Goal: Information Seeking & Learning: Learn about a topic

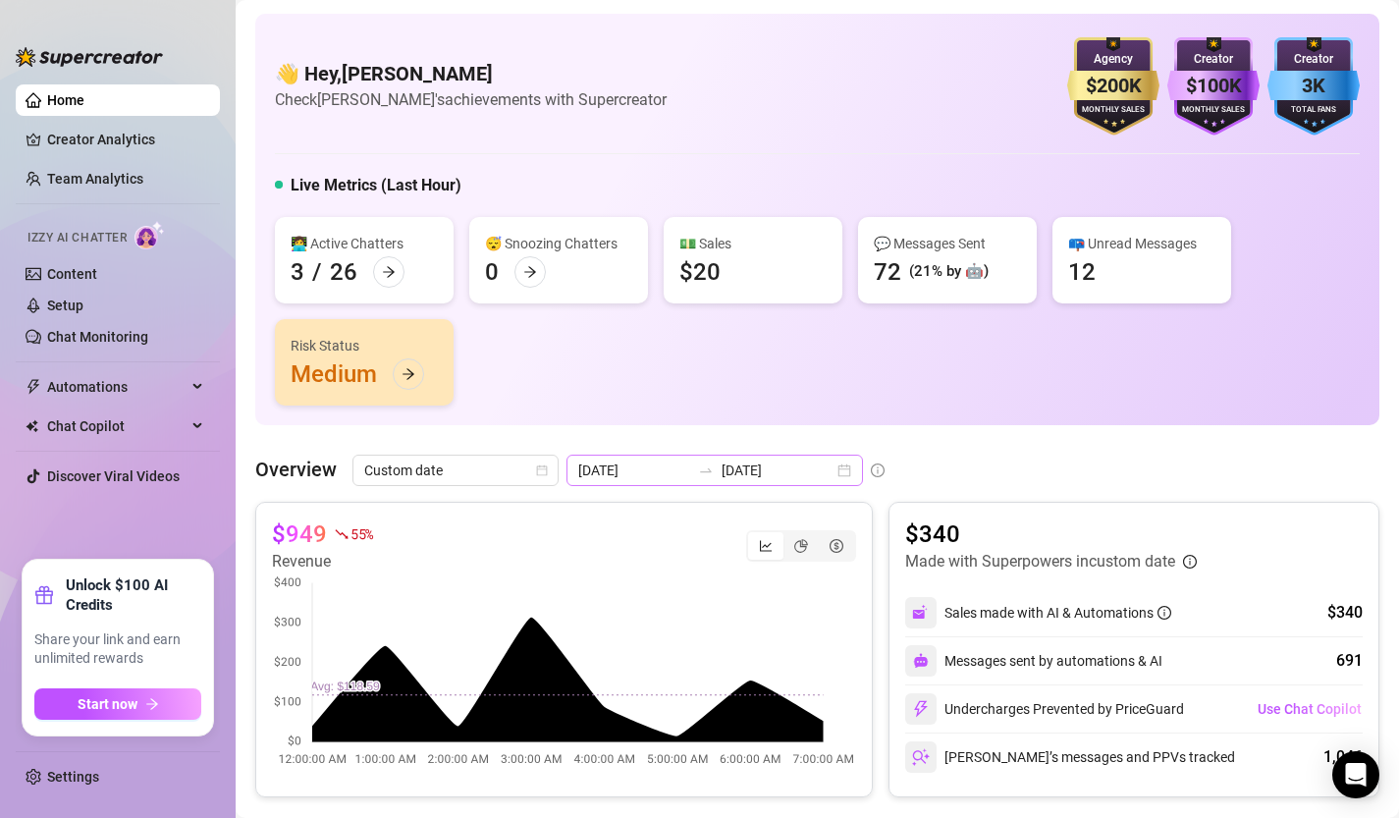
click at [799, 470] on div "[DATE] [DATE]" at bounding box center [714, 470] width 296 height 31
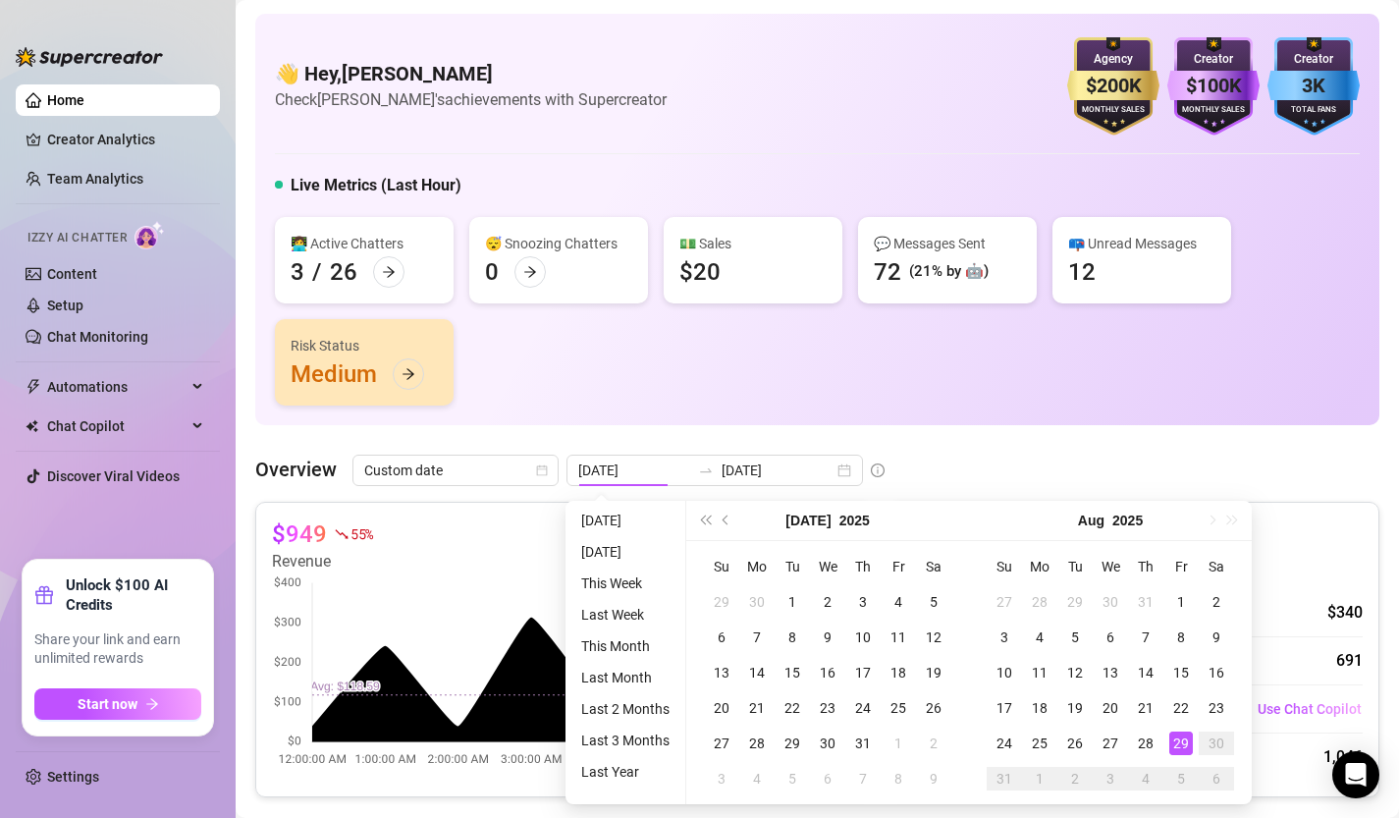
click at [919, 379] on div "👩‍💻 Active Chatters 3 / 26 😴 Snoozing Chatters 0 💵 Sales $20 💬 Messages Sent 72…" at bounding box center [817, 311] width 1085 height 188
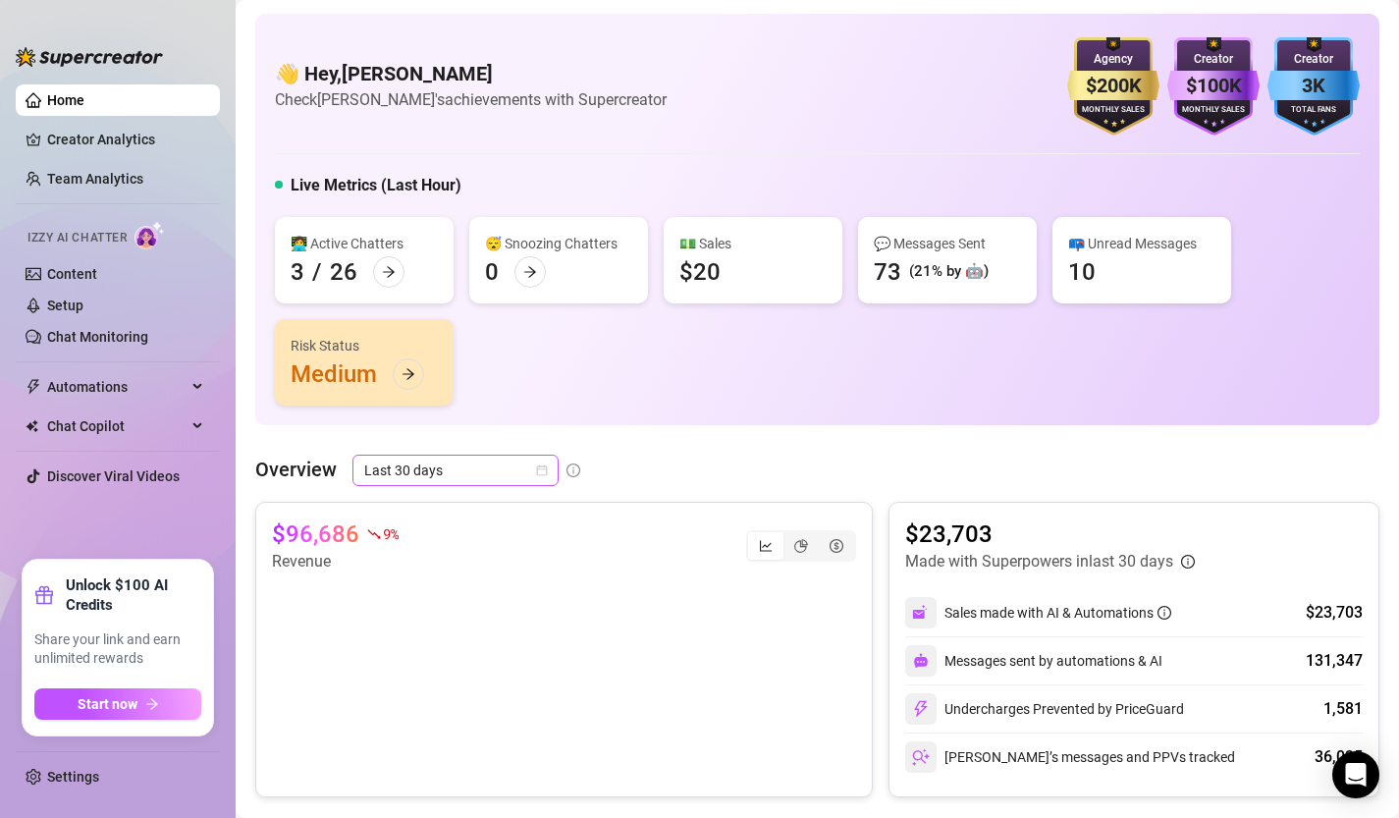
click at [540, 467] on icon "calendar" at bounding box center [542, 470] width 12 height 12
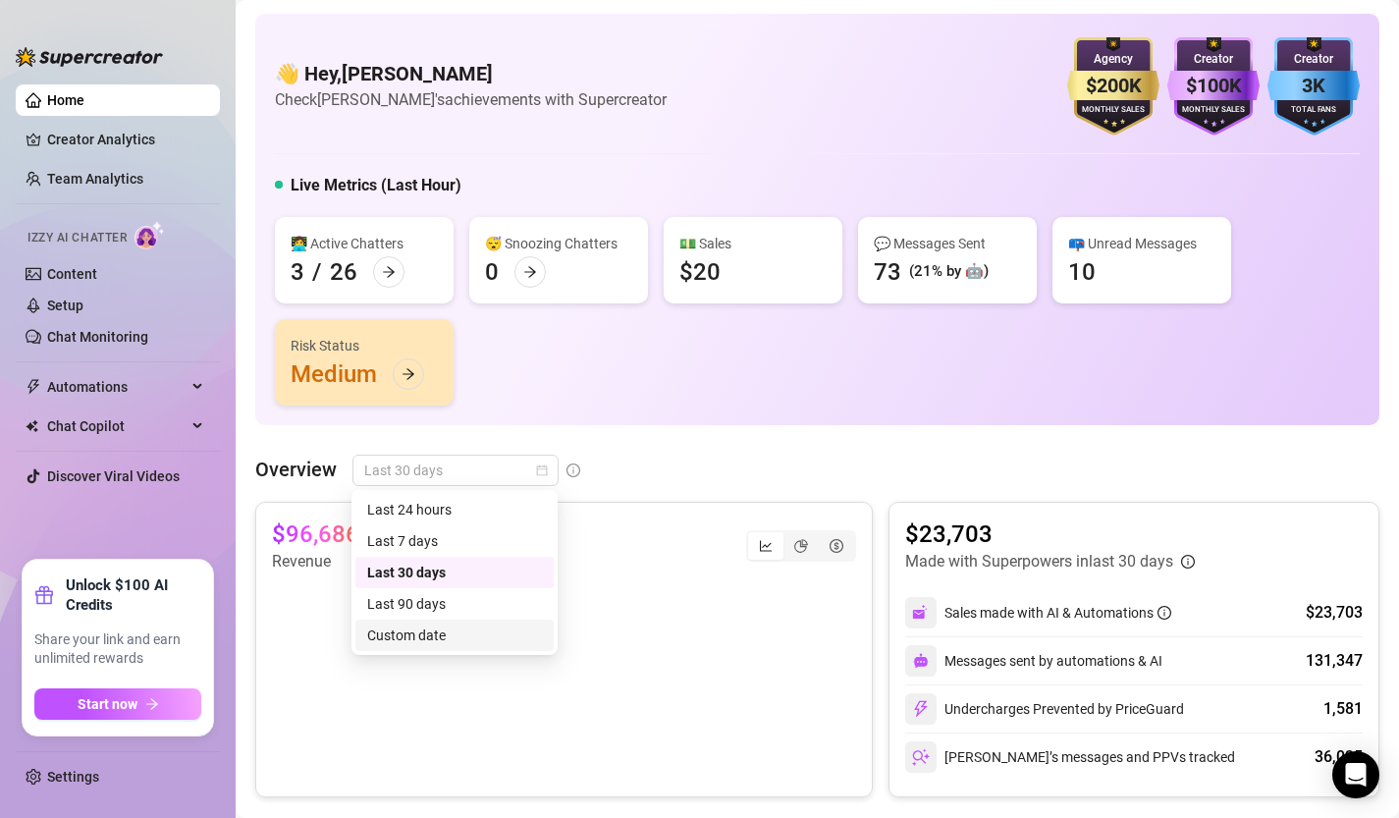
click at [509, 627] on div "Custom date" at bounding box center [454, 635] width 175 height 22
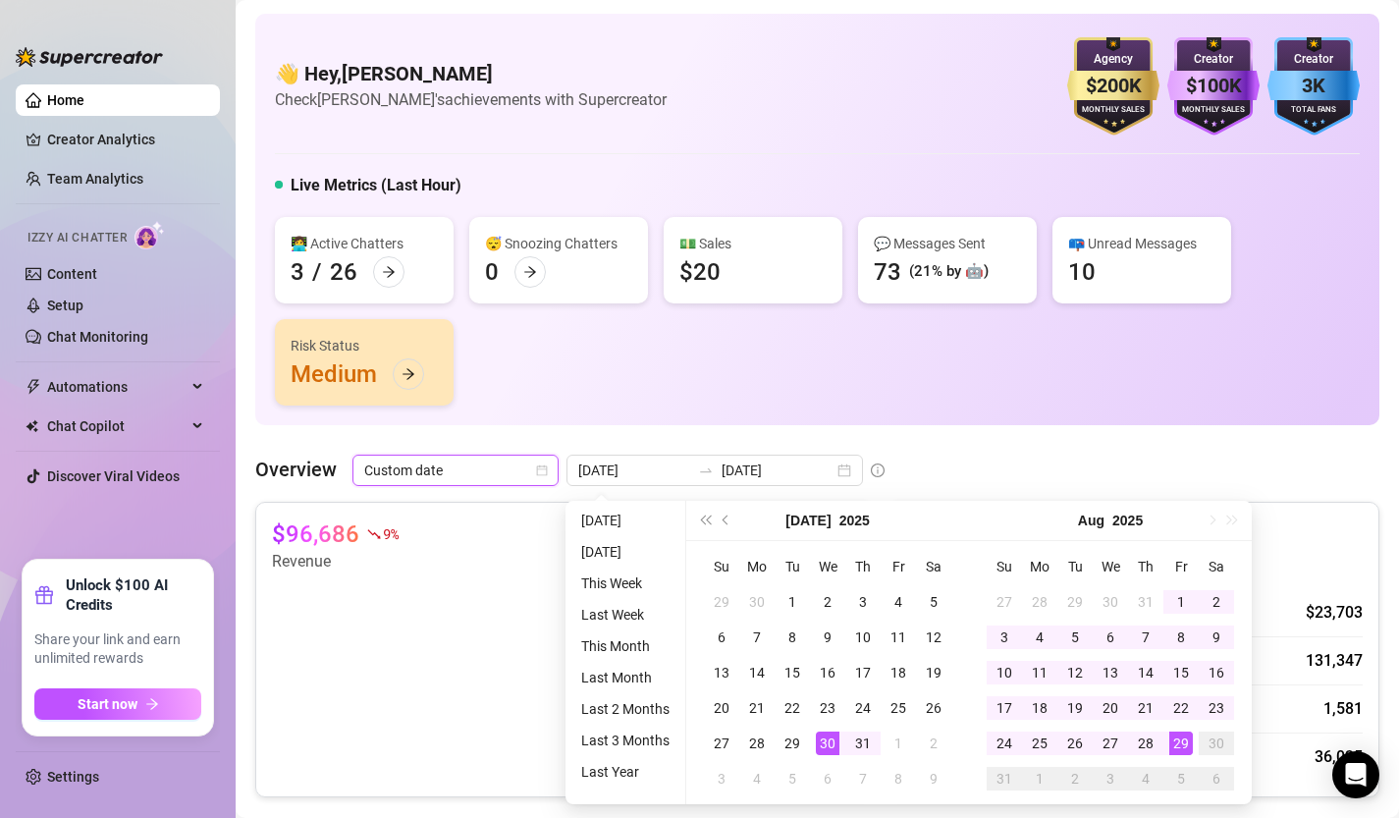
click at [1027, 391] on div "👩‍💻 Active Chatters 3 / 26 😴 Snoozing Chatters 0 💵 Sales $20 💬 Messages Sent 73…" at bounding box center [817, 311] width 1085 height 188
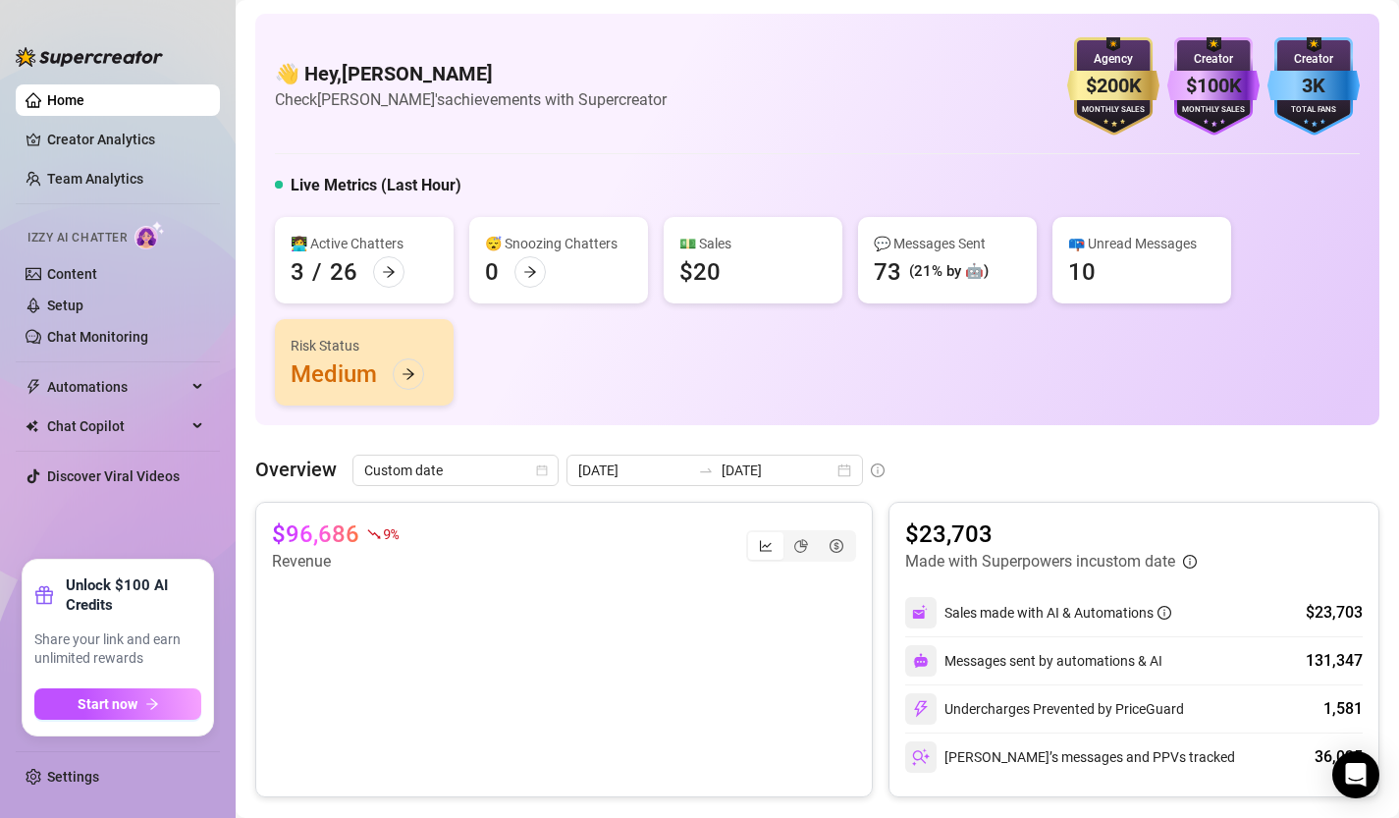
click at [502, 606] on canvas at bounding box center [564, 671] width 584 height 196
click at [506, 612] on canvas at bounding box center [564, 671] width 584 height 196
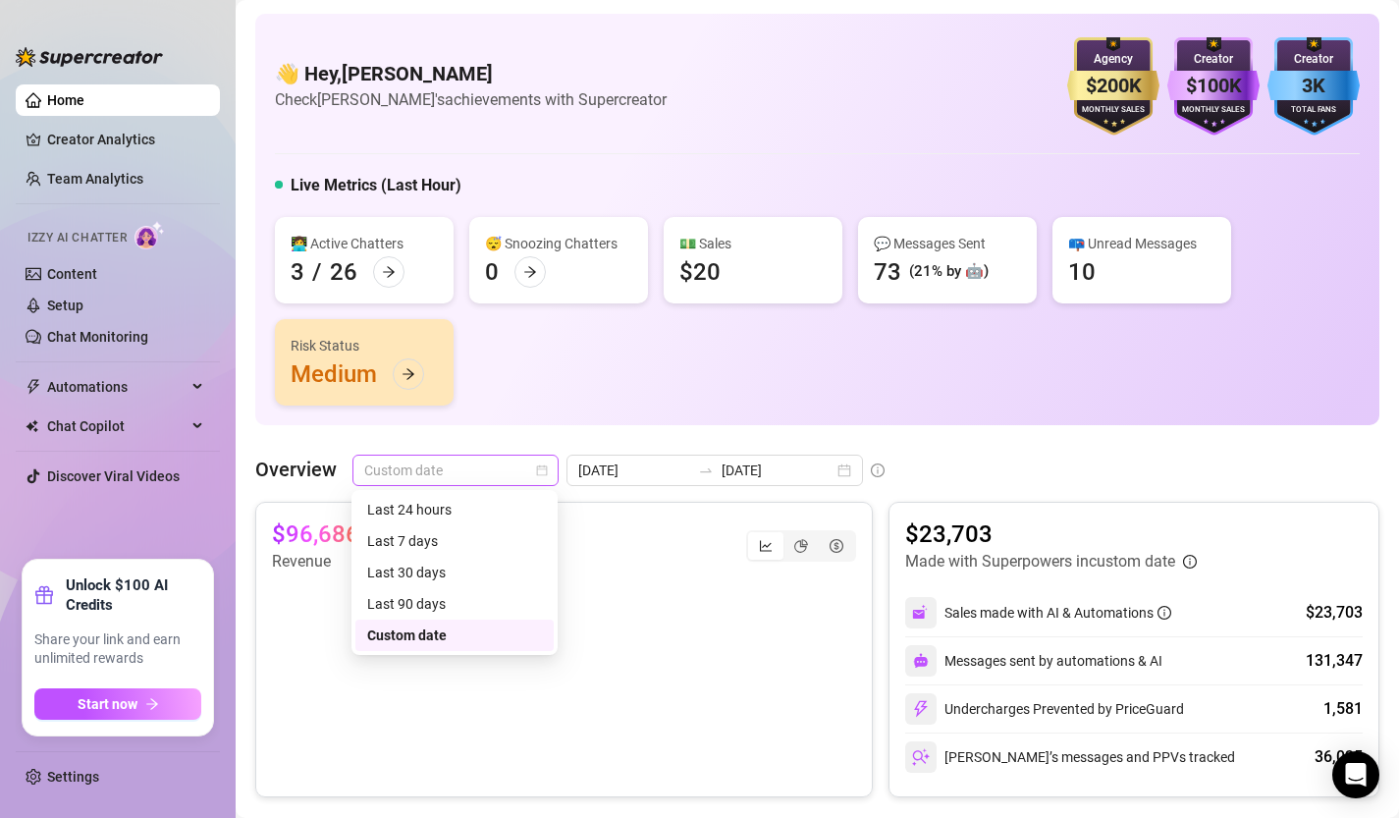
click at [548, 470] on div "Custom date" at bounding box center [455, 470] width 206 height 31
click at [800, 469] on div "2025-07-30 2025-08-29" at bounding box center [714, 470] width 296 height 31
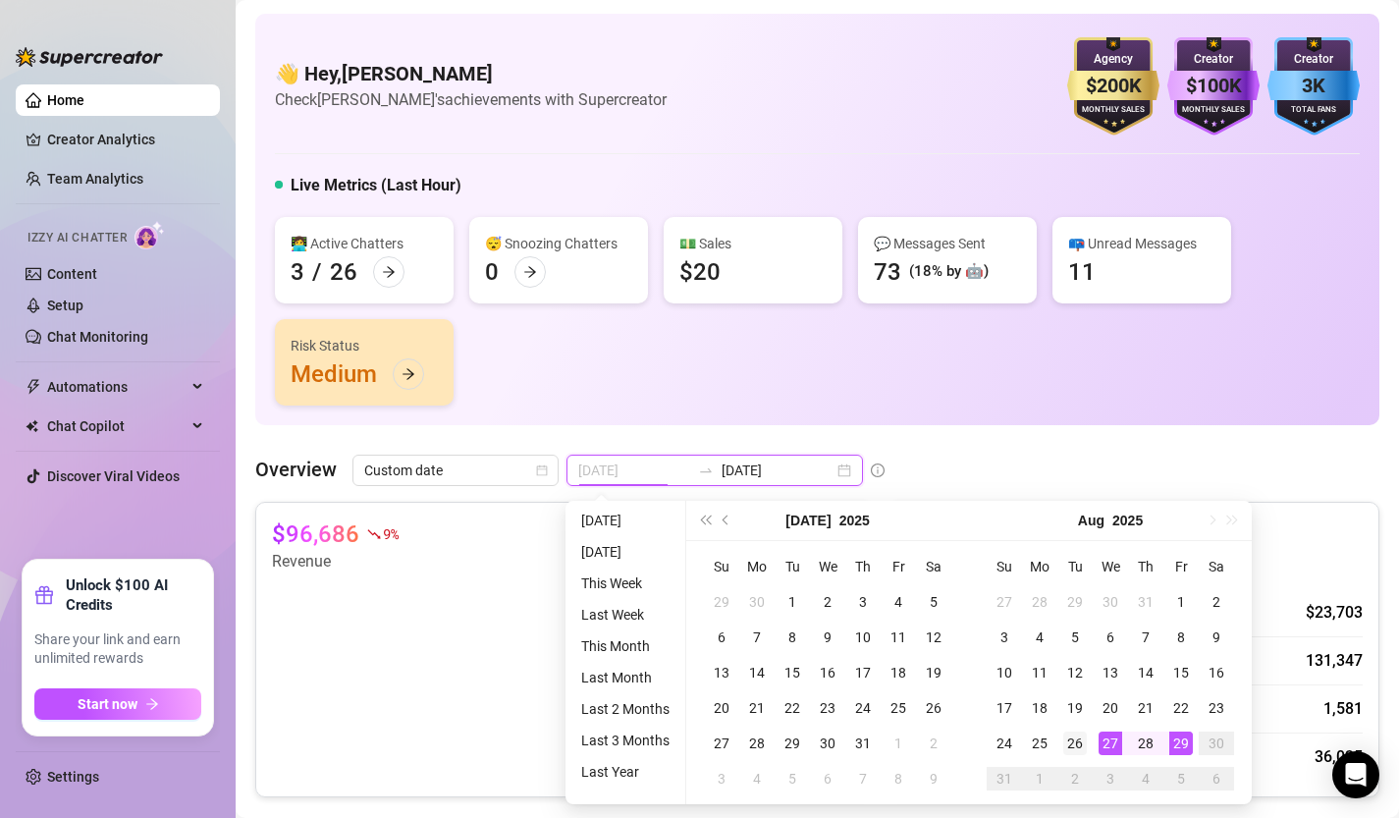
type input "2025-08-26"
click at [1064, 740] on div "26" at bounding box center [1075, 743] width 24 height 24
click at [1067, 740] on div "26" at bounding box center [1075, 743] width 24 height 24
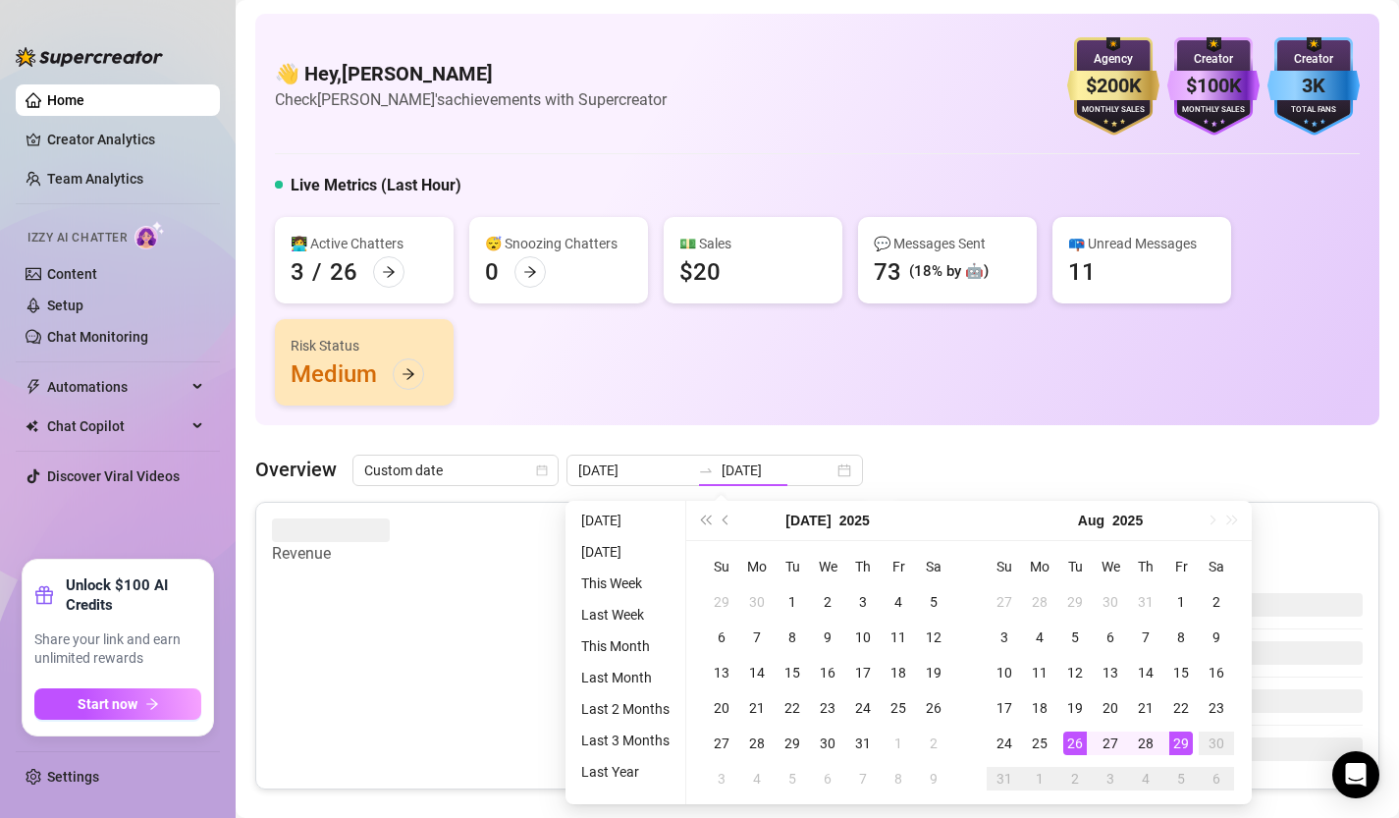
type input "2025-08-26"
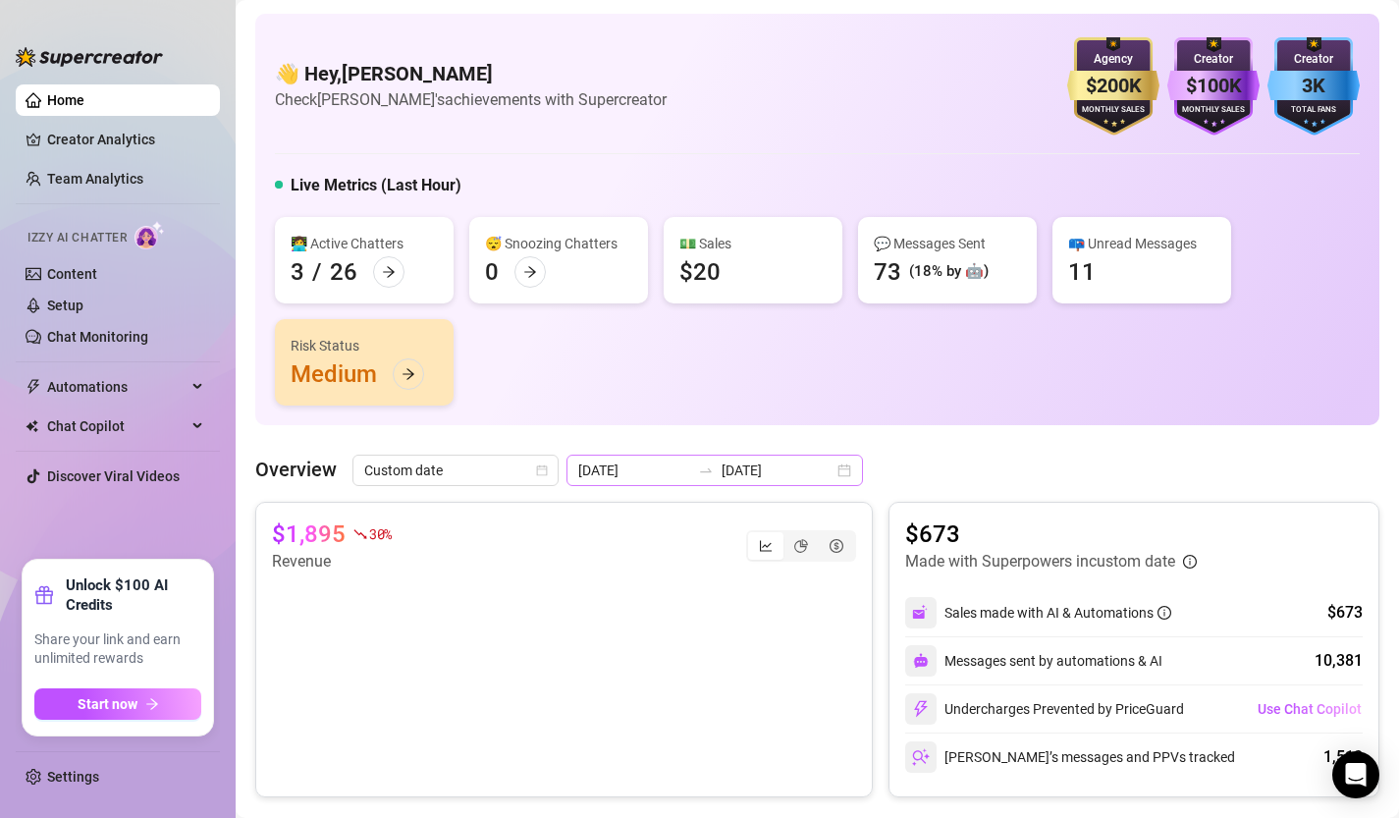
click at [792, 470] on div "2025-08-26 2025-08-26" at bounding box center [714, 470] width 296 height 31
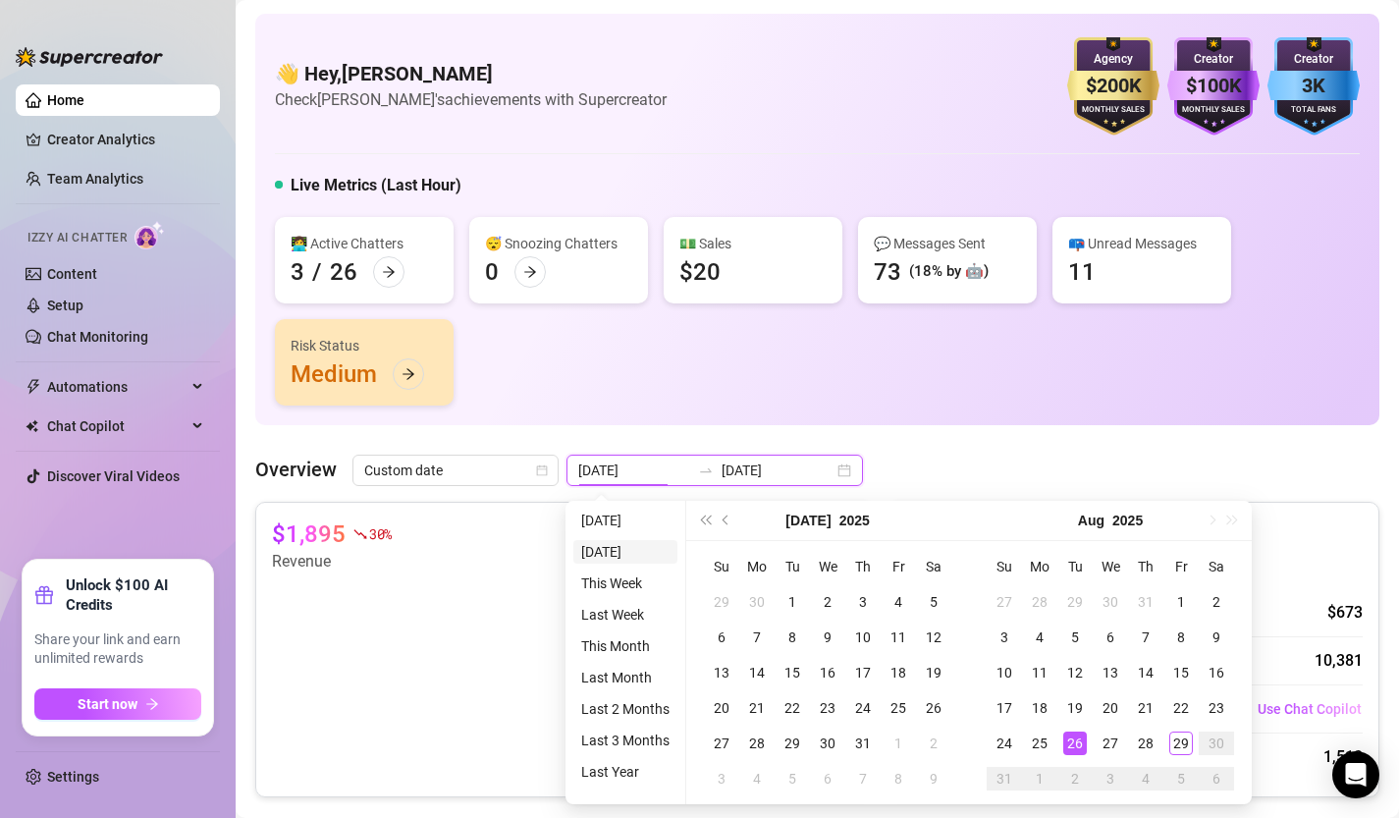
type input "2025-08-28"
type input "2025-08-26"
type input "2025-08-22"
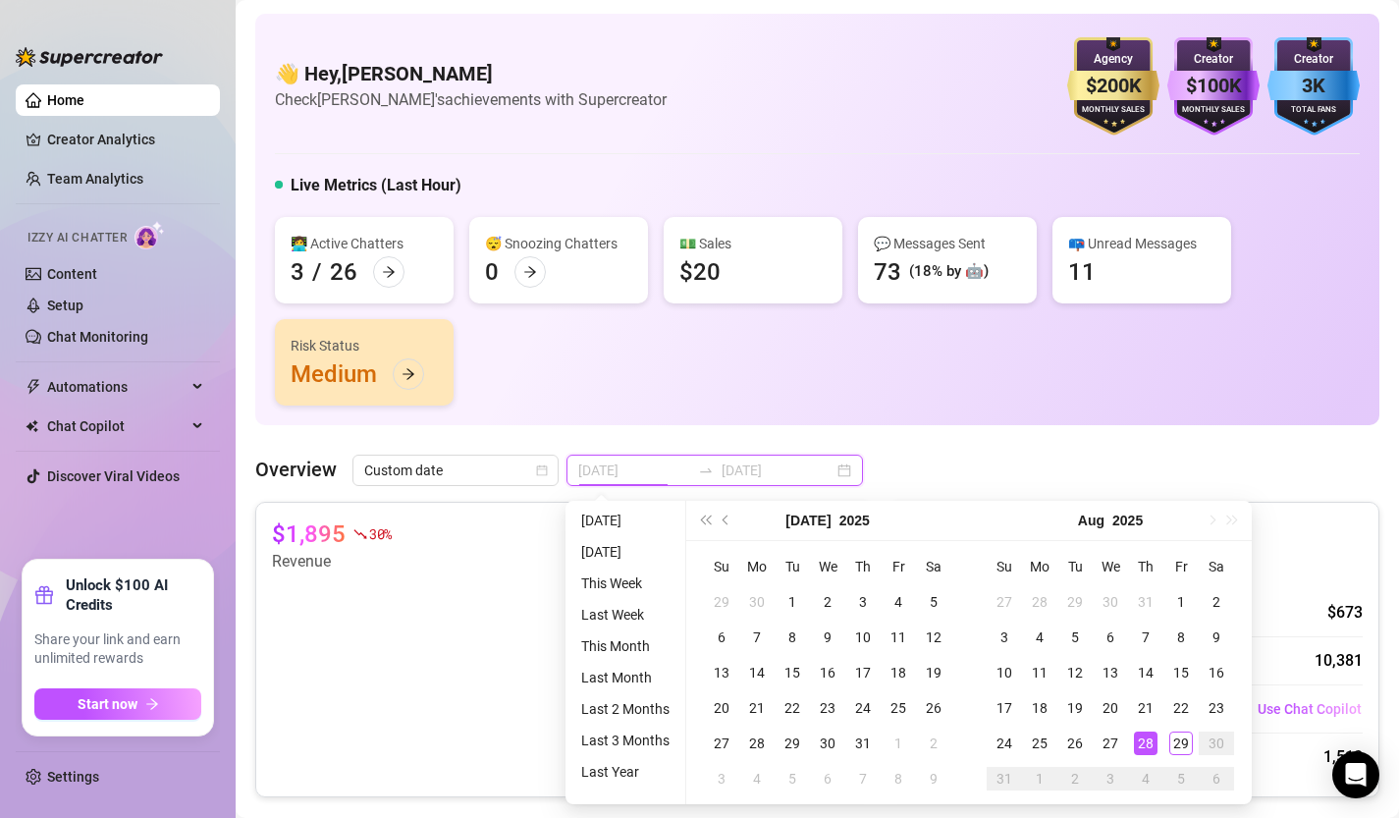
type input "[DATE]"
type input "2025-08-26"
type input "2024-08-29"
type input "[DATE]"
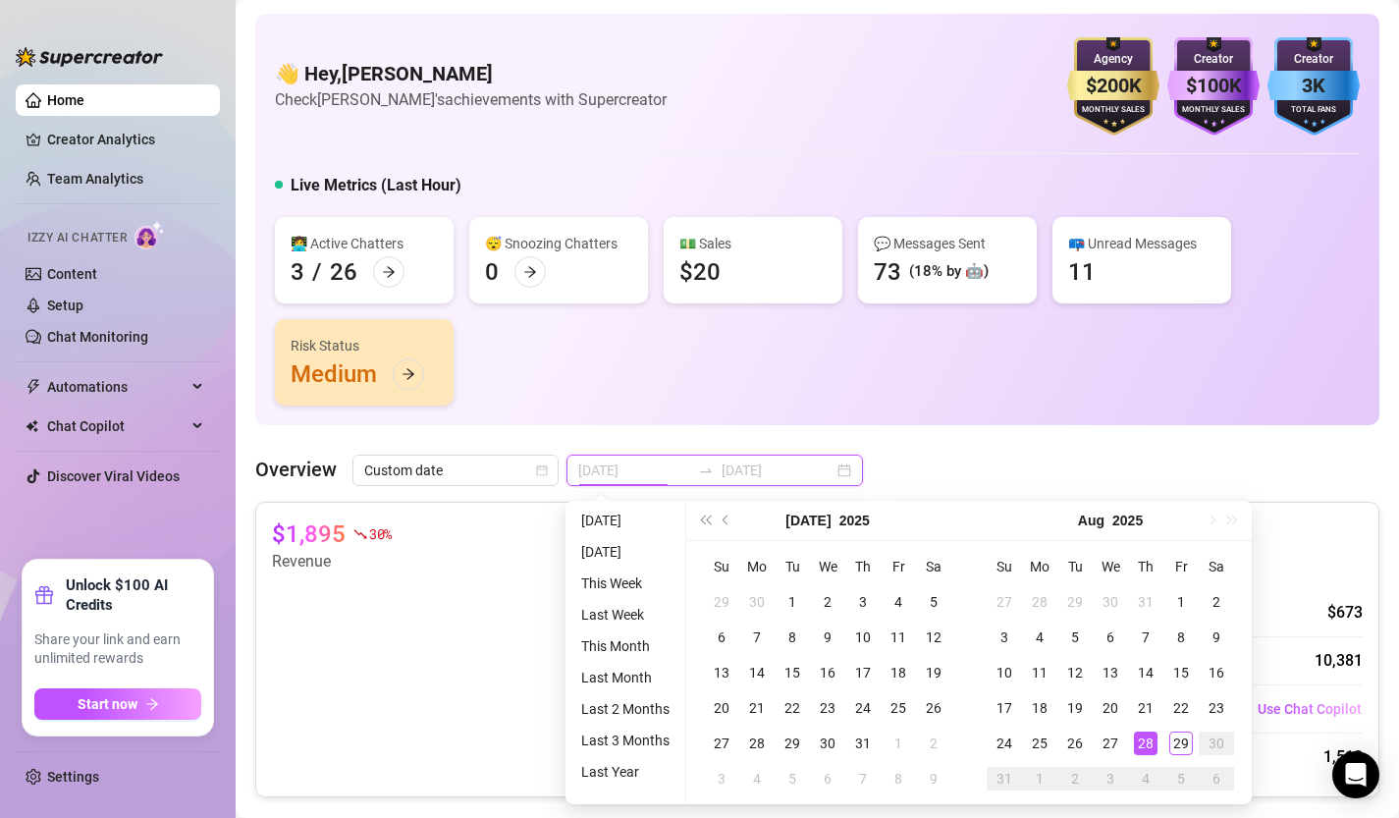
type input "2025-08-26"
type input "2024-08-29"
type input "[DATE]"
type input "2025-08-26"
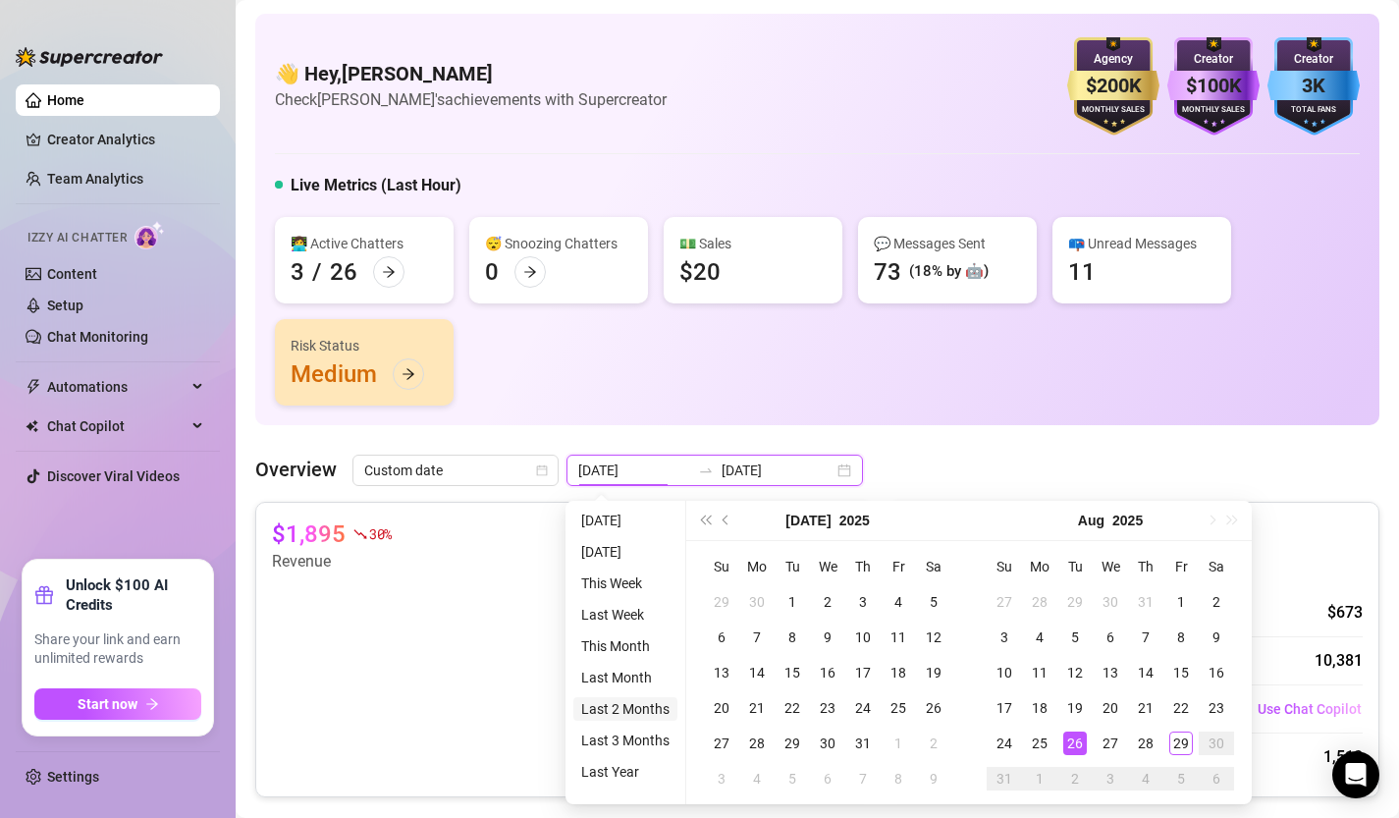
type input "2025-08-26"
type input "2025-05-29"
type input "[DATE]"
type input "2025-08-26"
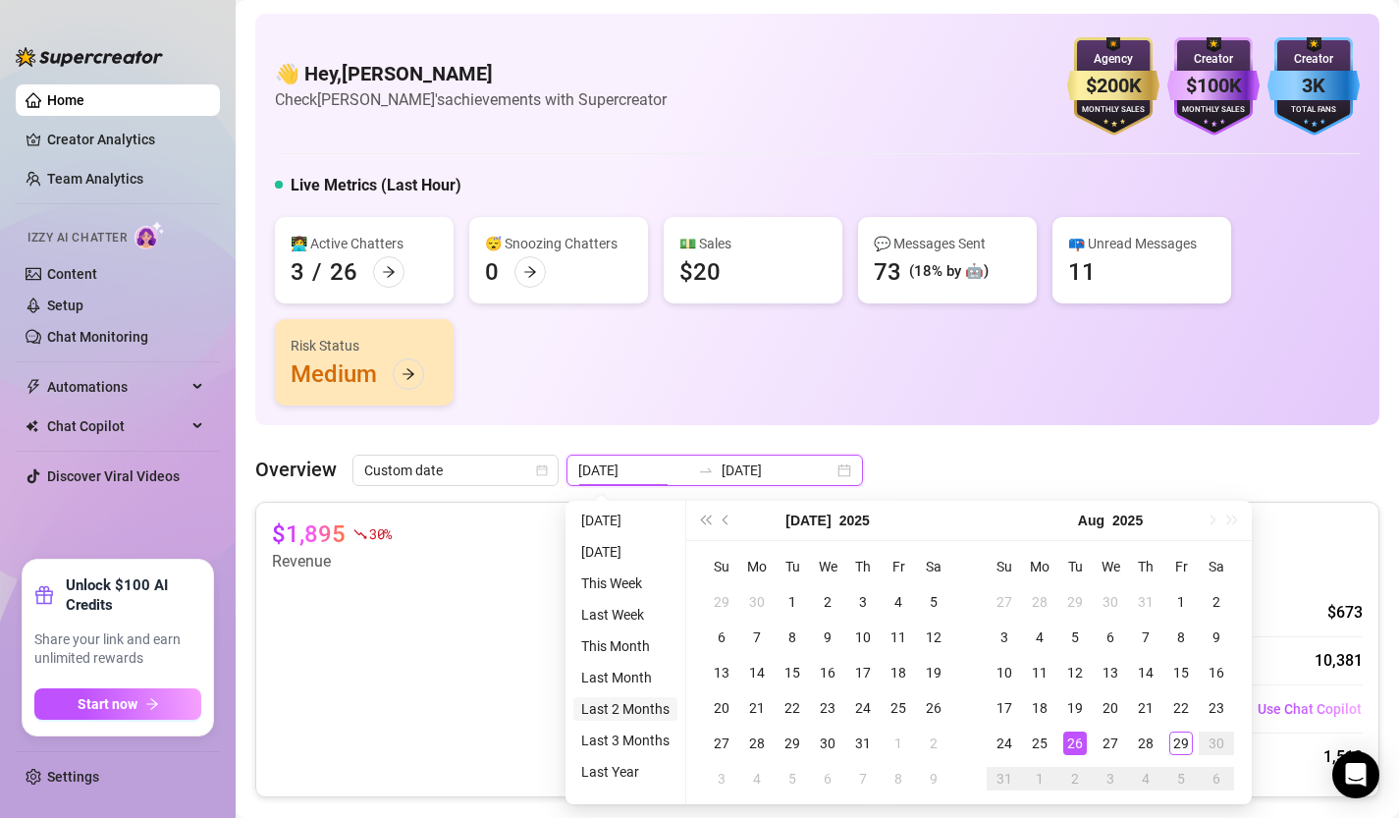
type input "2025-06-29"
type input "[DATE]"
type input "2025-08-26"
type input "2025-07-29"
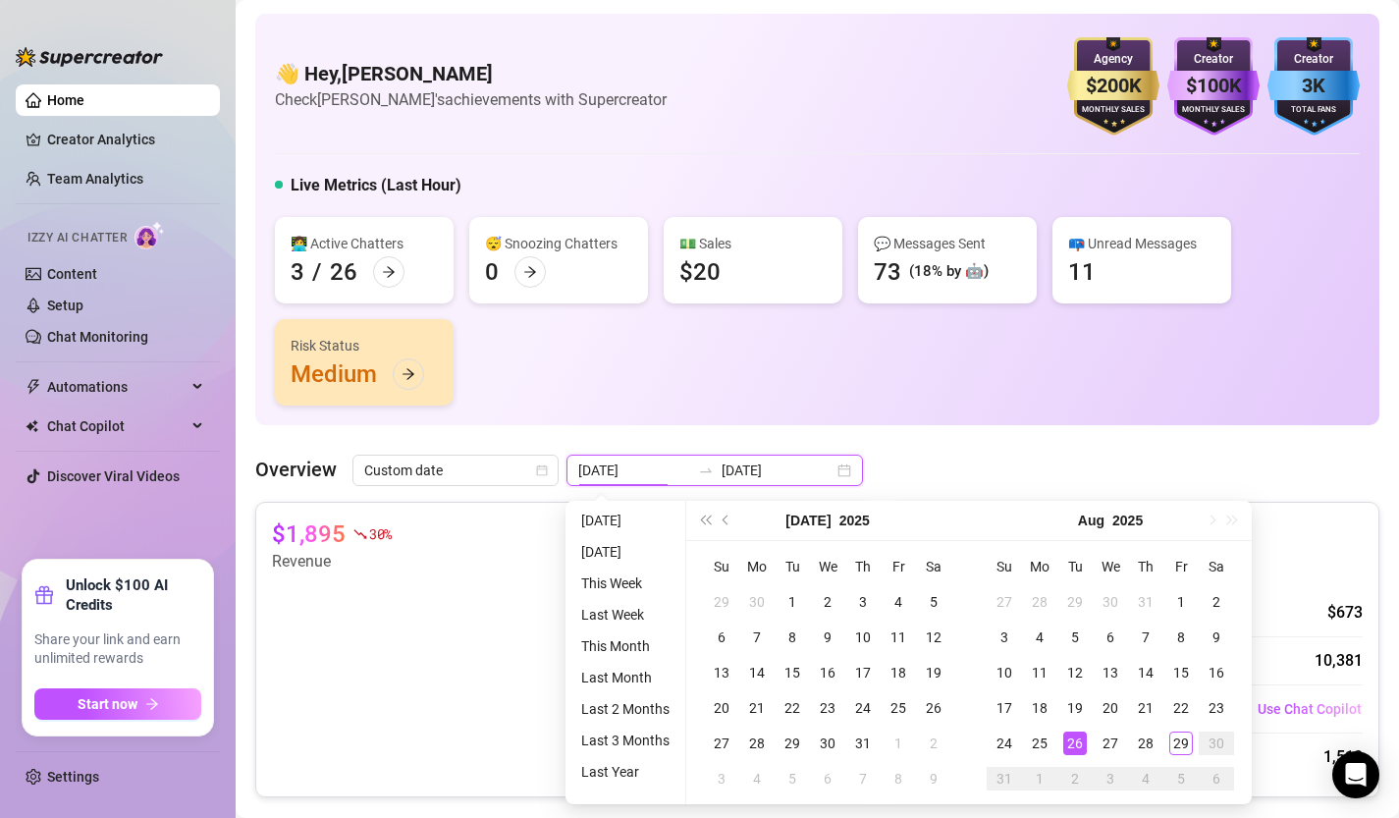
type input "[DATE]"
type input "2025-08-26"
type input "2025-08-01"
type input "[DATE]"
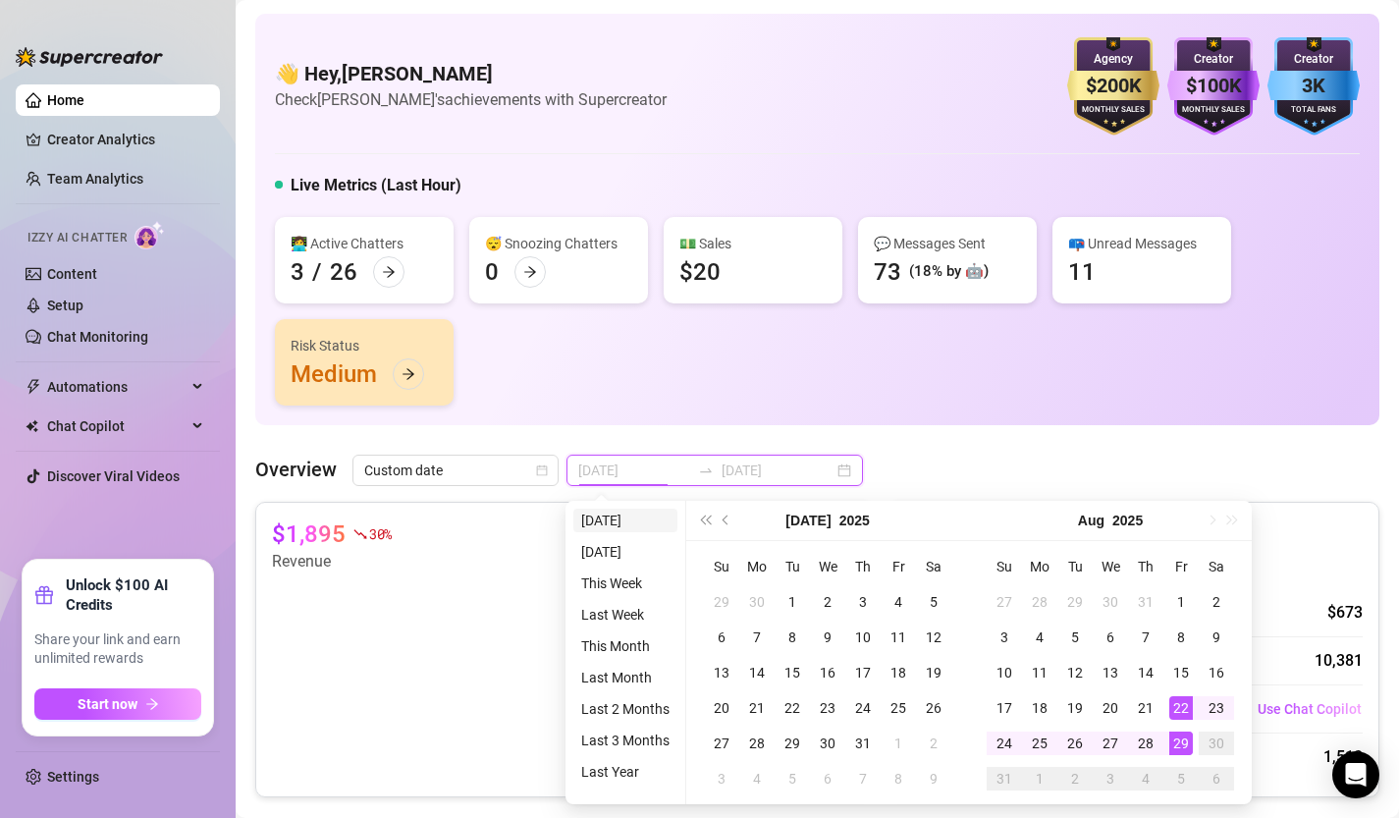
type input "2025-08-26"
type input "2025-08-22"
type input "[DATE]"
type input "2025-08-28"
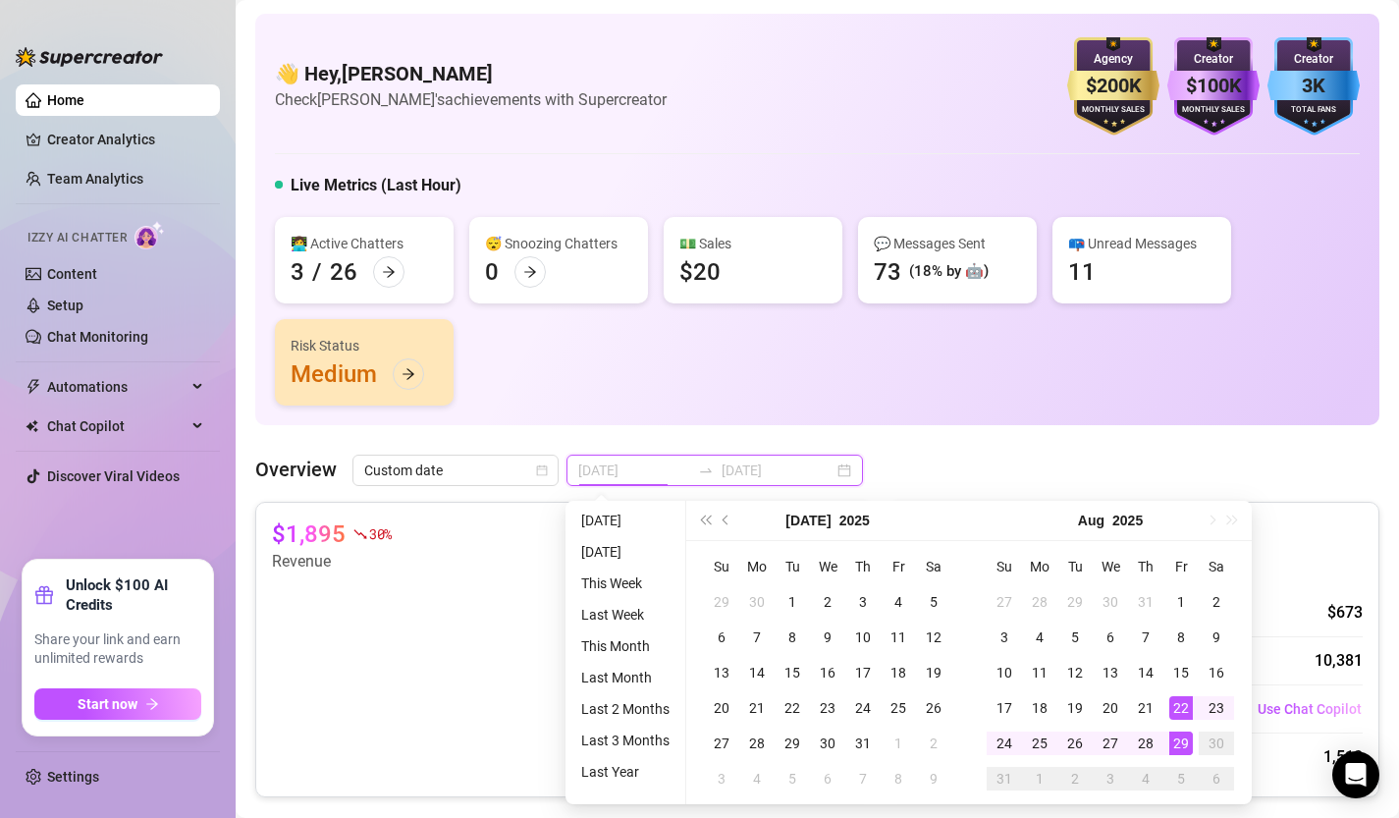
type input "2025-08-28"
type input "[DATE]"
type input "2025-08-26"
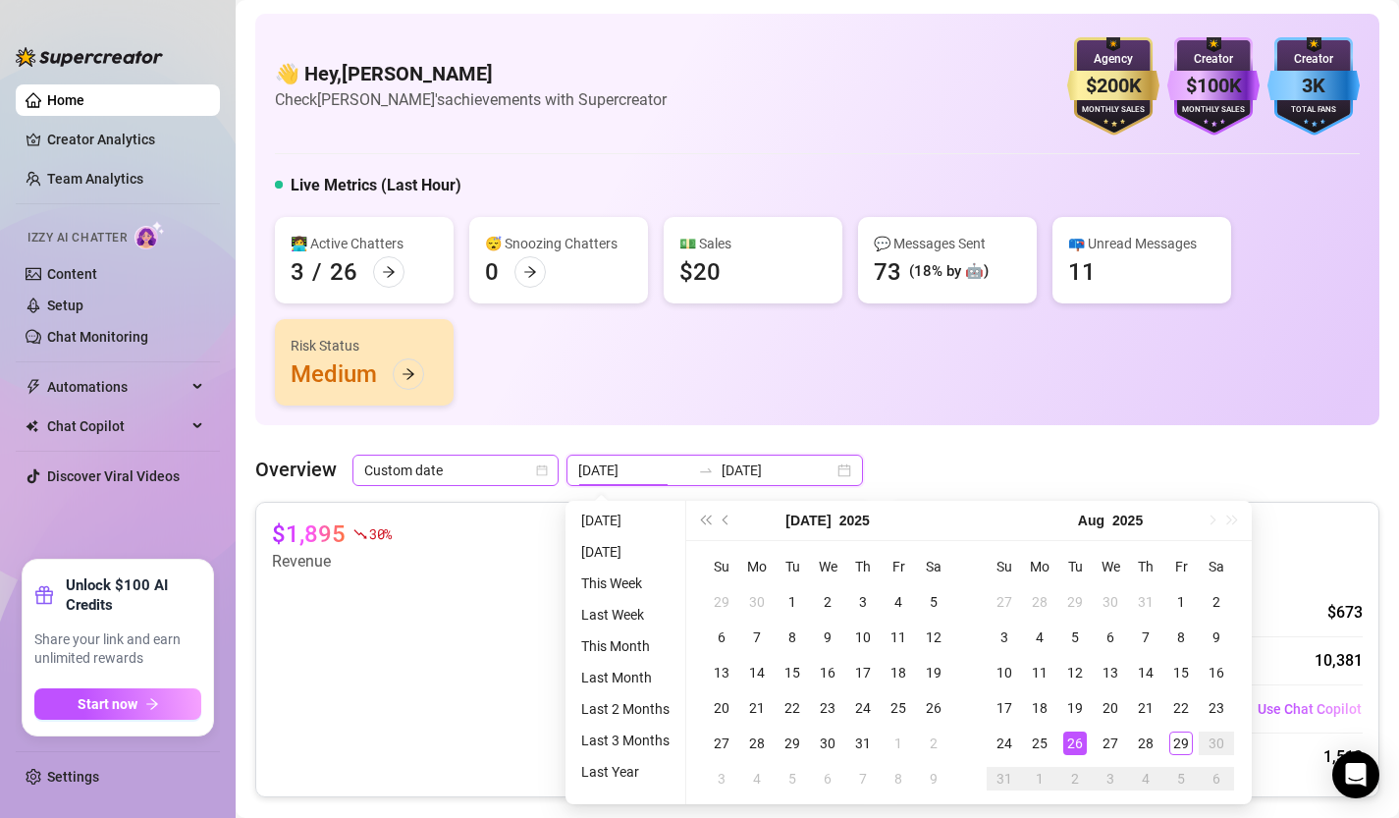
click at [542, 466] on icon "calendar" at bounding box center [542, 470] width 12 height 12
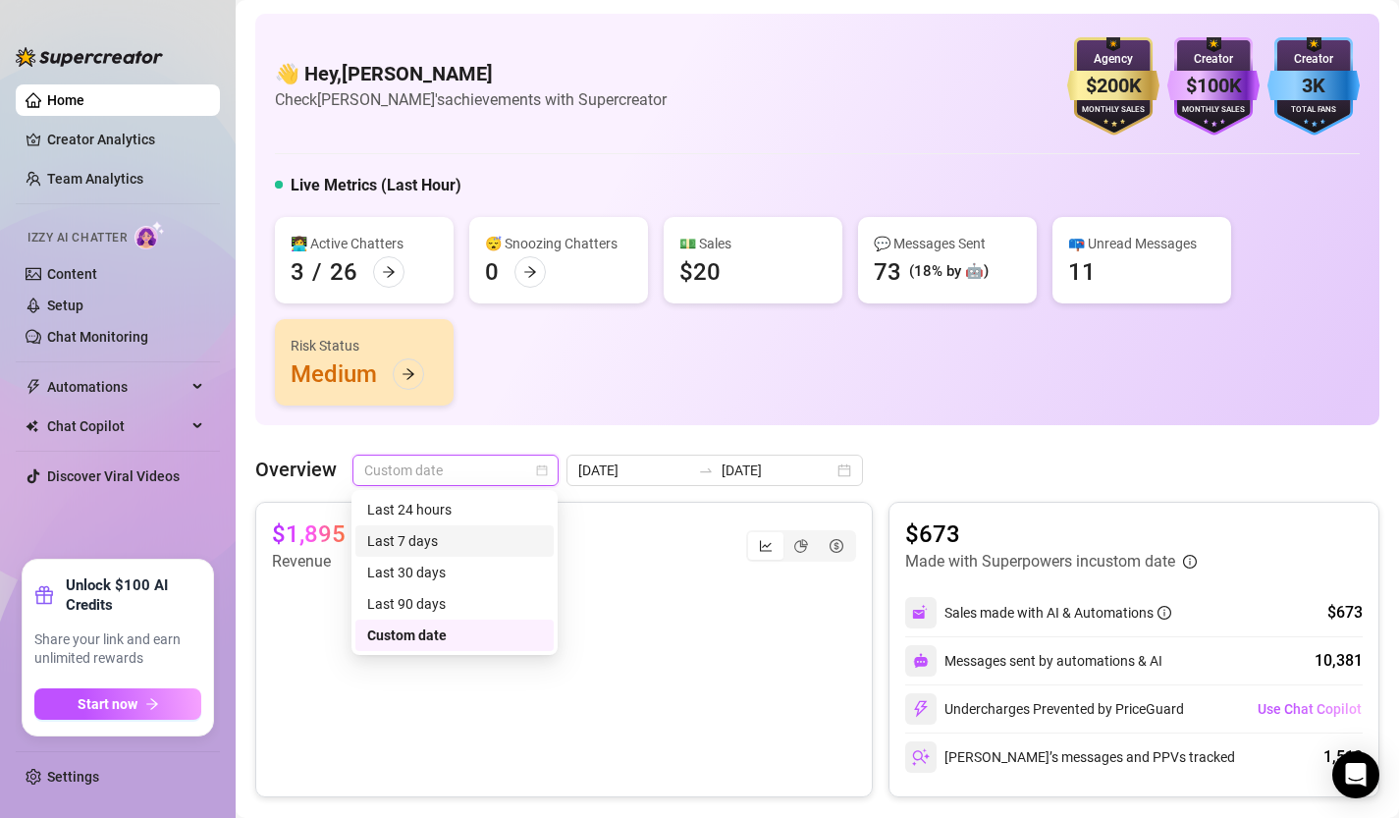
click at [460, 548] on div "Last 7 days" at bounding box center [454, 541] width 175 height 22
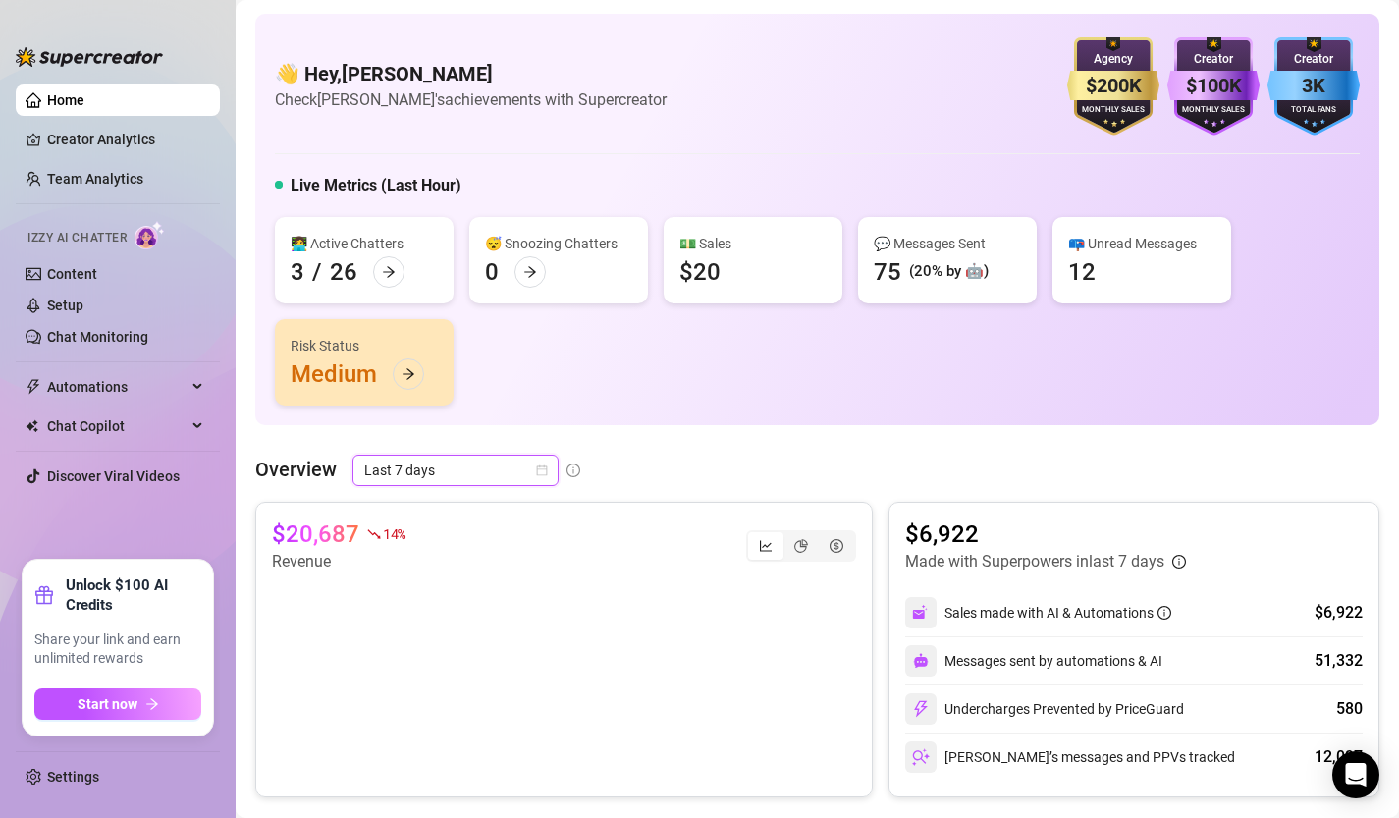
click at [666, 610] on canvas at bounding box center [564, 671] width 584 height 196
click at [798, 546] on icon "pie-chart" at bounding box center [801, 546] width 14 height 14
click at [788, 535] on input "segmented control" at bounding box center [788, 535] width 0 height 0
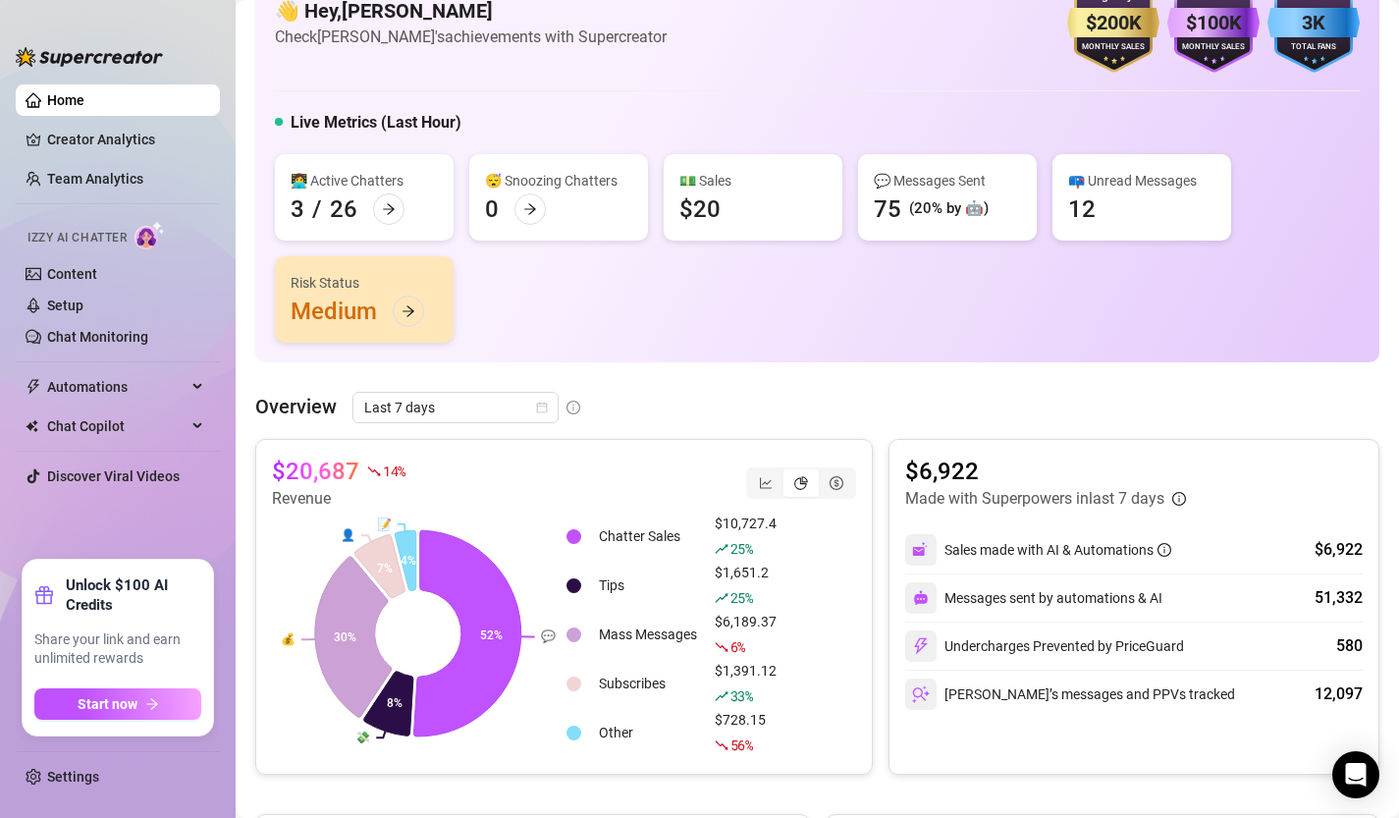
scroll to position [76, 0]
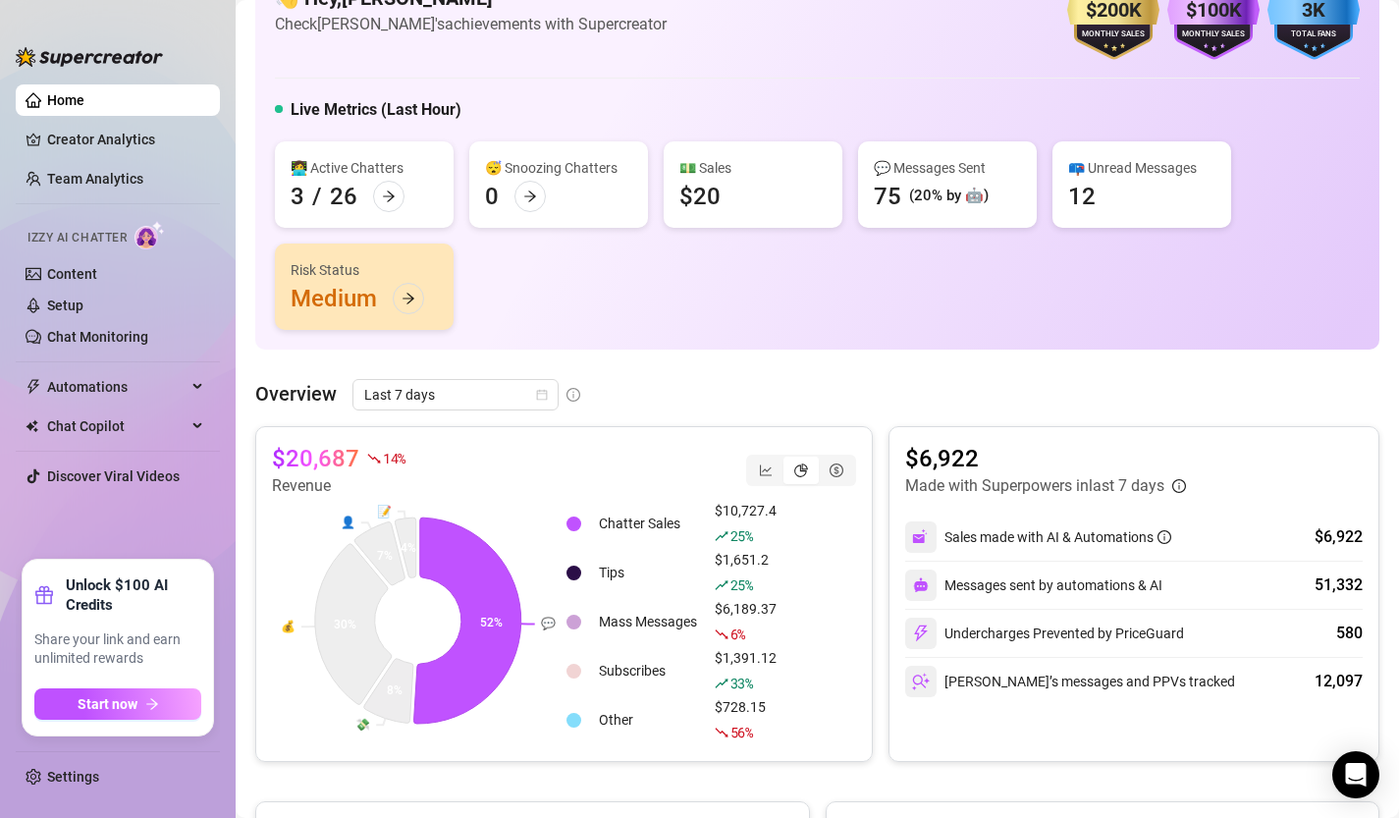
click at [736, 507] on div "$10,727.4 25 %" at bounding box center [746, 523] width 62 height 47
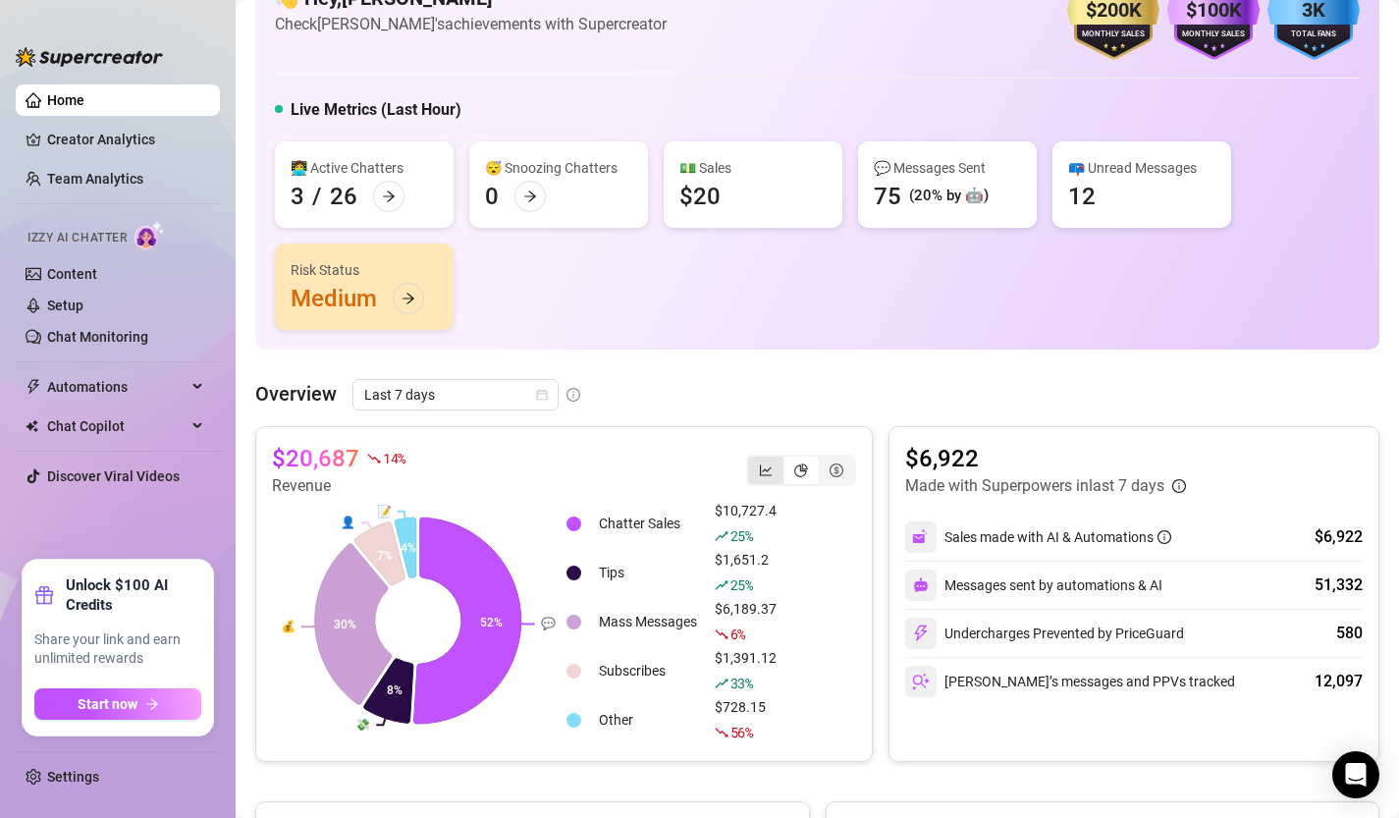
click at [766, 477] on div "segmented control" at bounding box center [765, 469] width 35 height 27
click at [753, 459] on input "segmented control" at bounding box center [753, 459] width 0 height 0
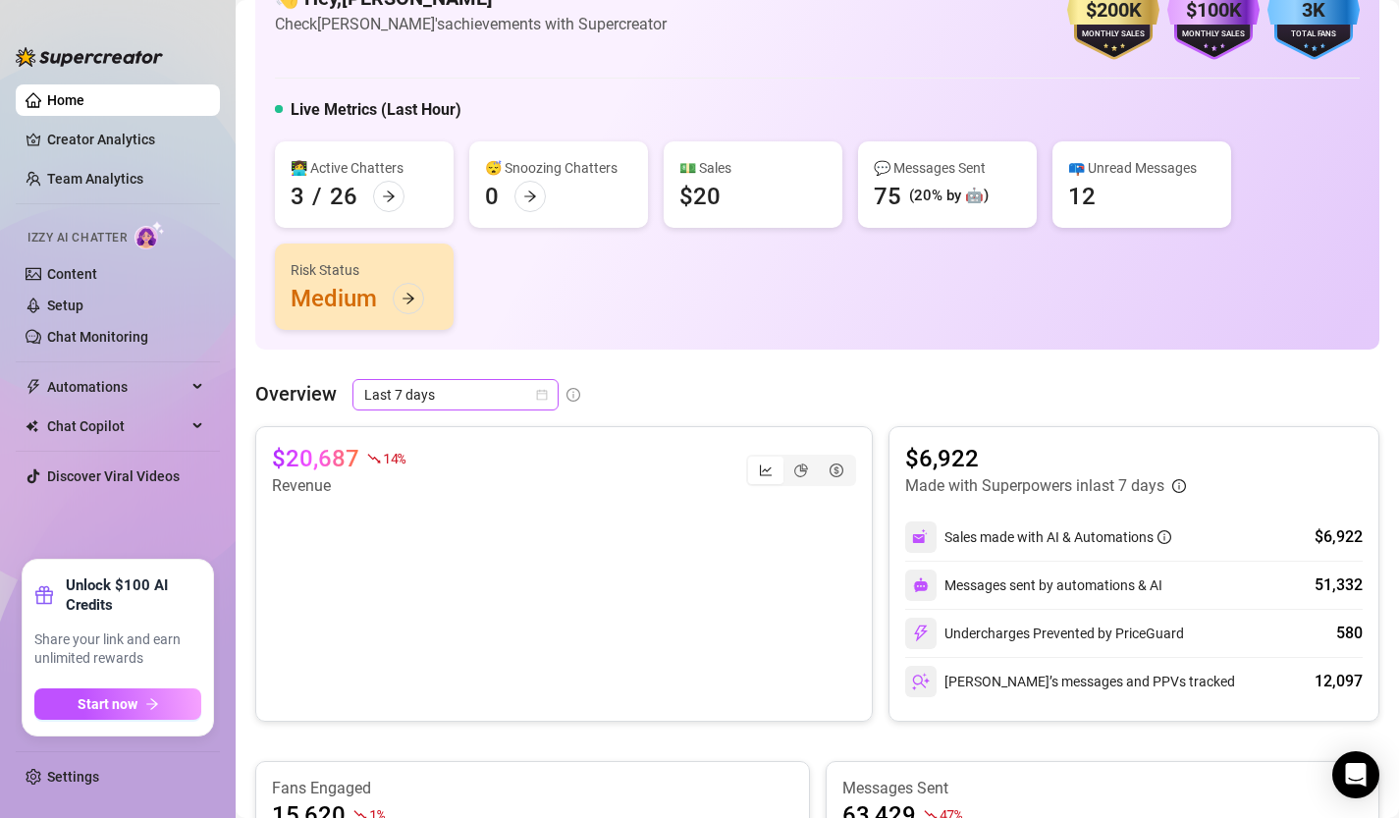
click at [542, 395] on icon "calendar" at bounding box center [542, 395] width 12 height 12
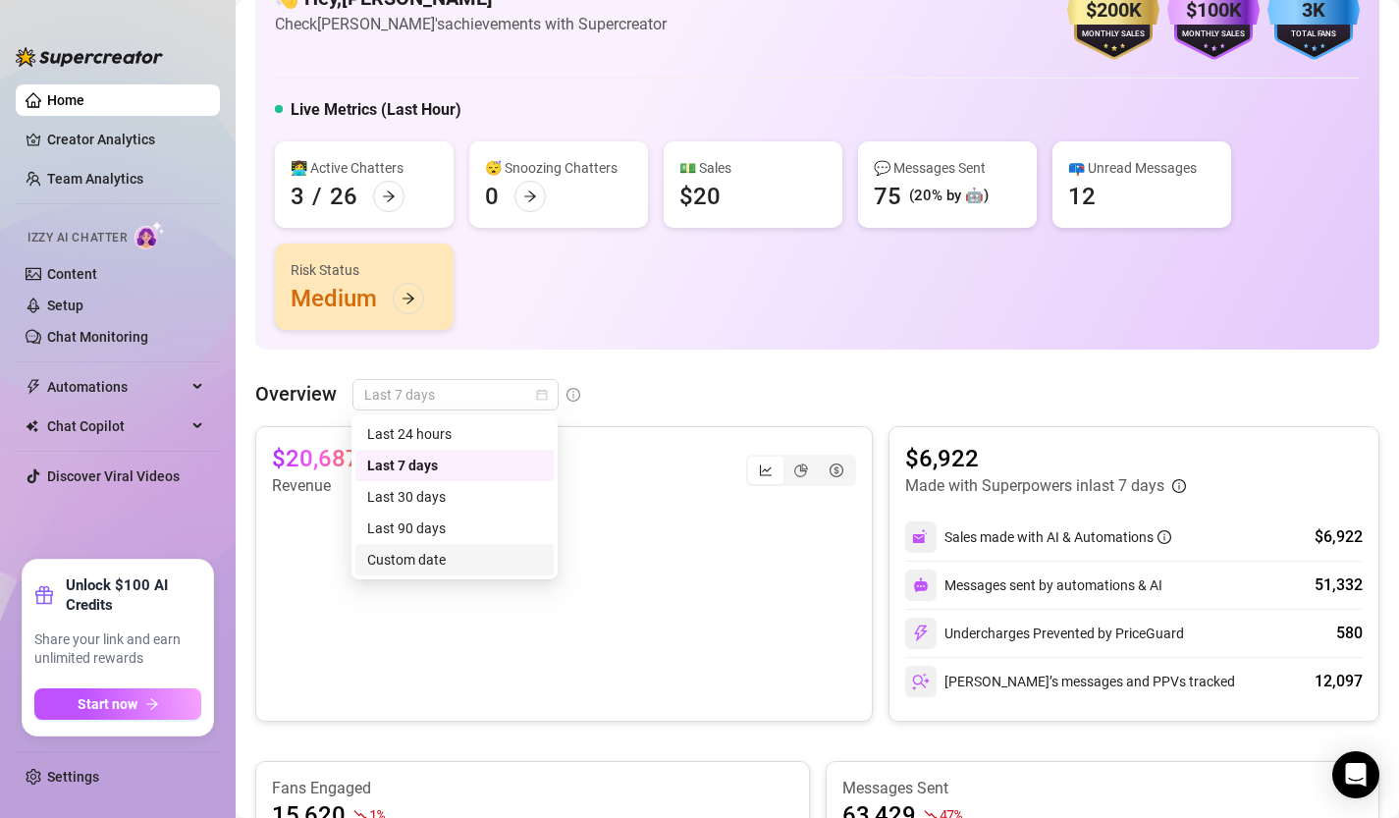
click at [448, 563] on div "Custom date" at bounding box center [454, 560] width 175 height 22
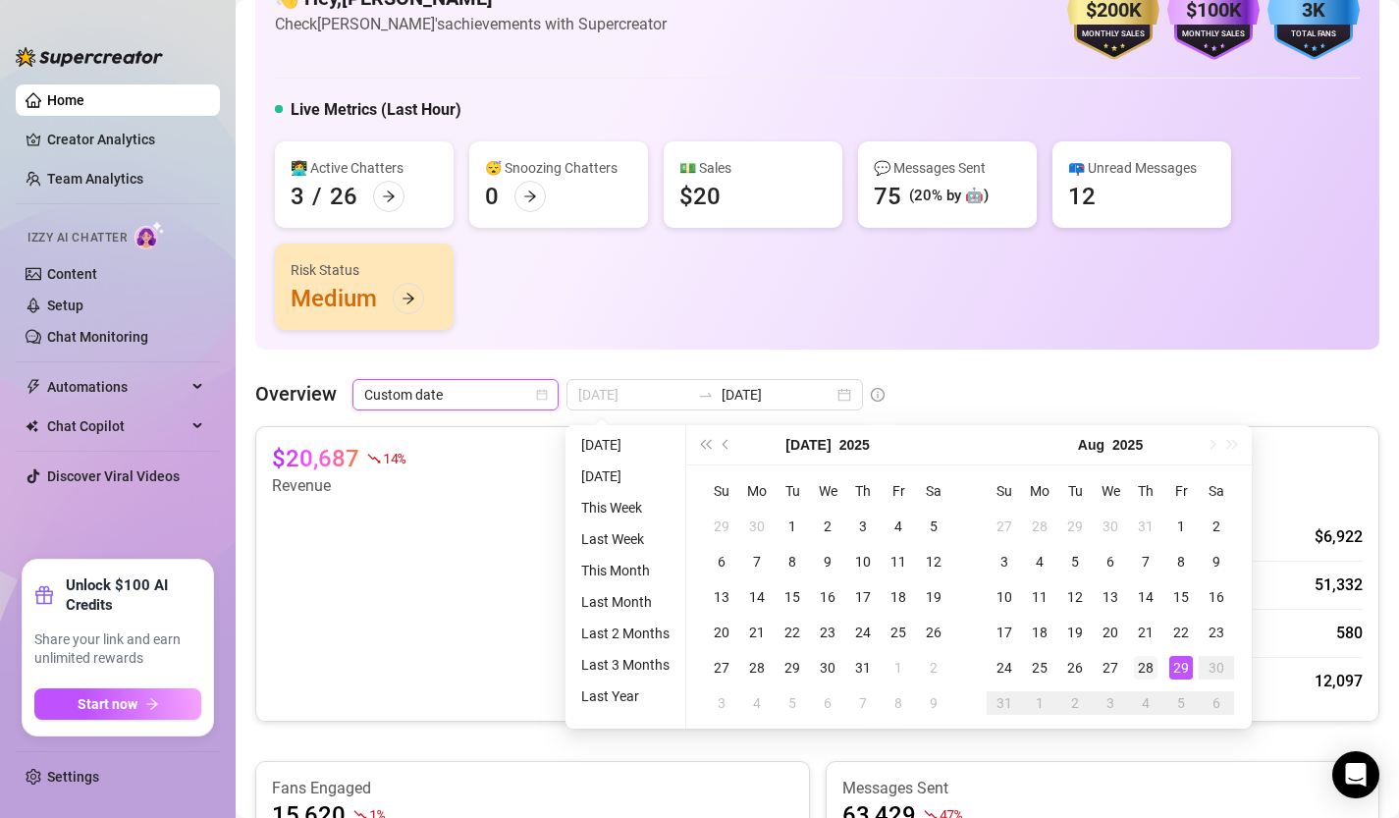
type input "2025-08-28"
click at [1146, 665] on div "28" at bounding box center [1146, 668] width 24 height 24
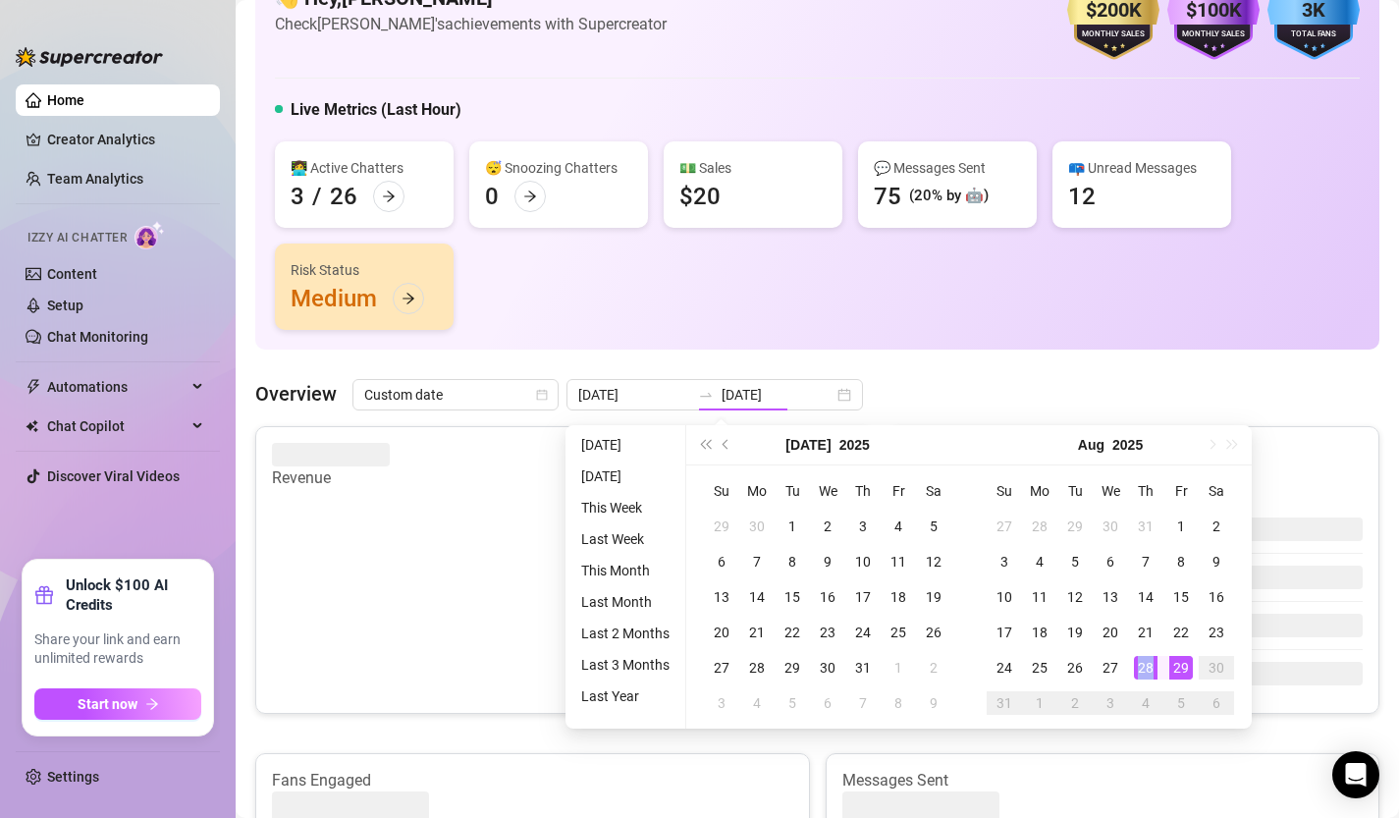
type input "2025-08-28"
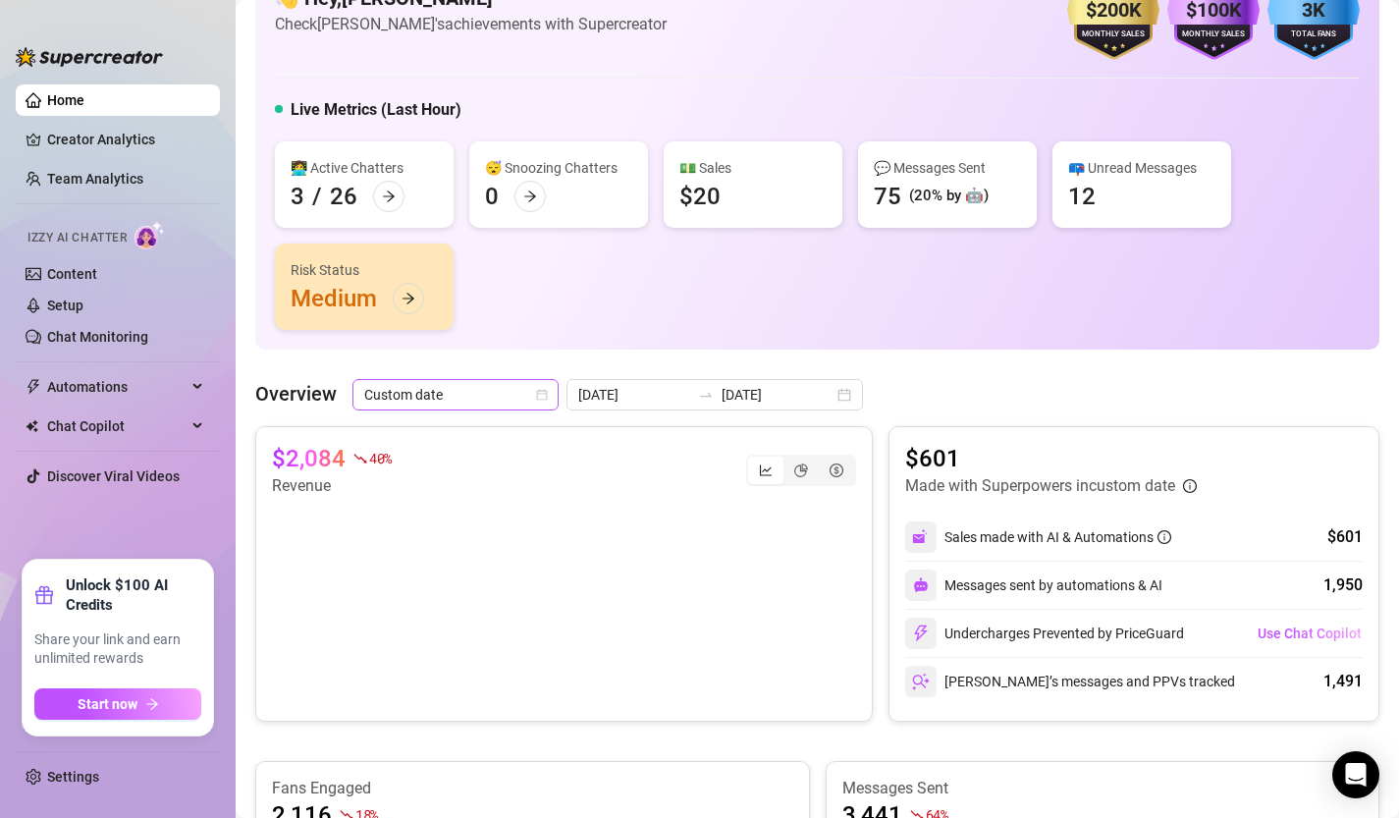
click at [545, 396] on icon "calendar" at bounding box center [542, 395] width 12 height 12
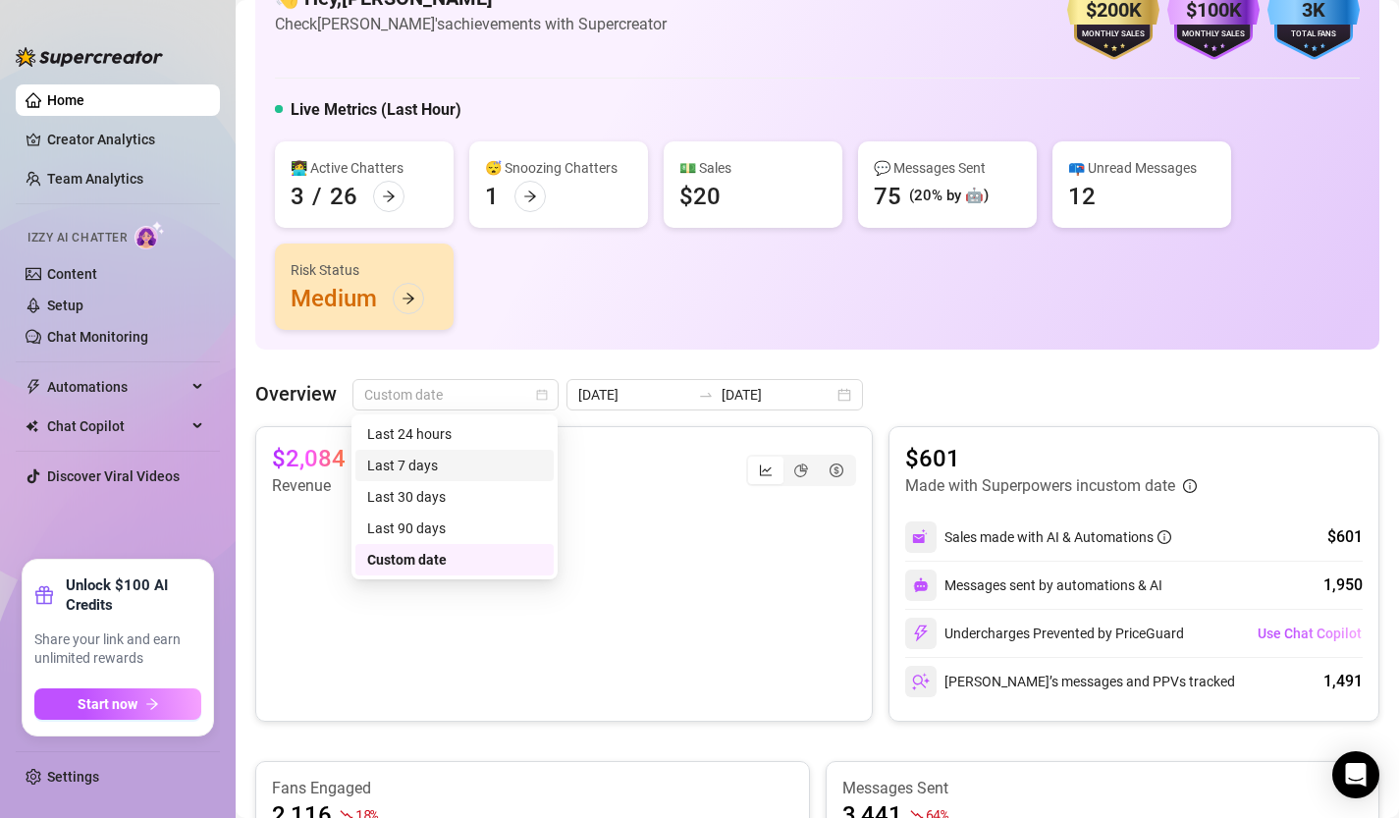
click at [441, 462] on div "Last 7 days" at bounding box center [454, 466] width 175 height 22
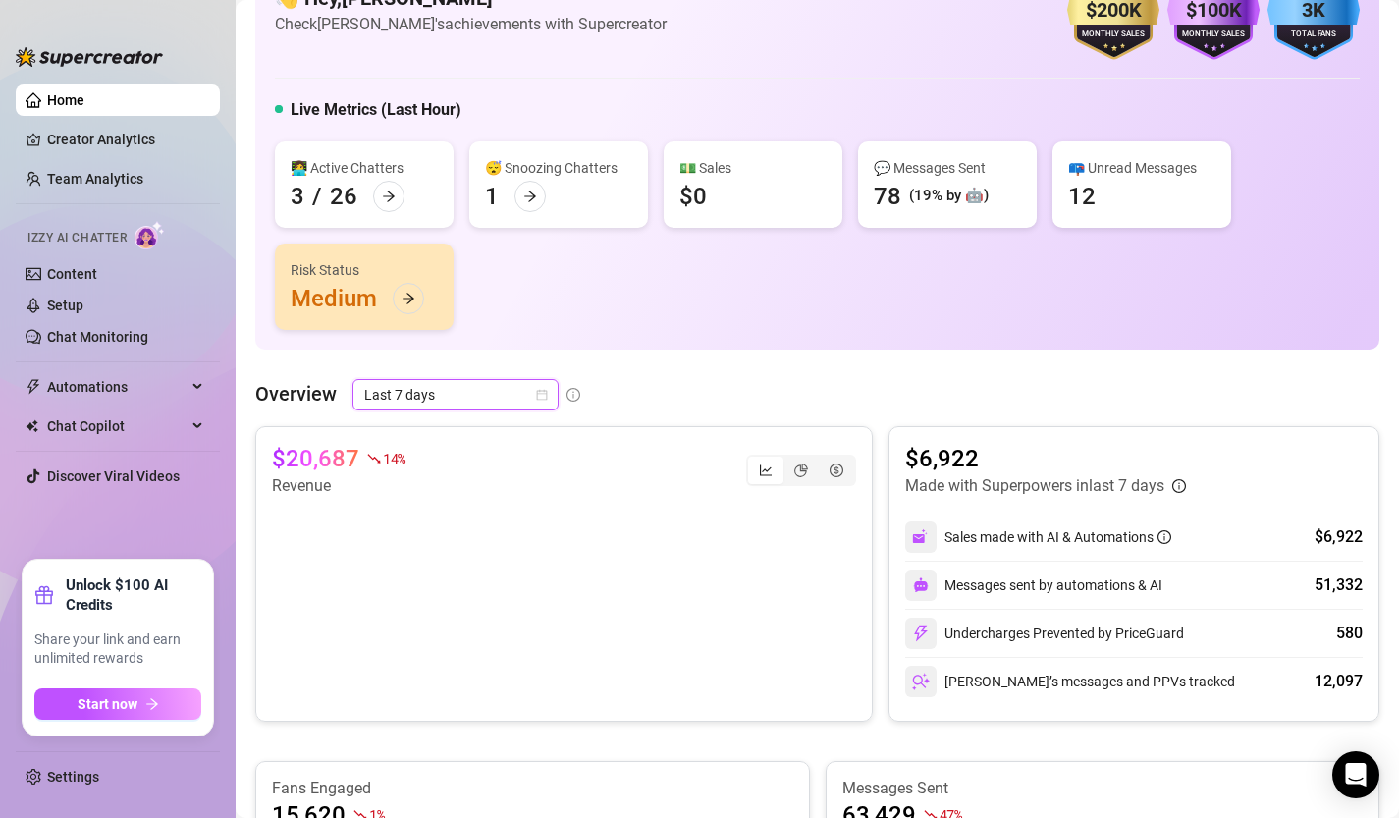
click at [541, 395] on icon "calendar" at bounding box center [542, 395] width 12 height 12
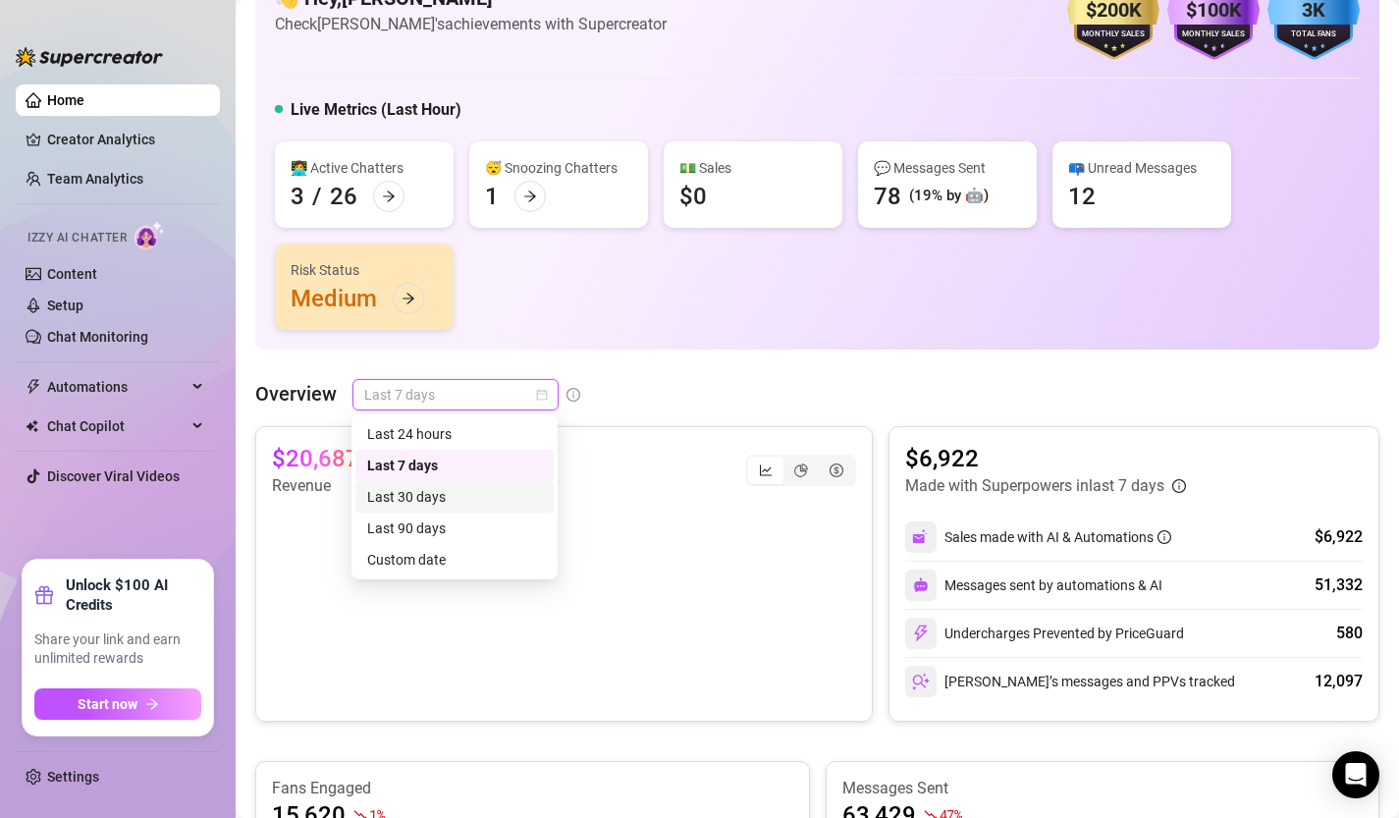
click at [488, 500] on div "Last 30 days" at bounding box center [454, 497] width 175 height 22
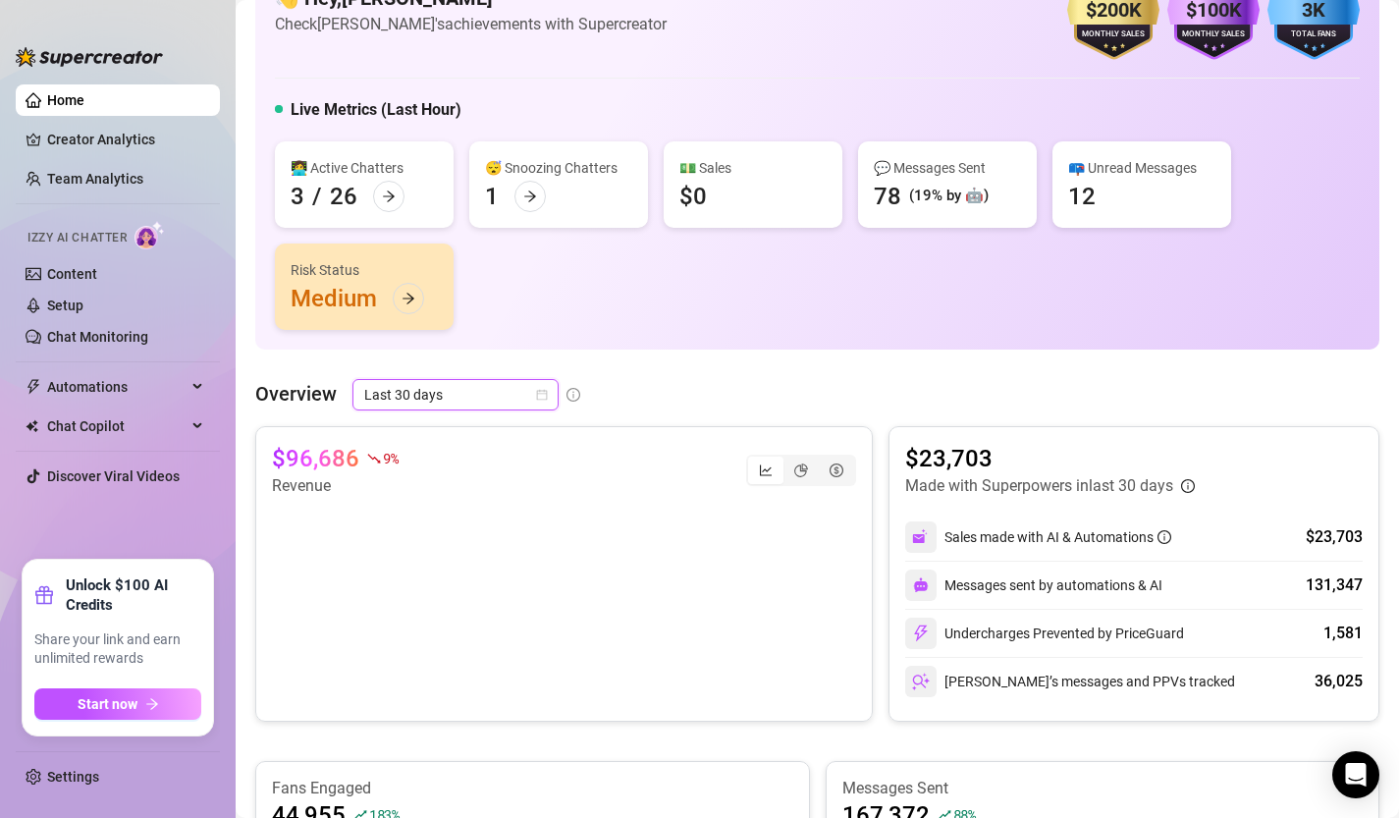
click at [543, 399] on icon "calendar" at bounding box center [542, 395] width 11 height 11
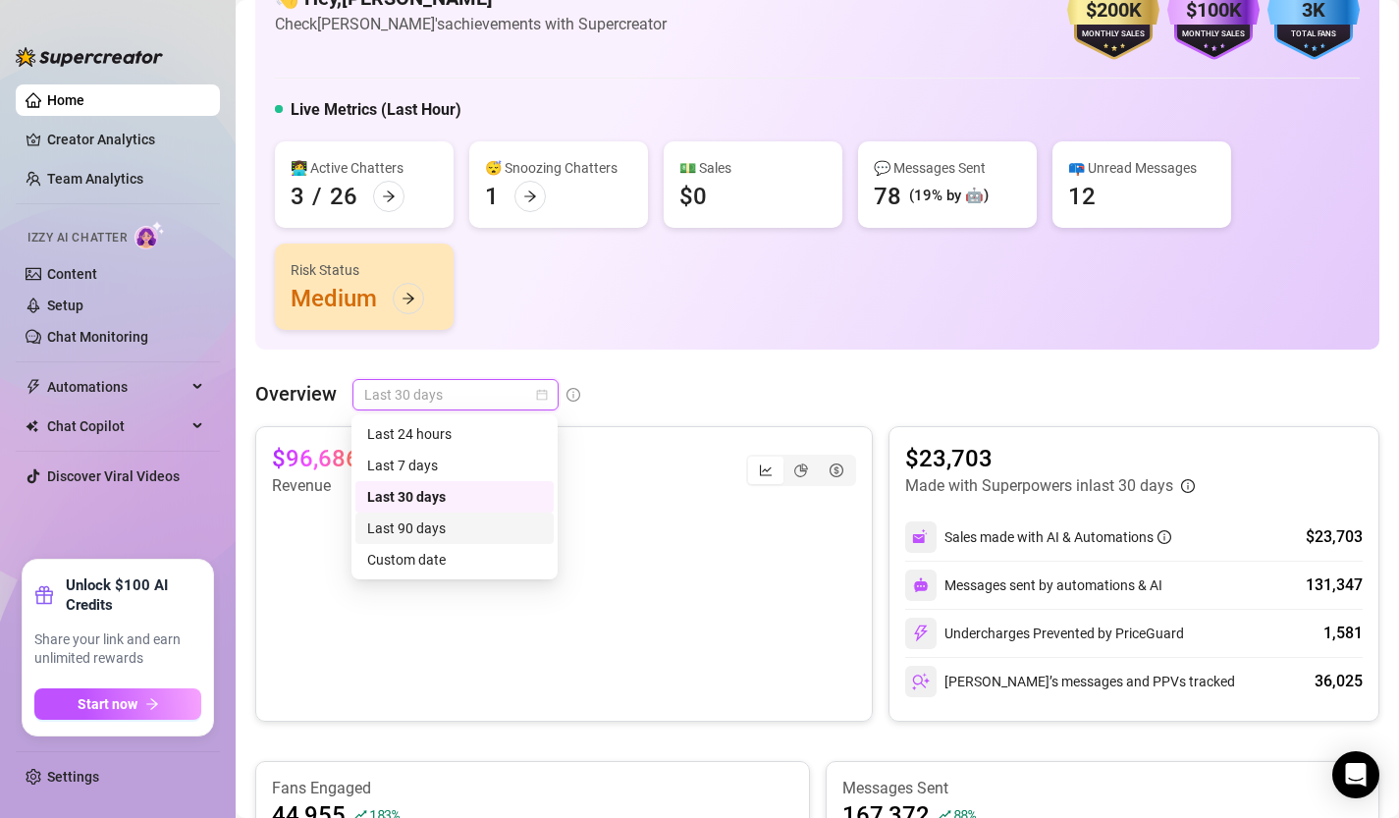
click at [485, 531] on div "Last 90 days" at bounding box center [454, 528] width 175 height 22
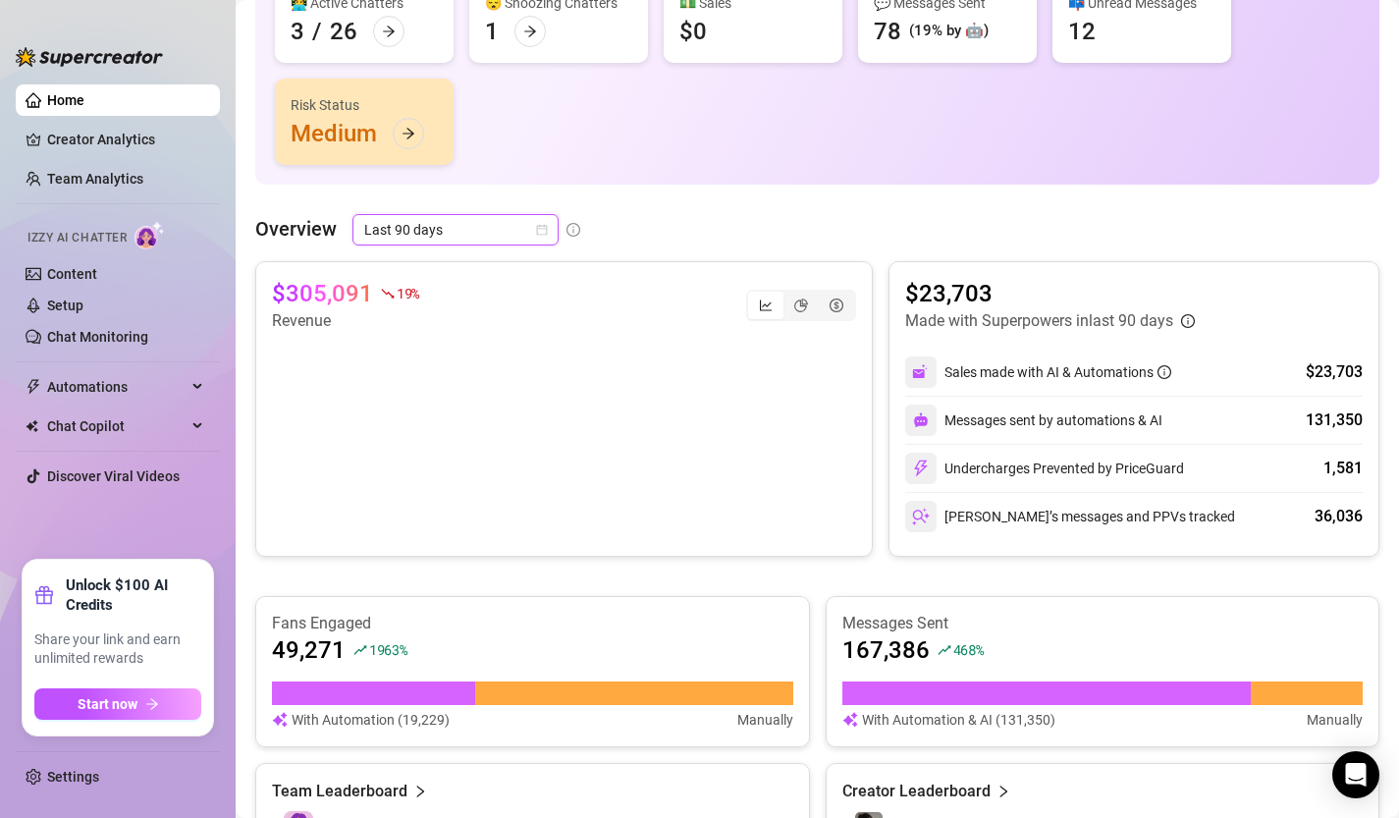
scroll to position [232, 0]
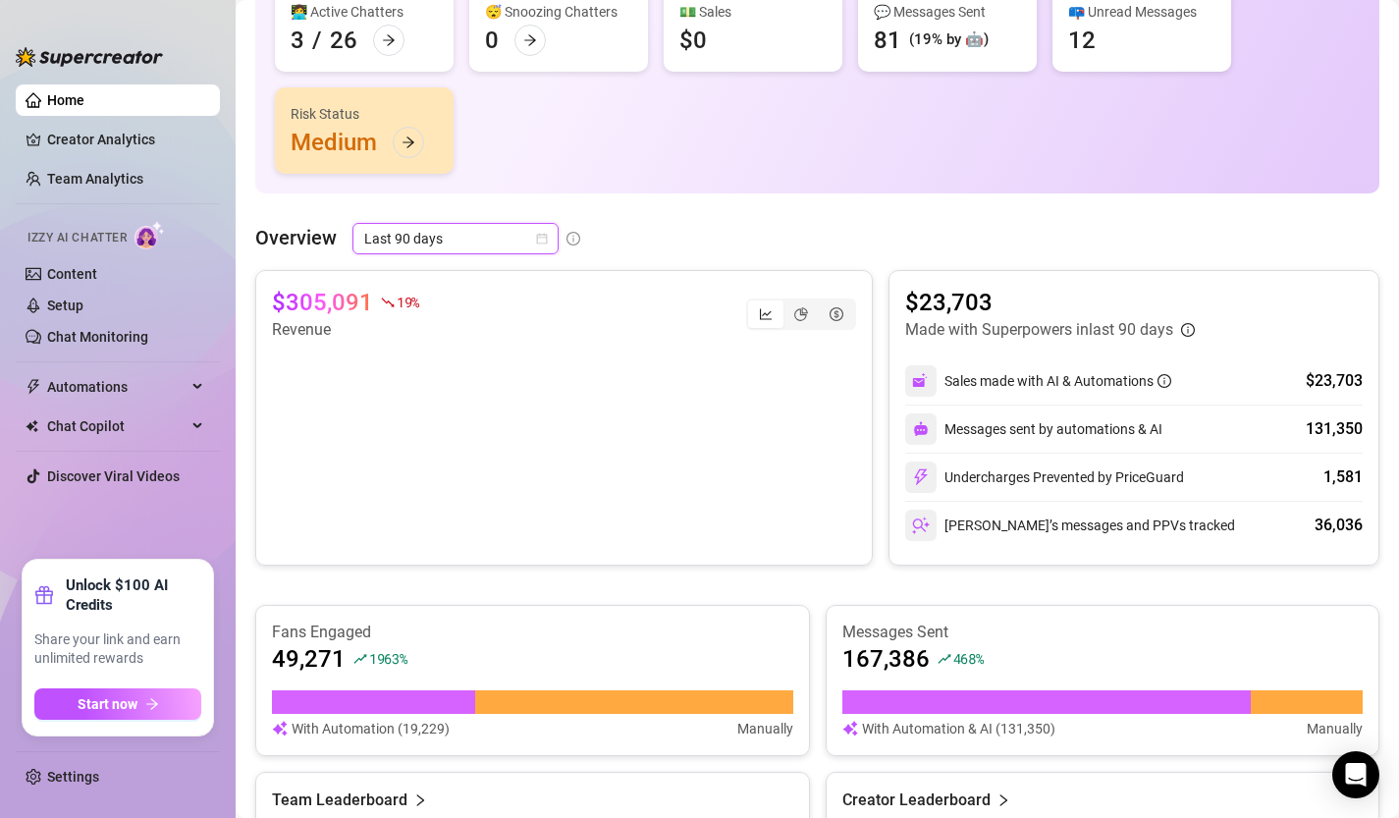
click at [545, 238] on icon "calendar" at bounding box center [542, 239] width 11 height 11
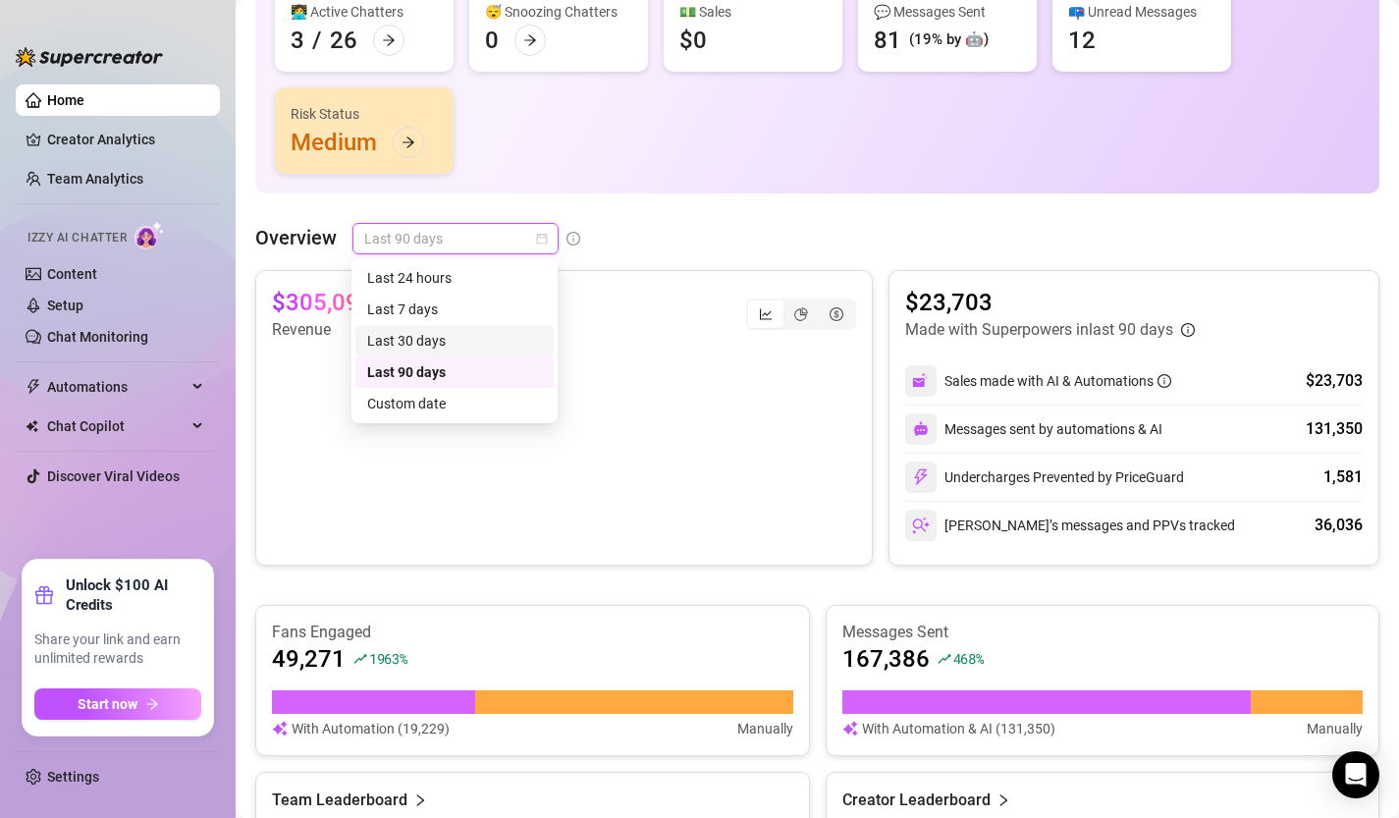
click at [476, 338] on div "Last 30 days" at bounding box center [454, 341] width 175 height 22
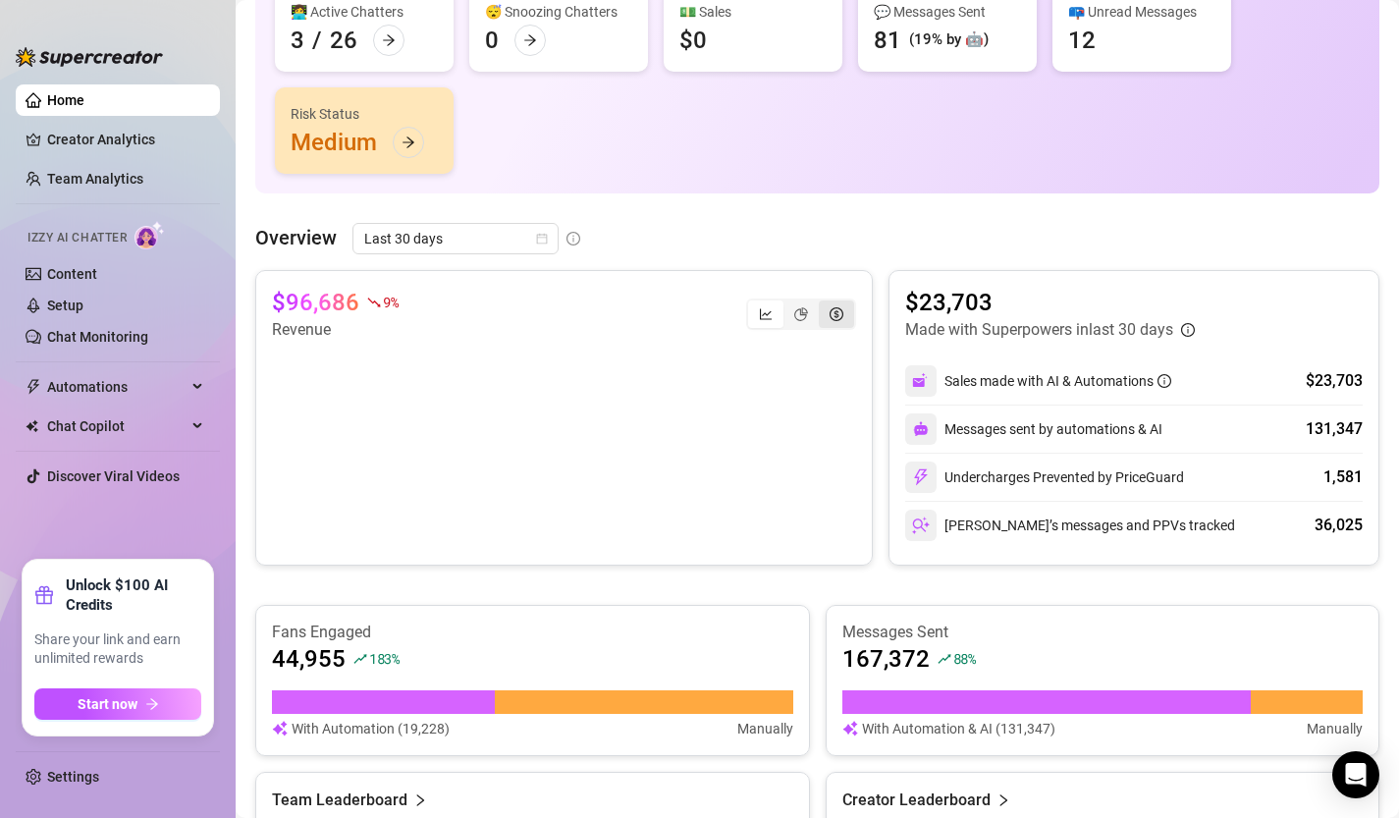
click at [846, 313] on div "segmented control" at bounding box center [836, 313] width 35 height 27
click at [824, 303] on input "segmented control" at bounding box center [824, 303] width 0 height 0
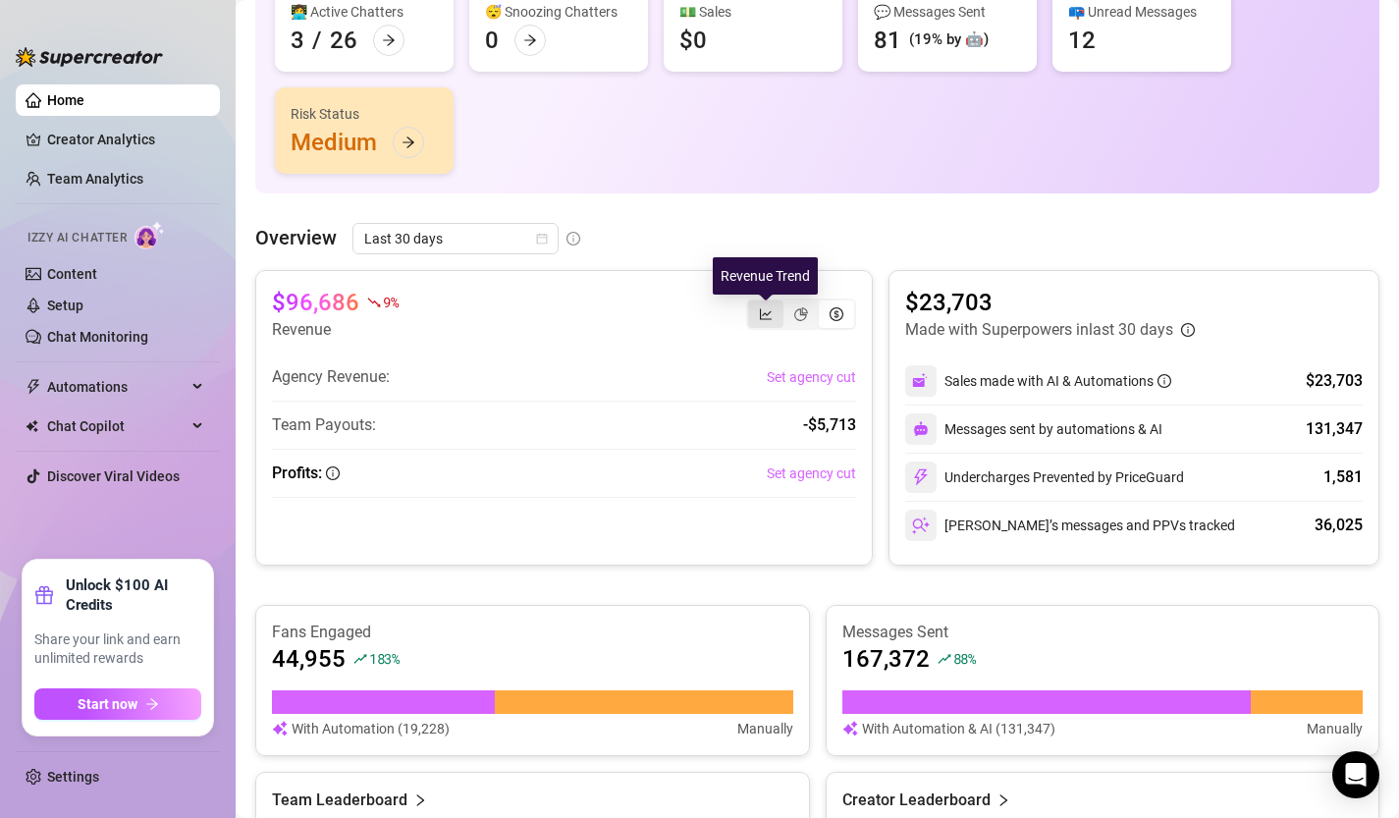
click at [765, 315] on icon "line-chart" at bounding box center [766, 314] width 14 height 14
click at [753, 303] on input "segmented control" at bounding box center [753, 303] width 0 height 0
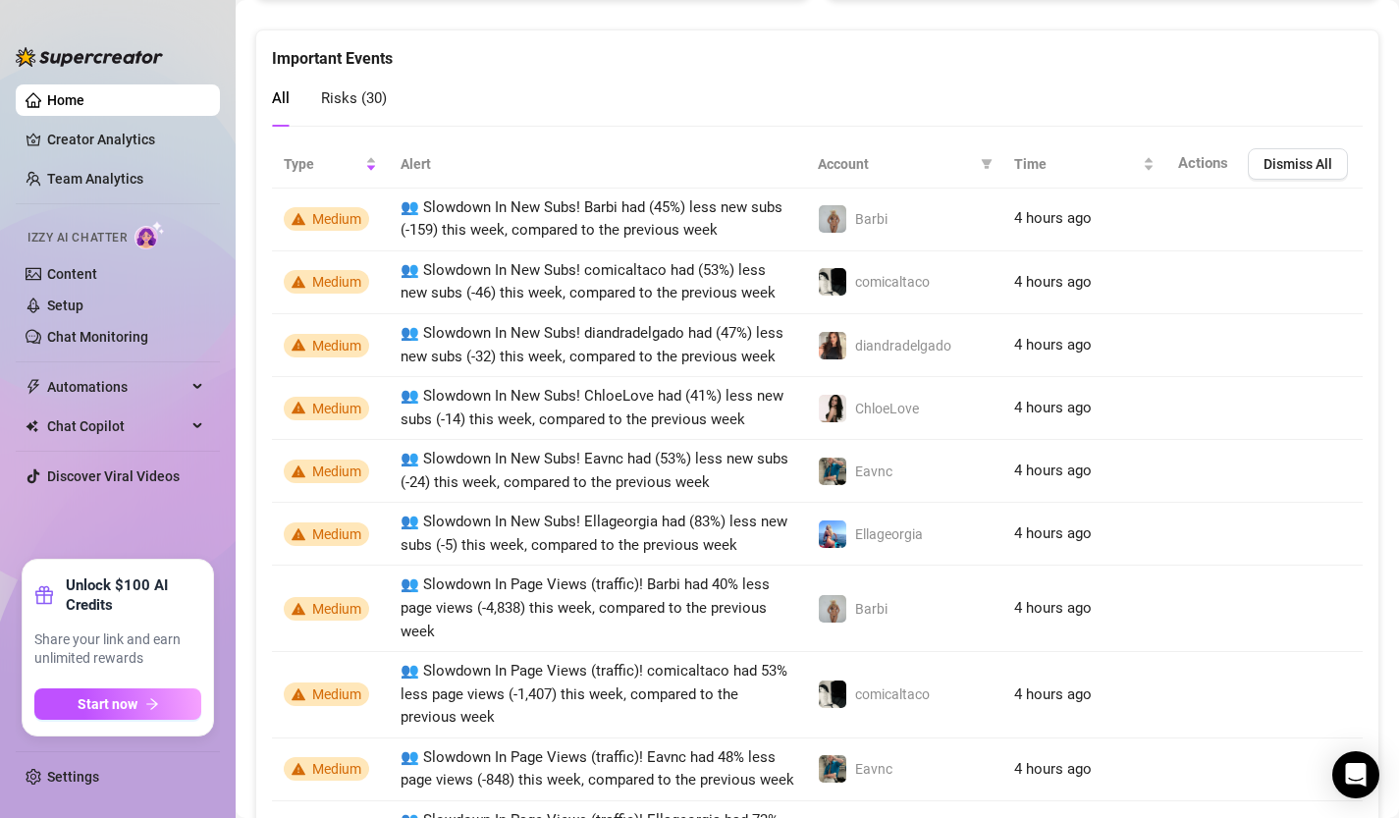
scroll to position [1329, 0]
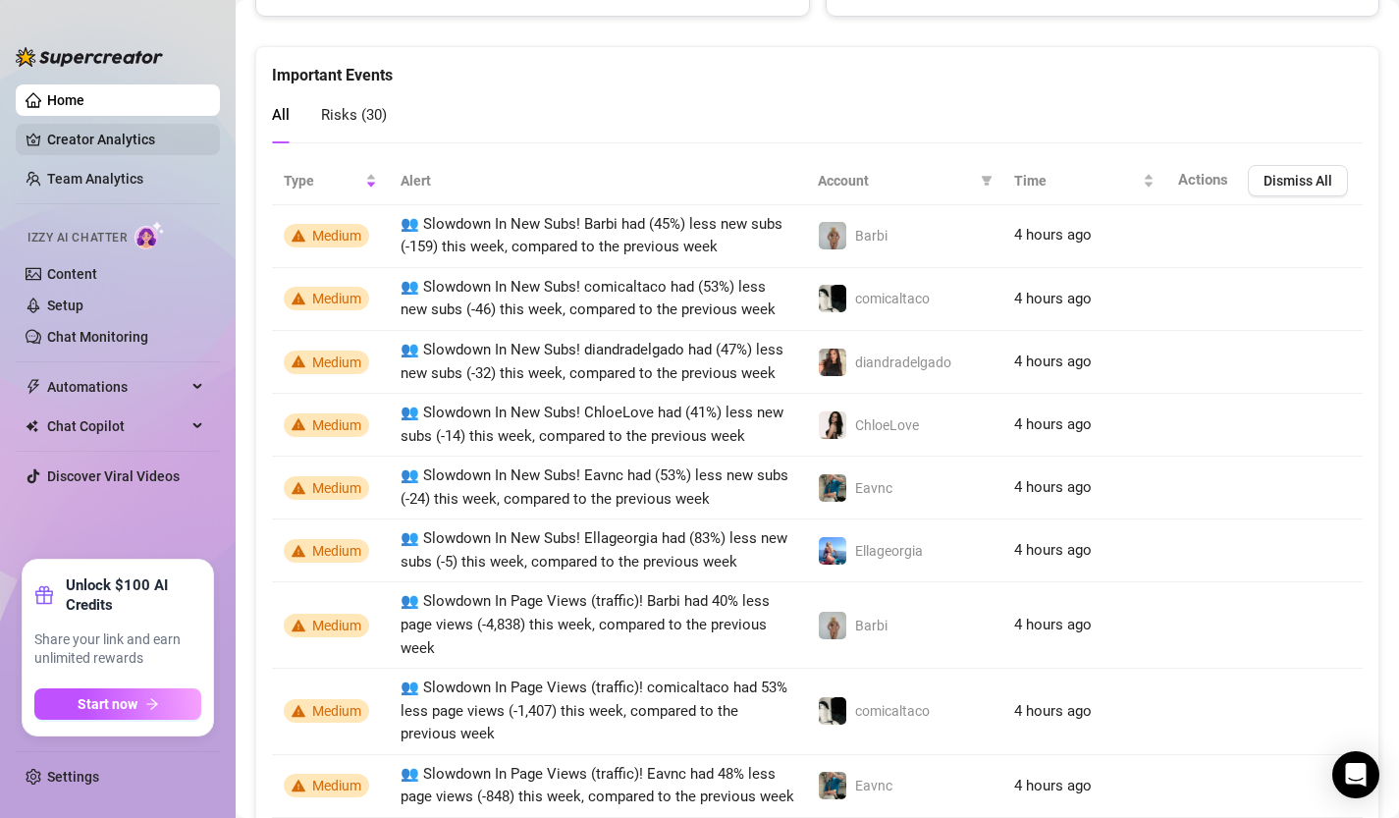
click at [103, 143] on link "Creator Analytics" at bounding box center [125, 139] width 157 height 31
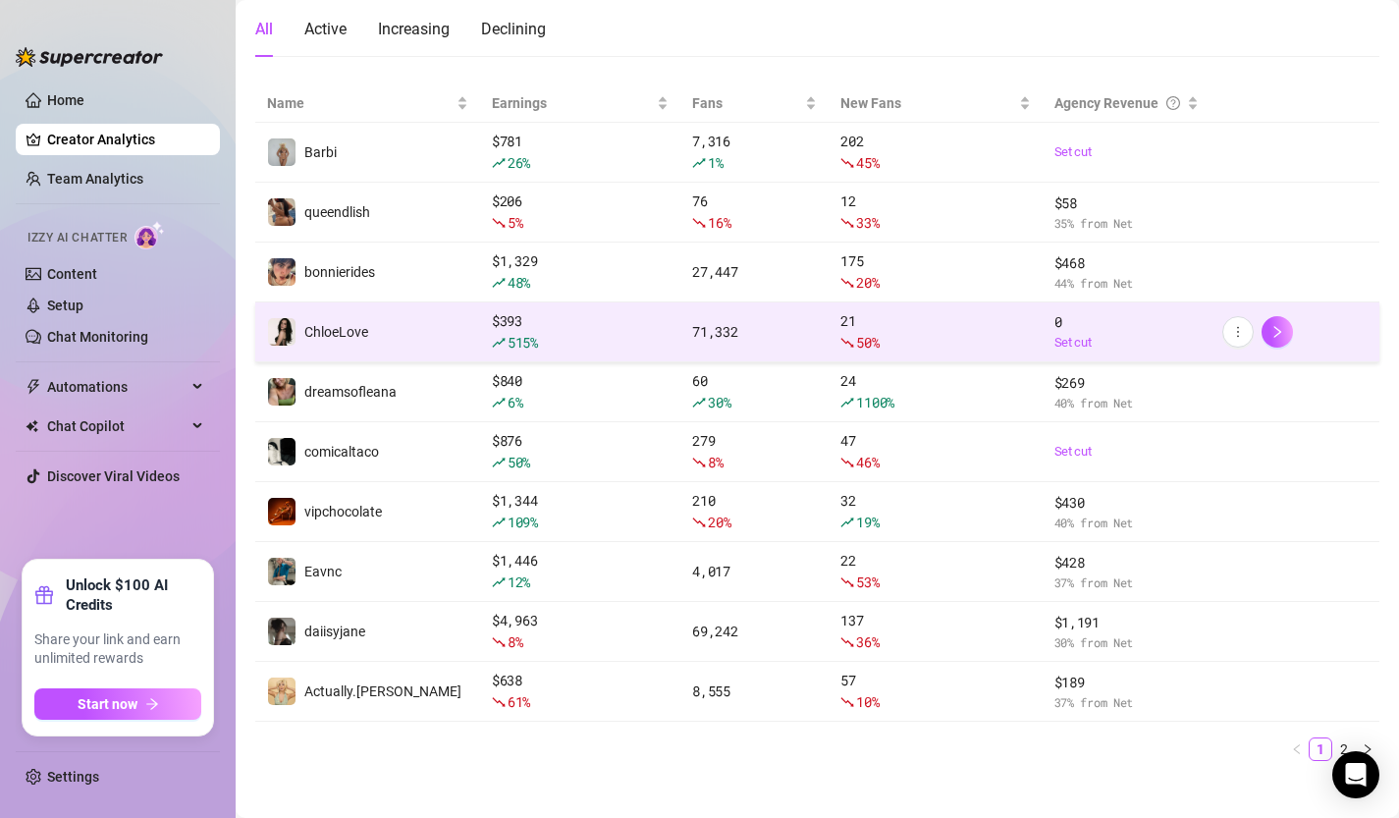
scroll to position [213, 0]
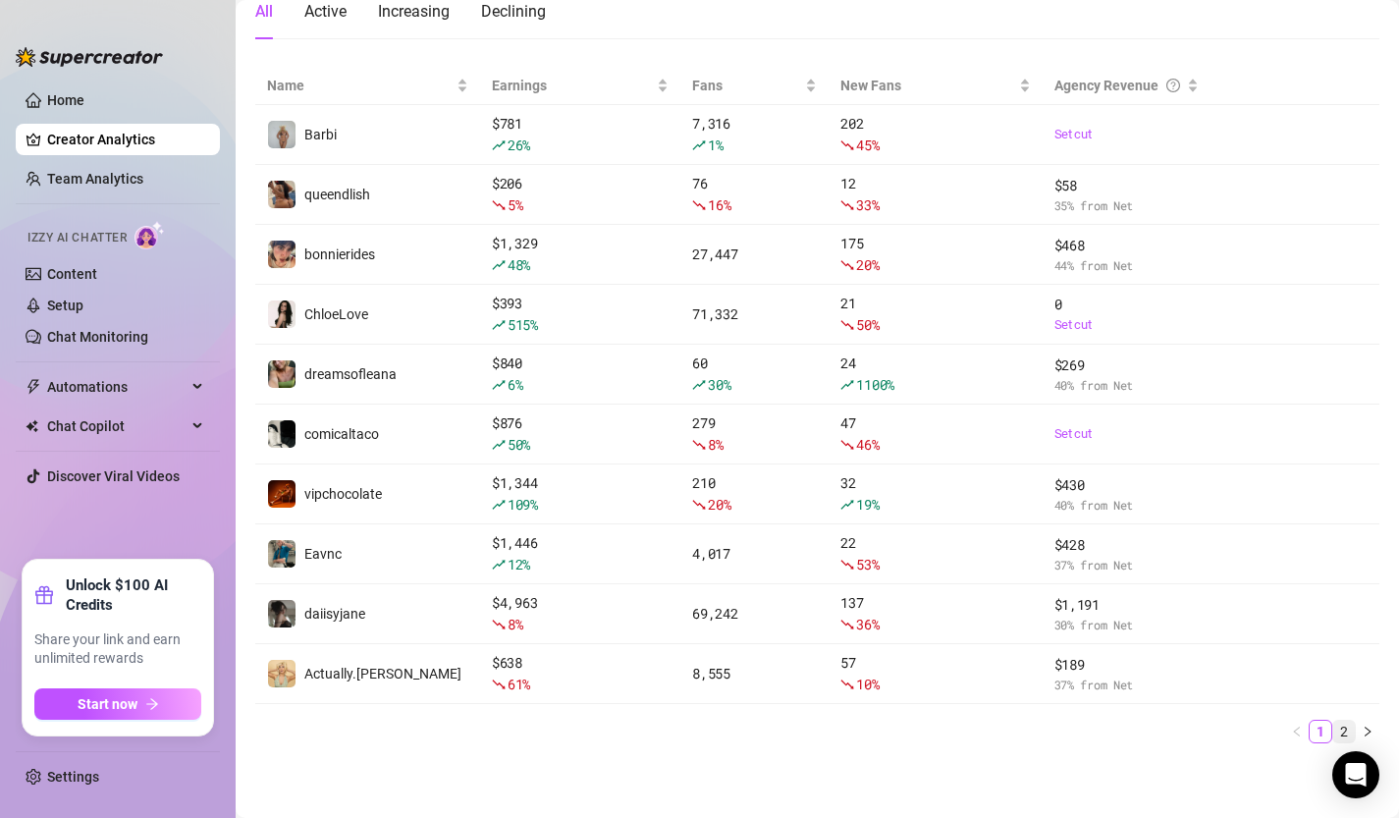
click at [1340, 733] on link "2" at bounding box center [1344, 732] width 22 height 22
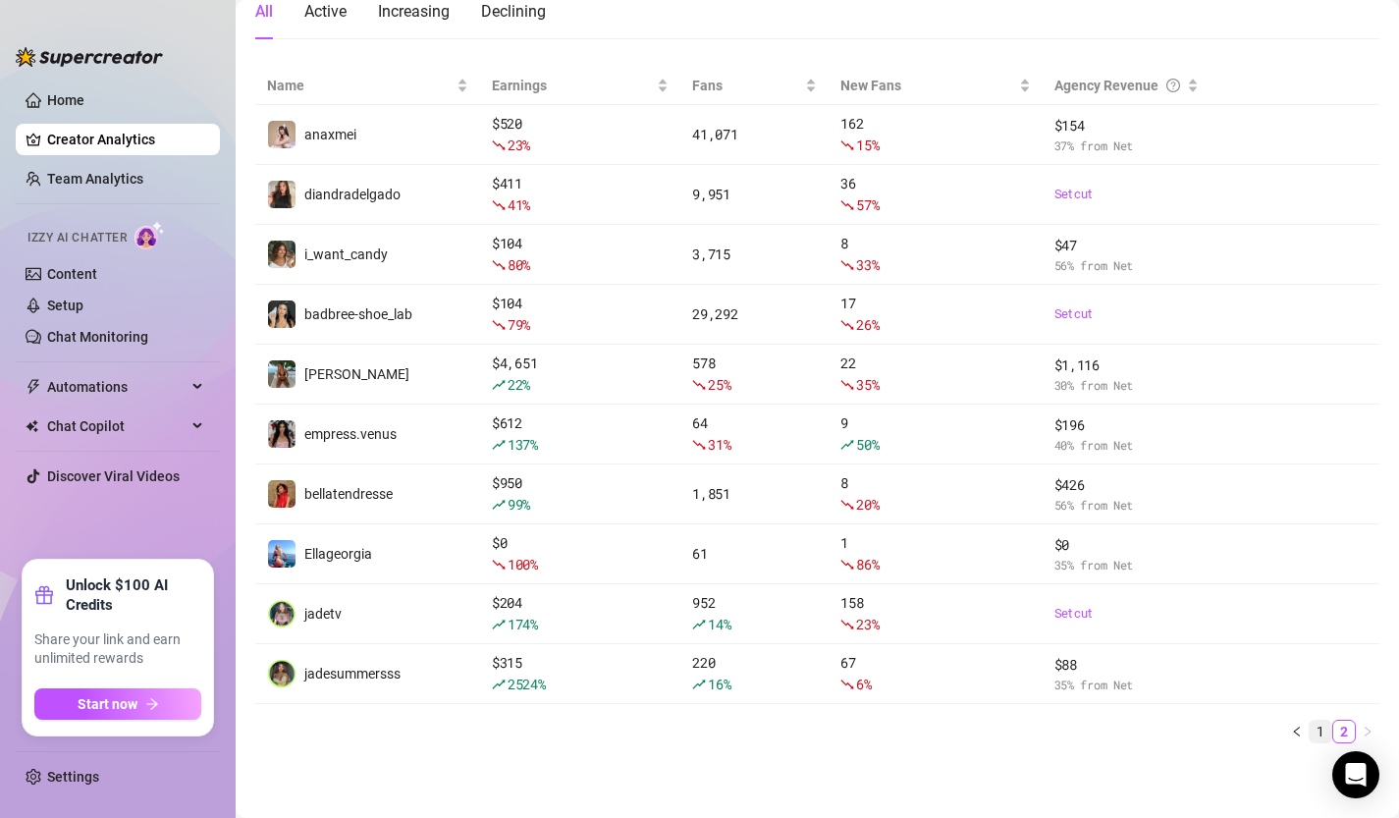
click at [1323, 728] on link "1" at bounding box center [1321, 732] width 22 height 22
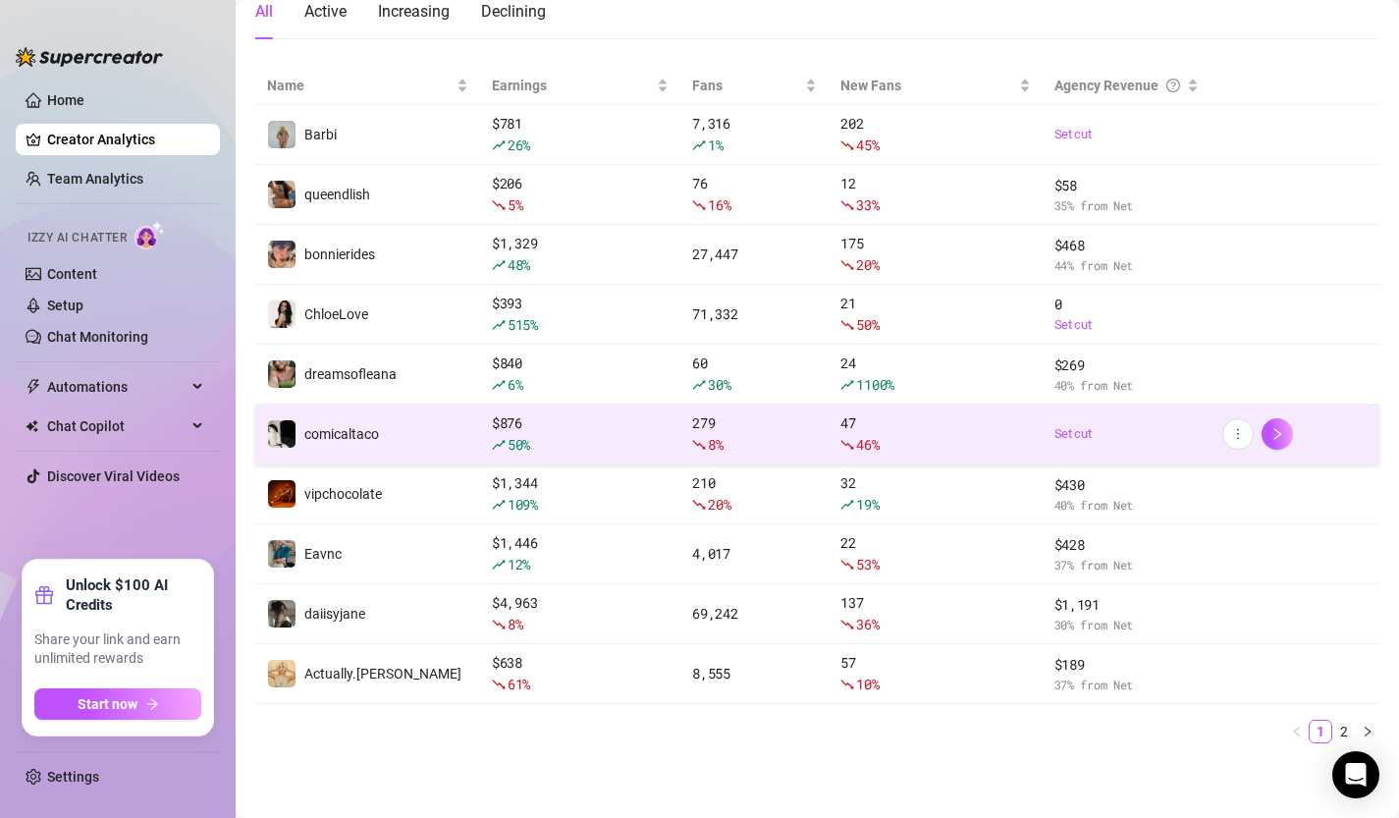
scroll to position [0, 0]
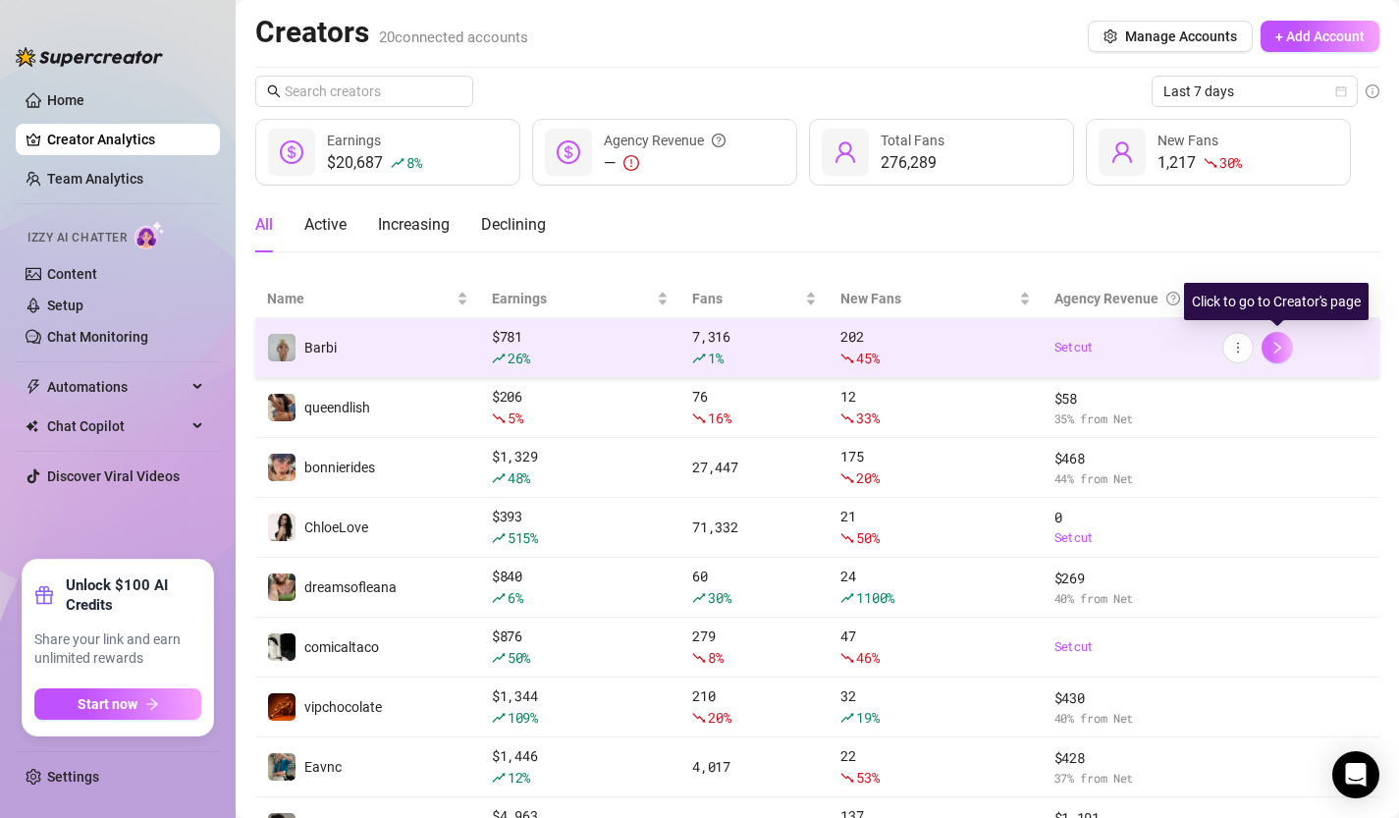
click at [1276, 339] on button "button" at bounding box center [1277, 347] width 31 height 31
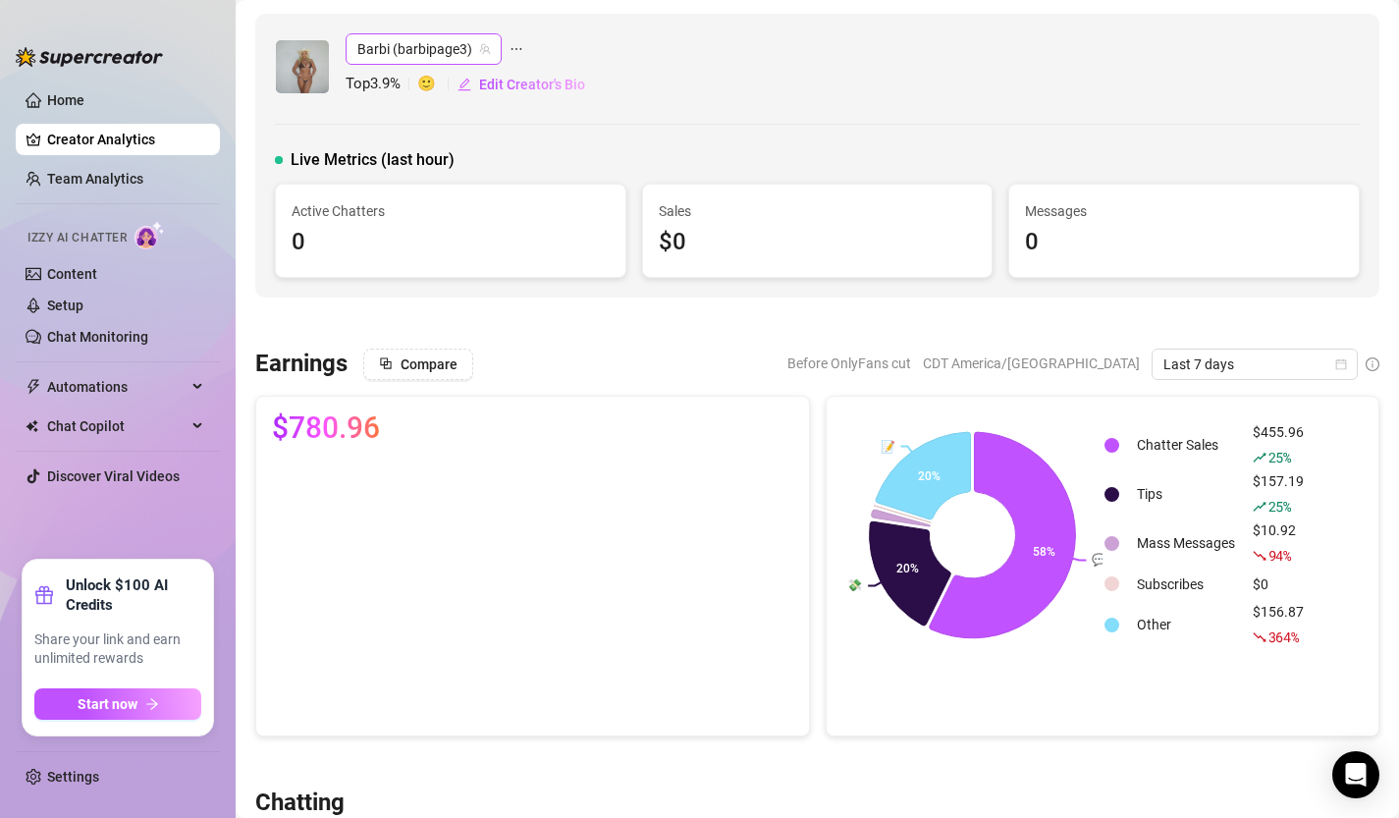
click at [435, 53] on span "Barbi (barbipage3)" at bounding box center [423, 48] width 133 height 29
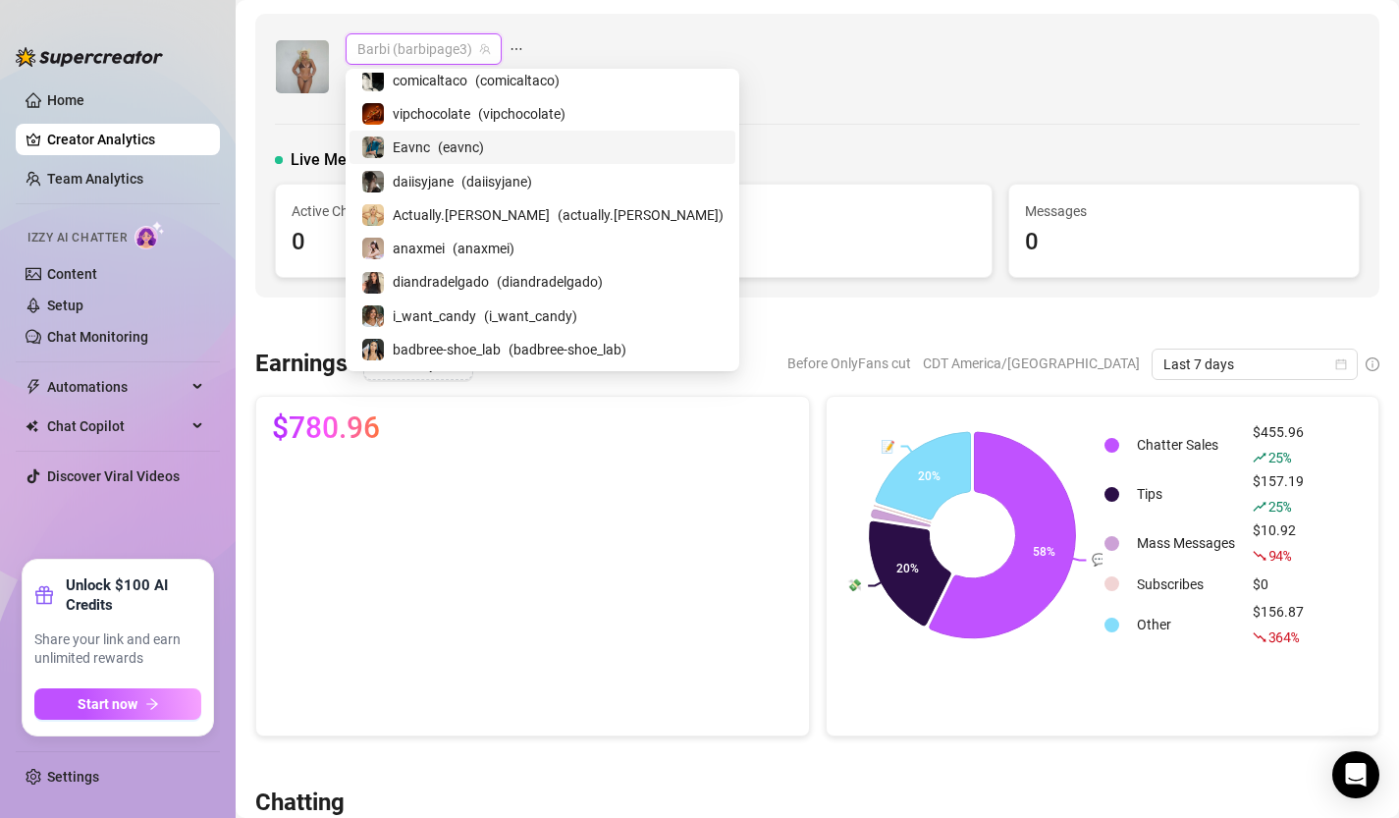
scroll to position [373, 0]
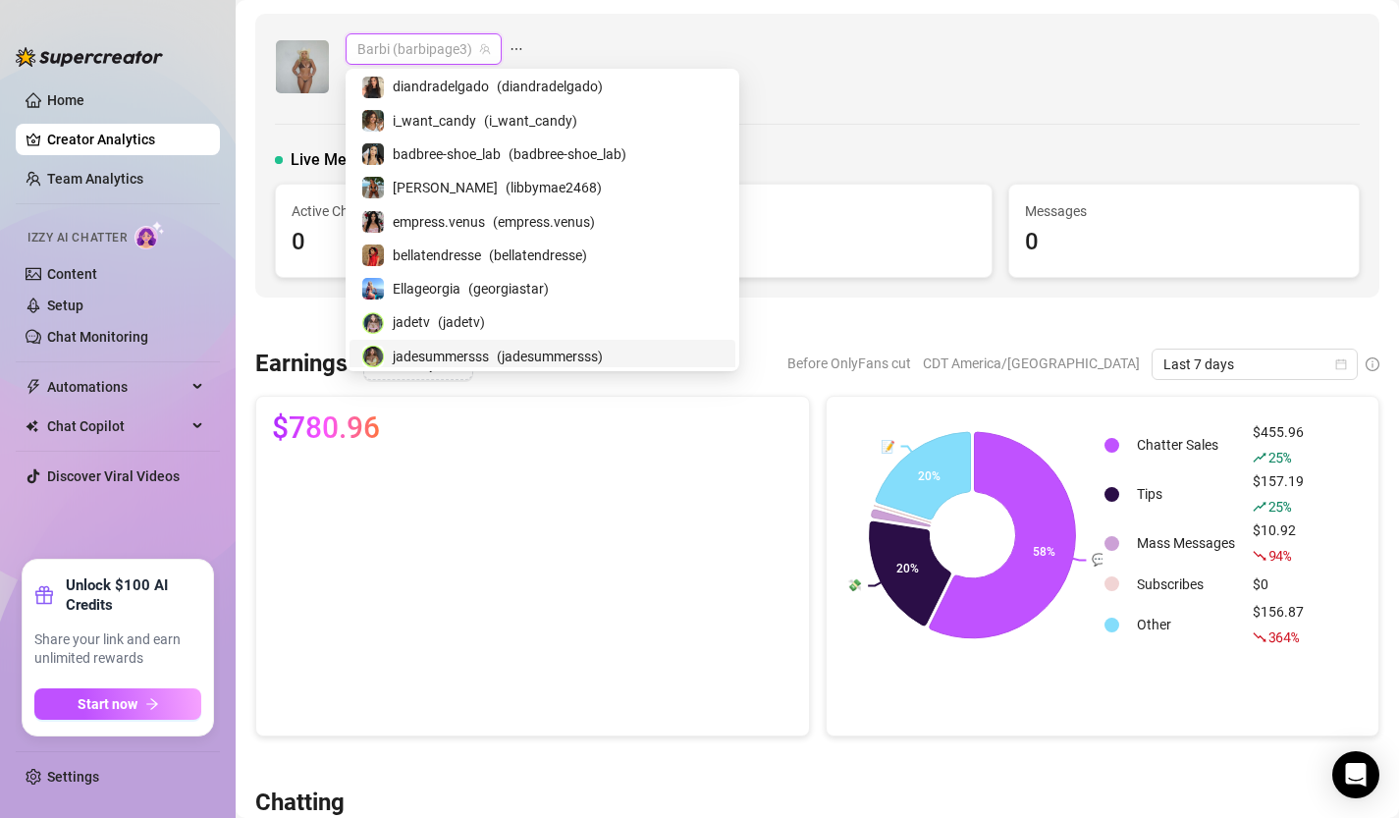
click at [449, 348] on span "jadesummersss" at bounding box center [441, 357] width 96 height 22
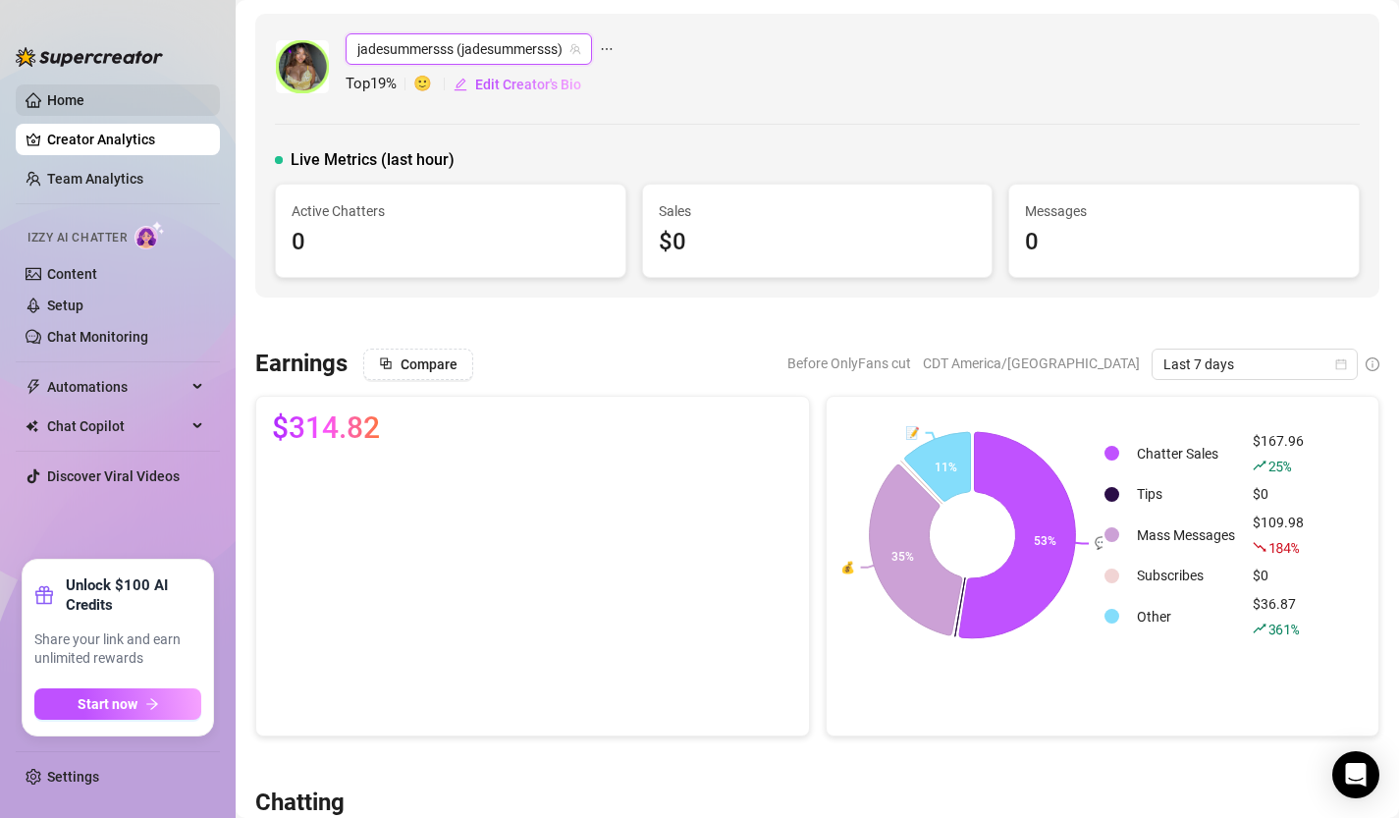
click at [59, 92] on link "Home" at bounding box center [65, 100] width 37 height 16
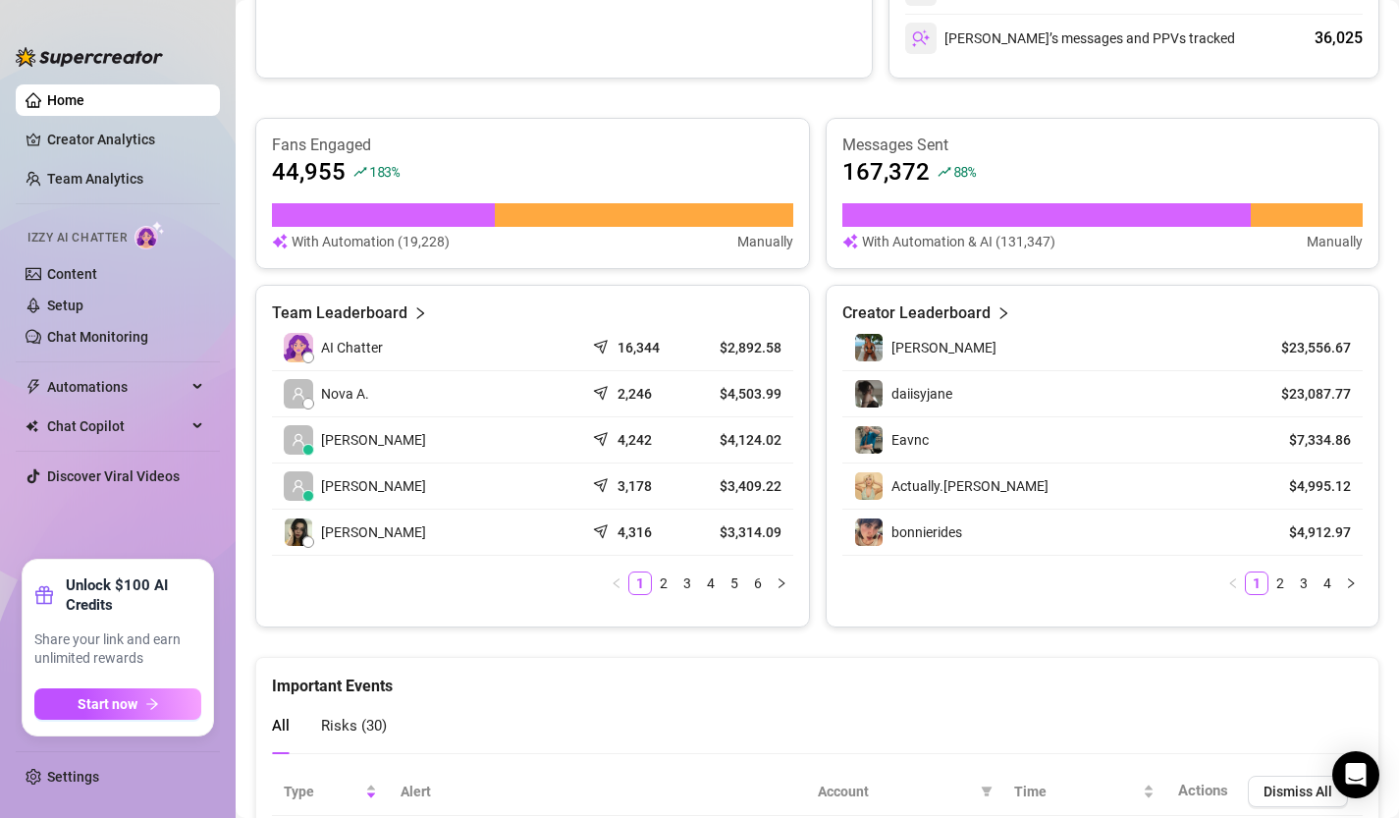
scroll to position [713, 0]
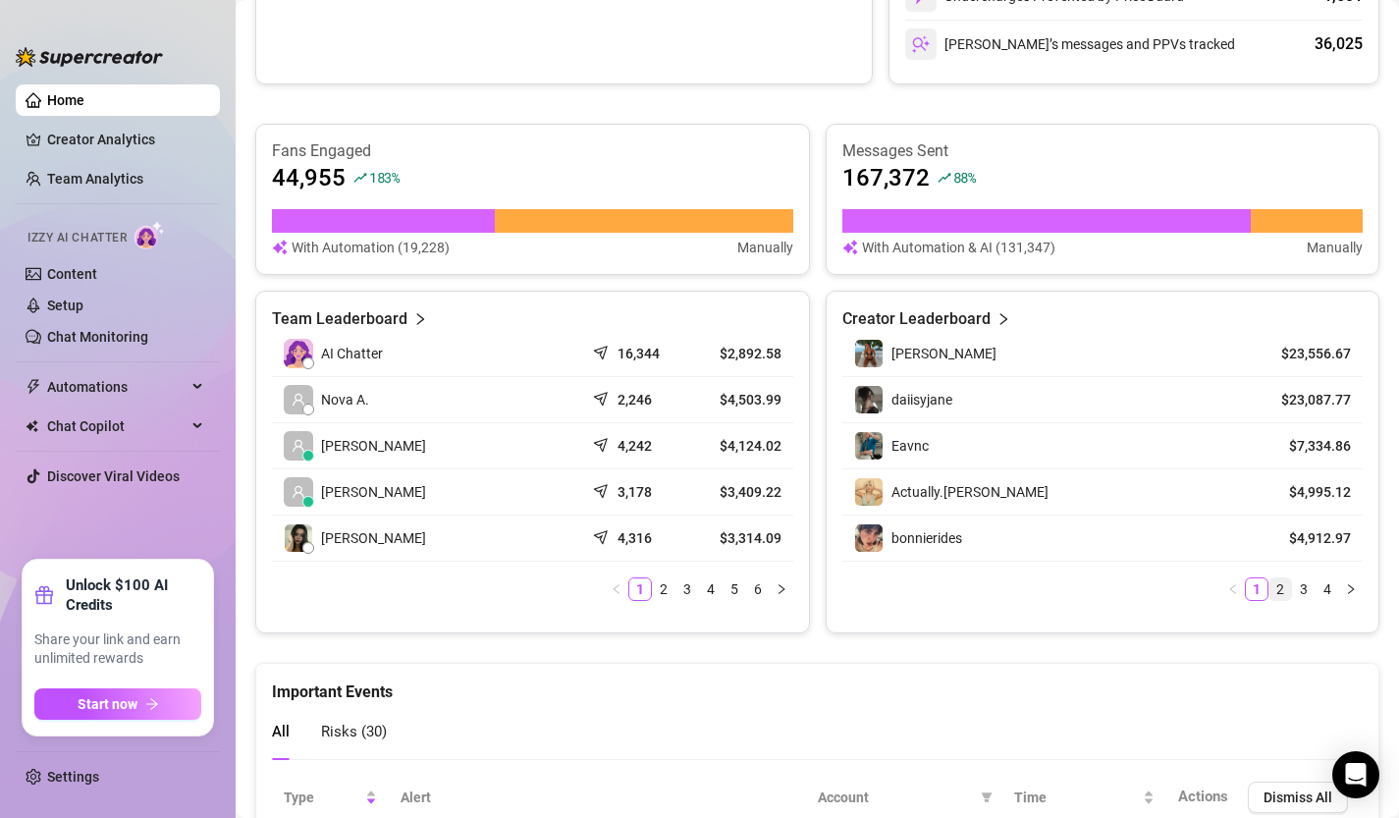
click at [1278, 592] on link "2" at bounding box center [1280, 589] width 22 height 22
click at [1261, 592] on link "1" at bounding box center [1257, 589] width 22 height 22
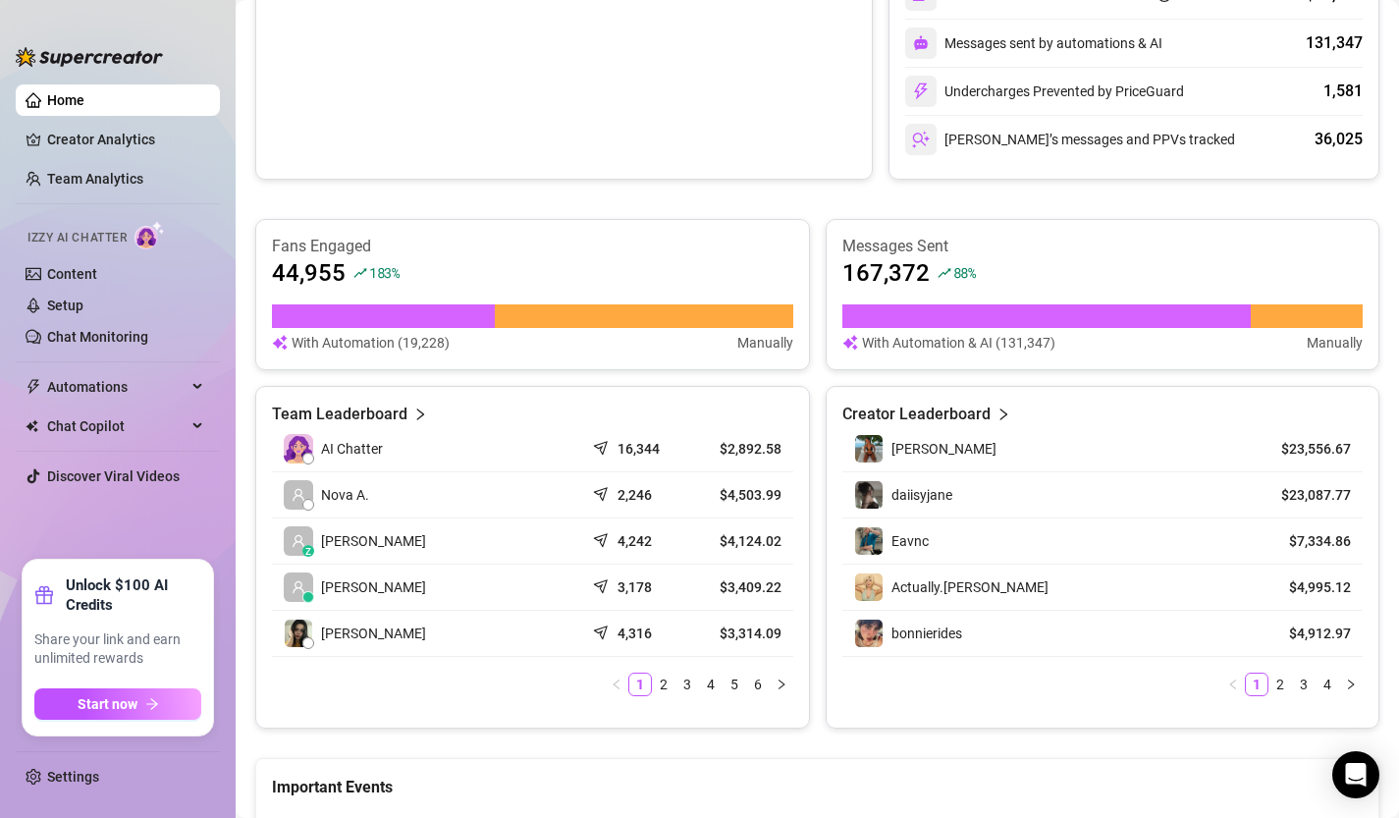
scroll to position [574, 0]
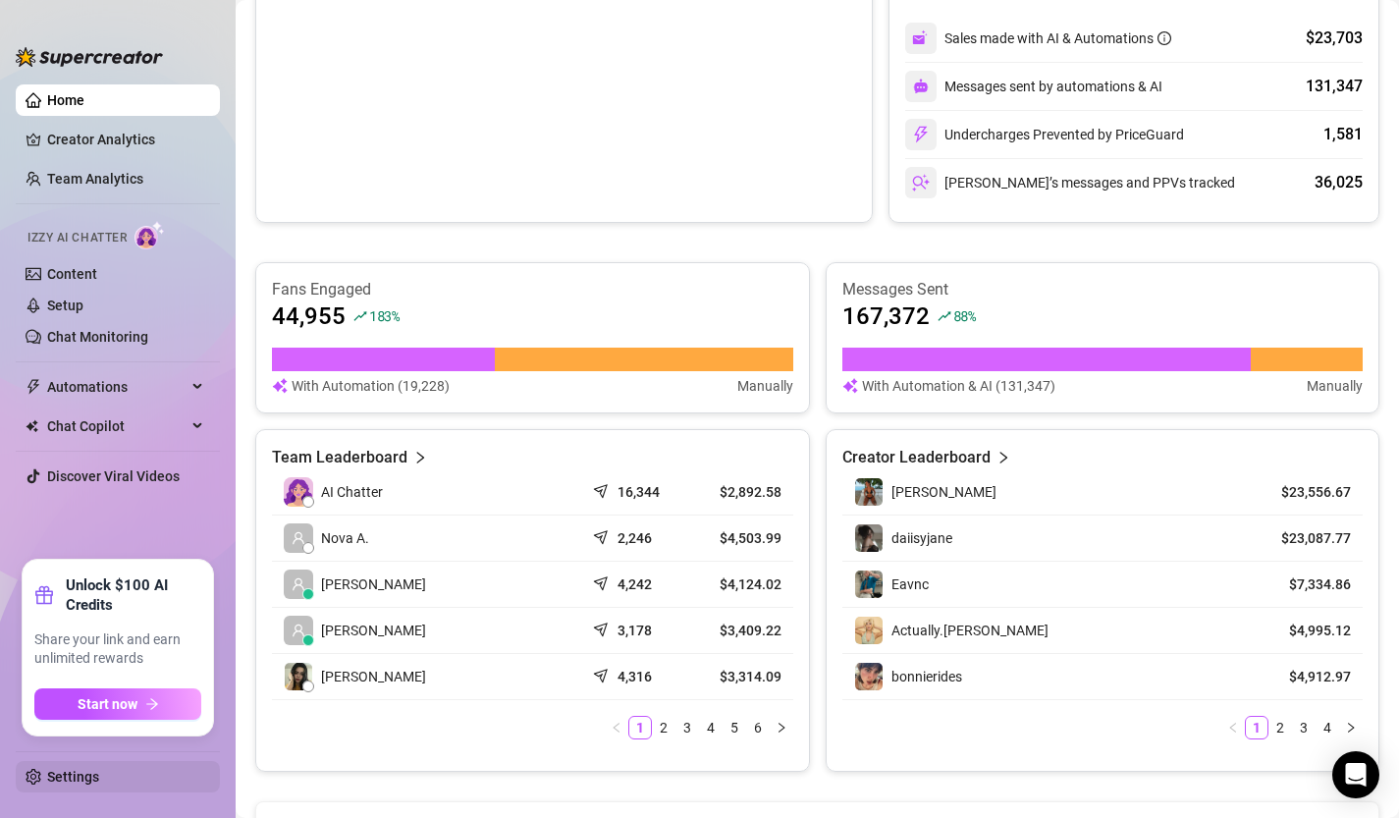
click at [96, 784] on link "Settings" at bounding box center [73, 777] width 52 height 16
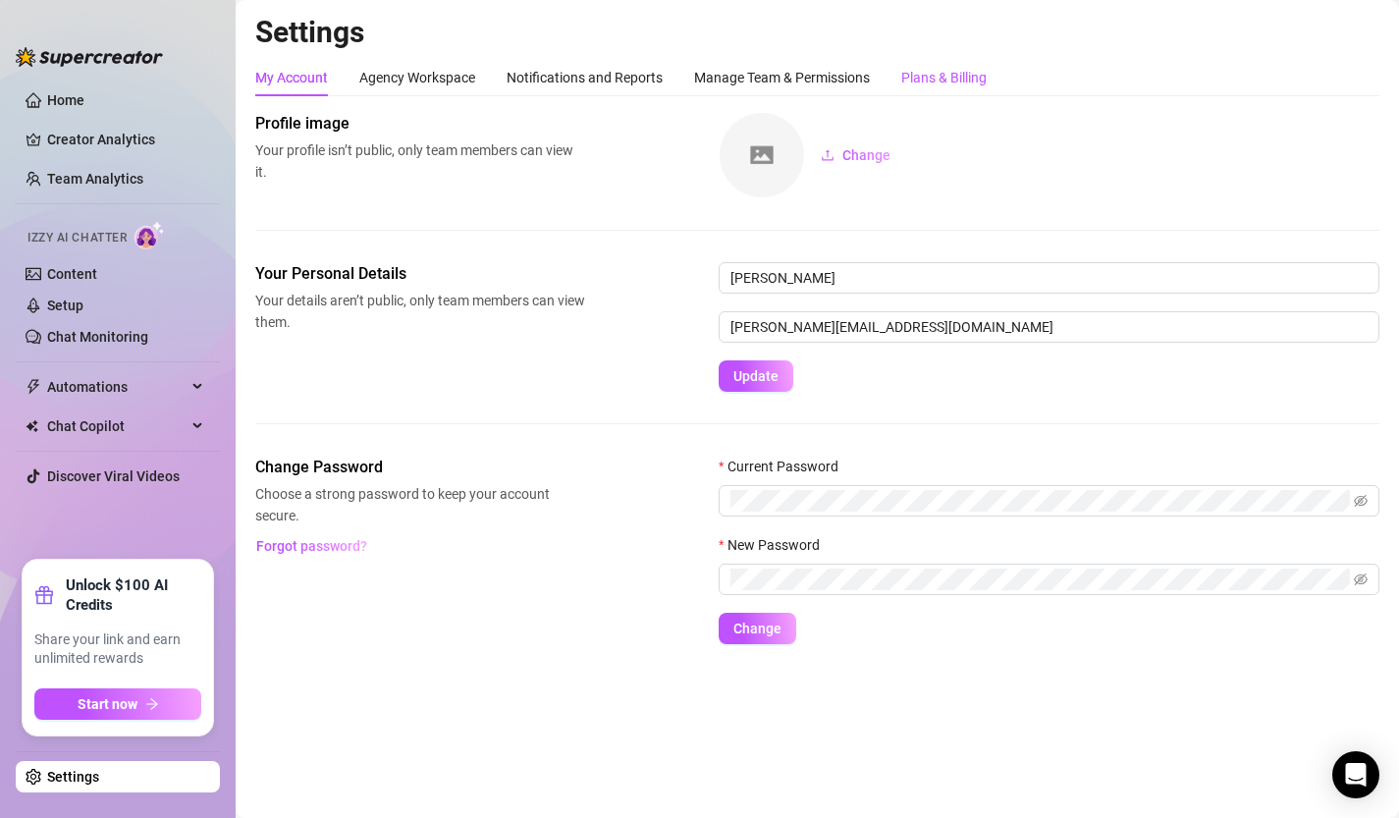
click at [955, 83] on div "Plans & Billing" at bounding box center [943, 78] width 85 height 22
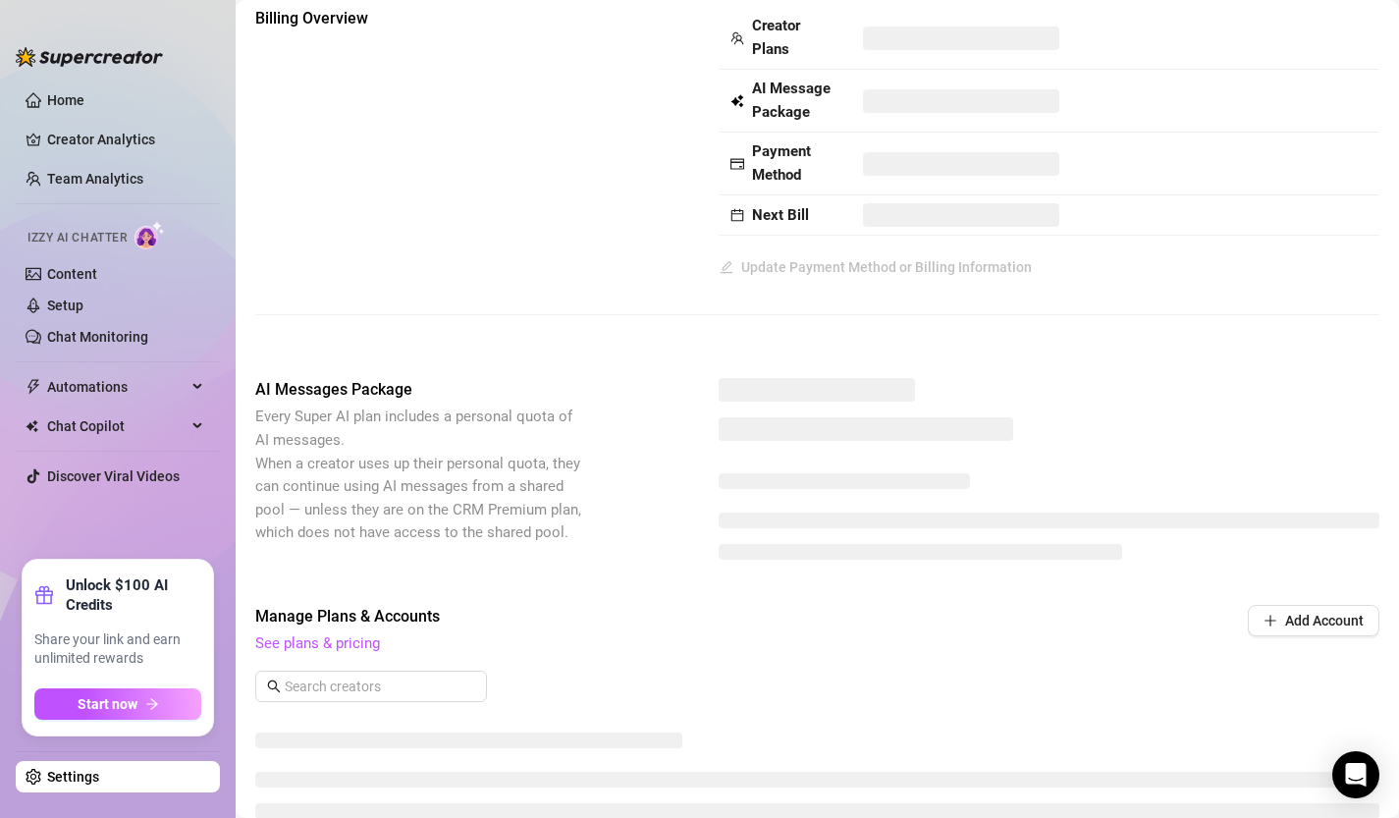
scroll to position [153, 0]
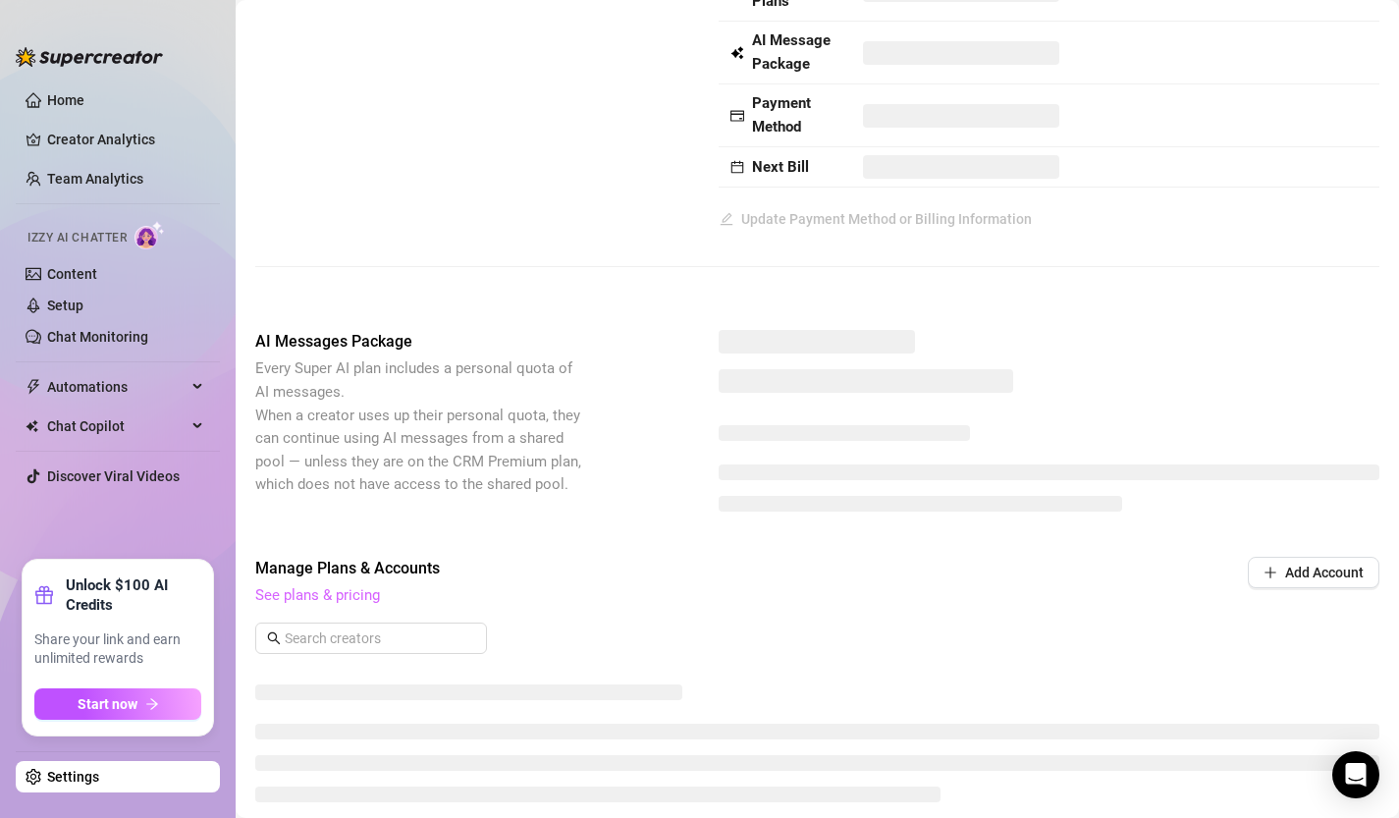
click at [359, 602] on link "See plans & pricing" at bounding box center [317, 595] width 125 height 18
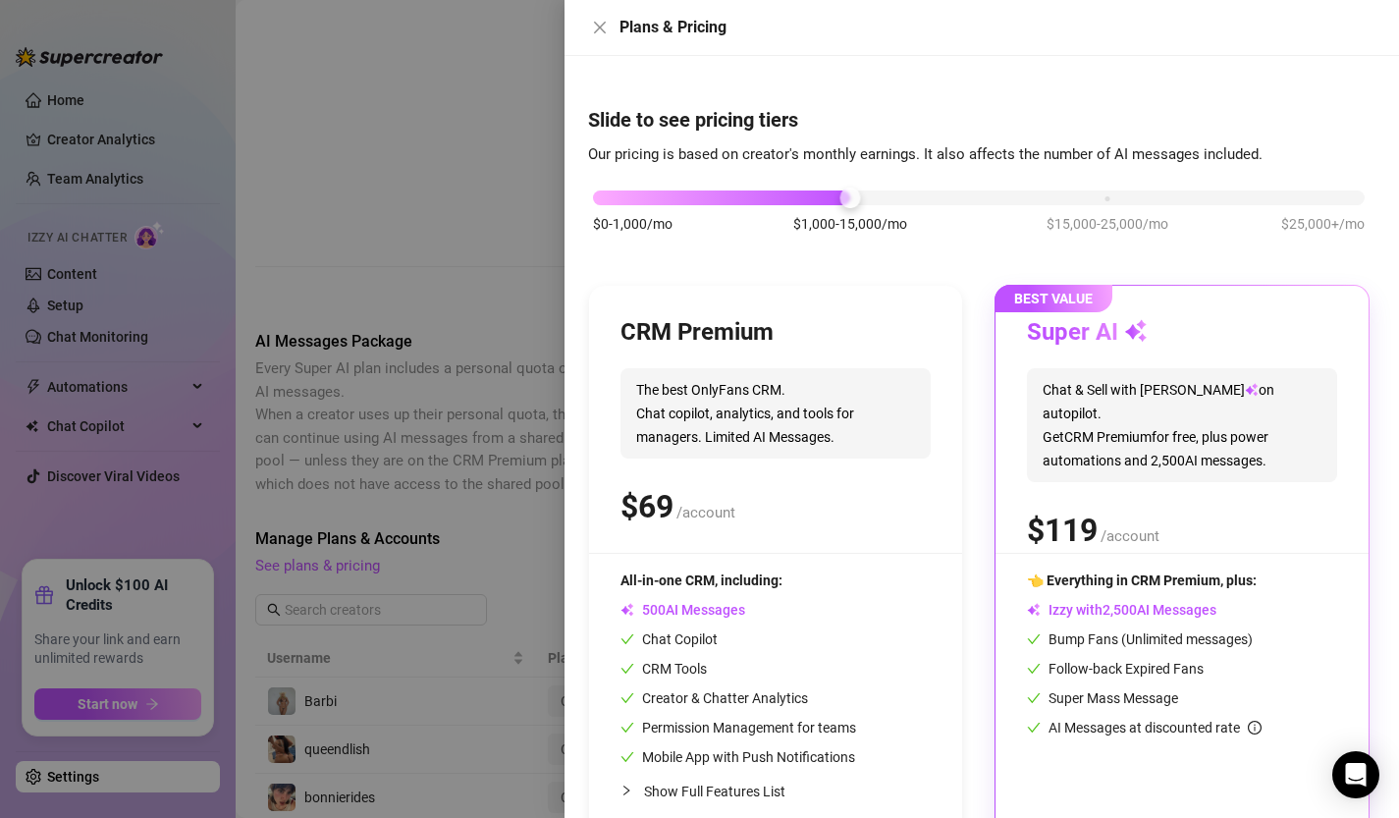
click at [472, 196] on div at bounding box center [699, 409] width 1399 height 818
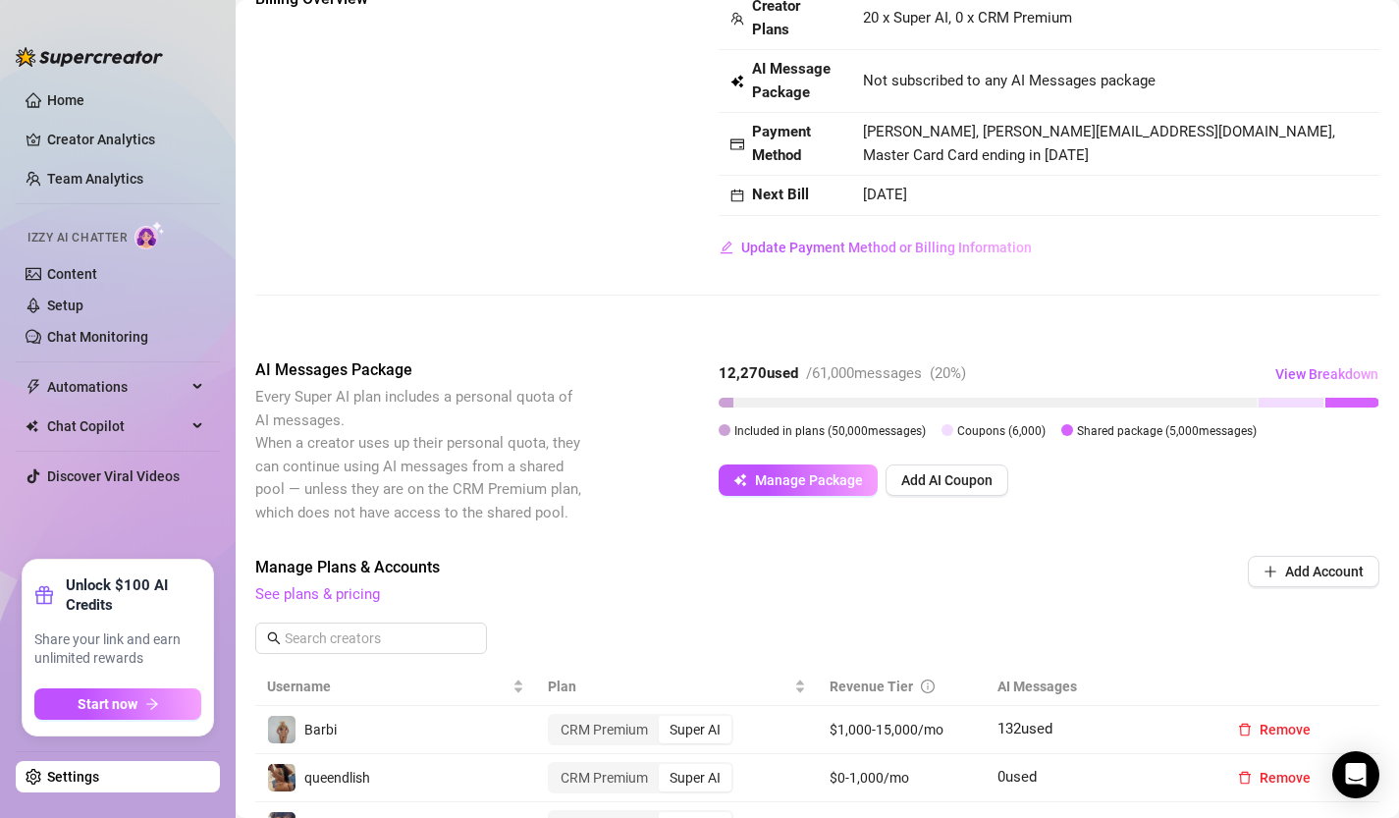
scroll to position [0, 0]
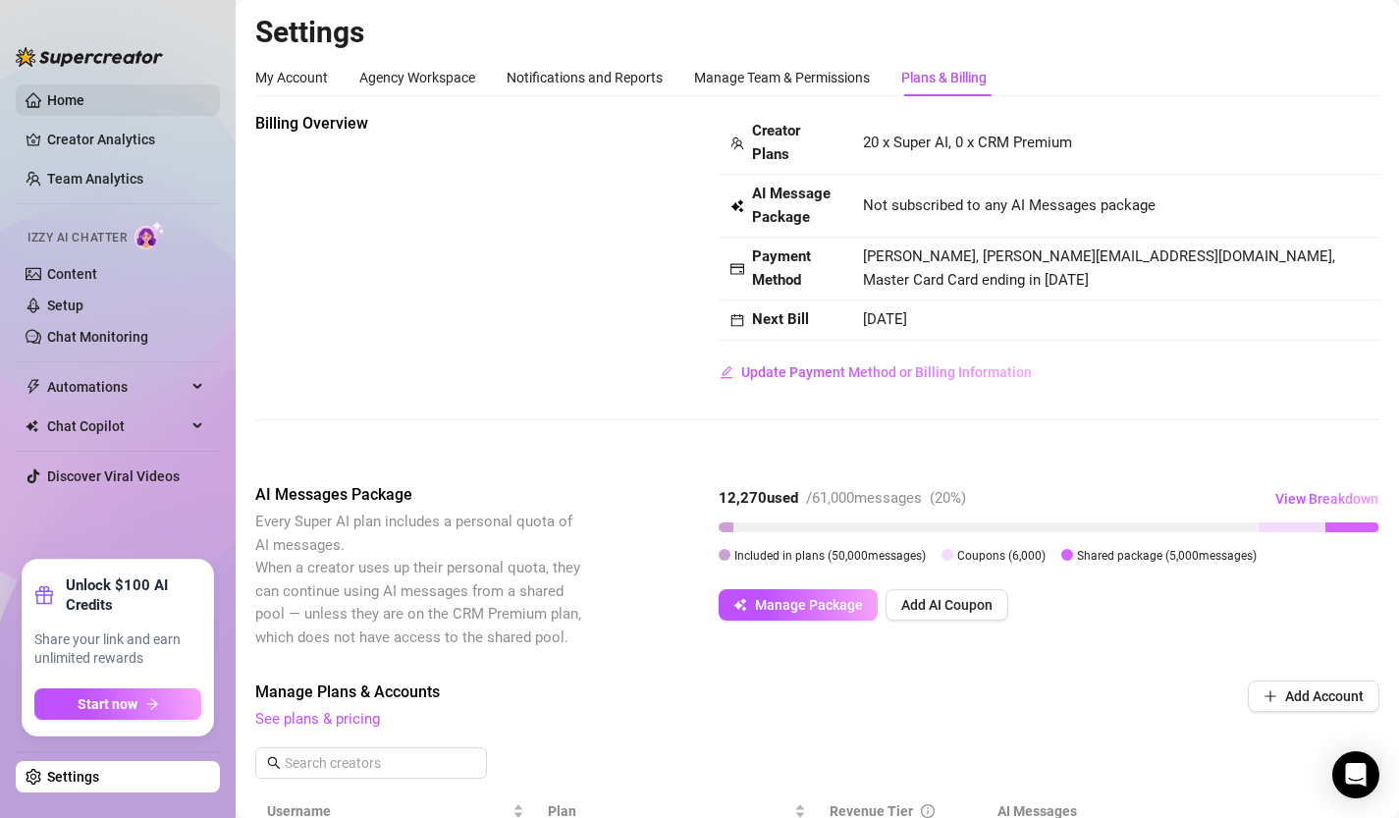
click at [84, 93] on link "Home" at bounding box center [65, 100] width 37 height 16
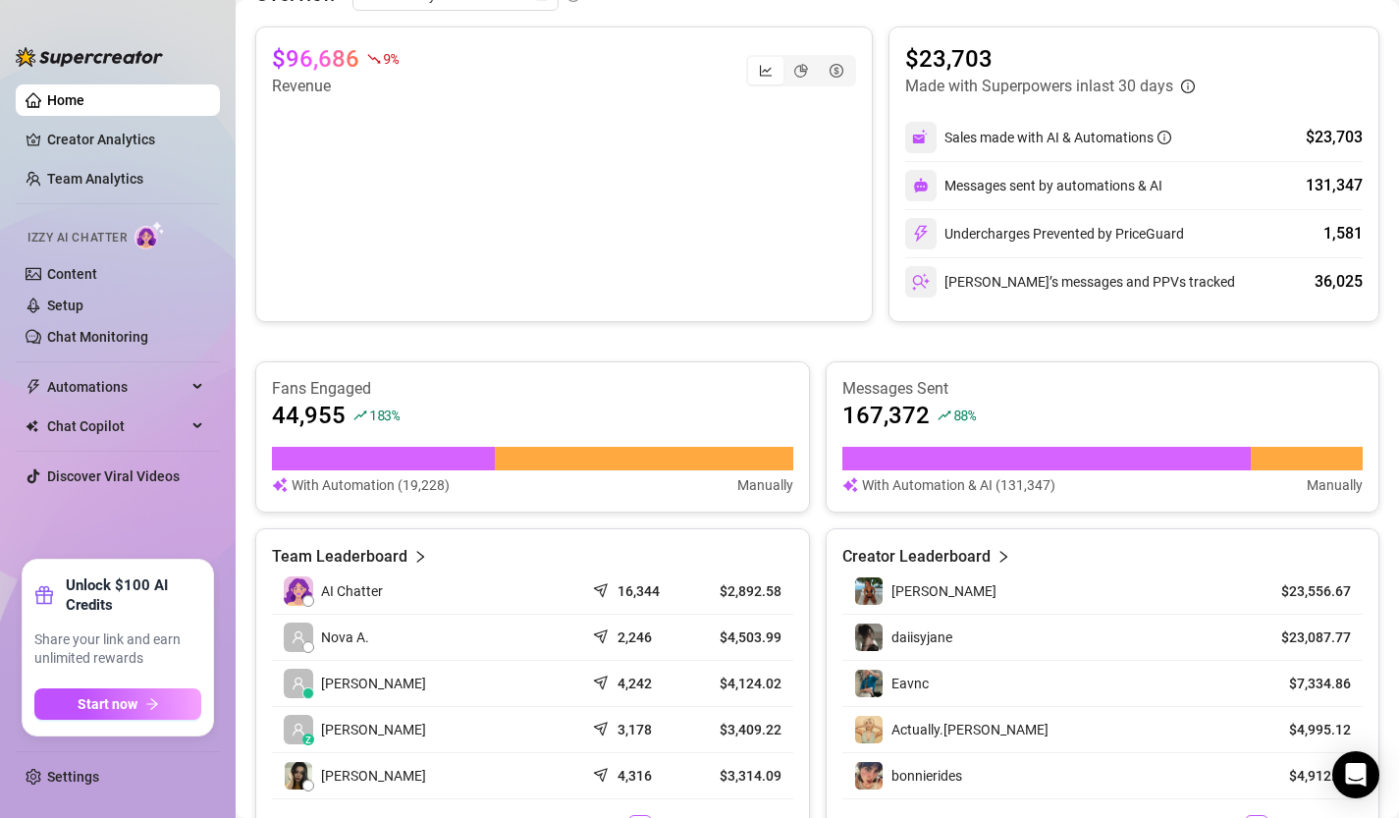
scroll to position [702, 0]
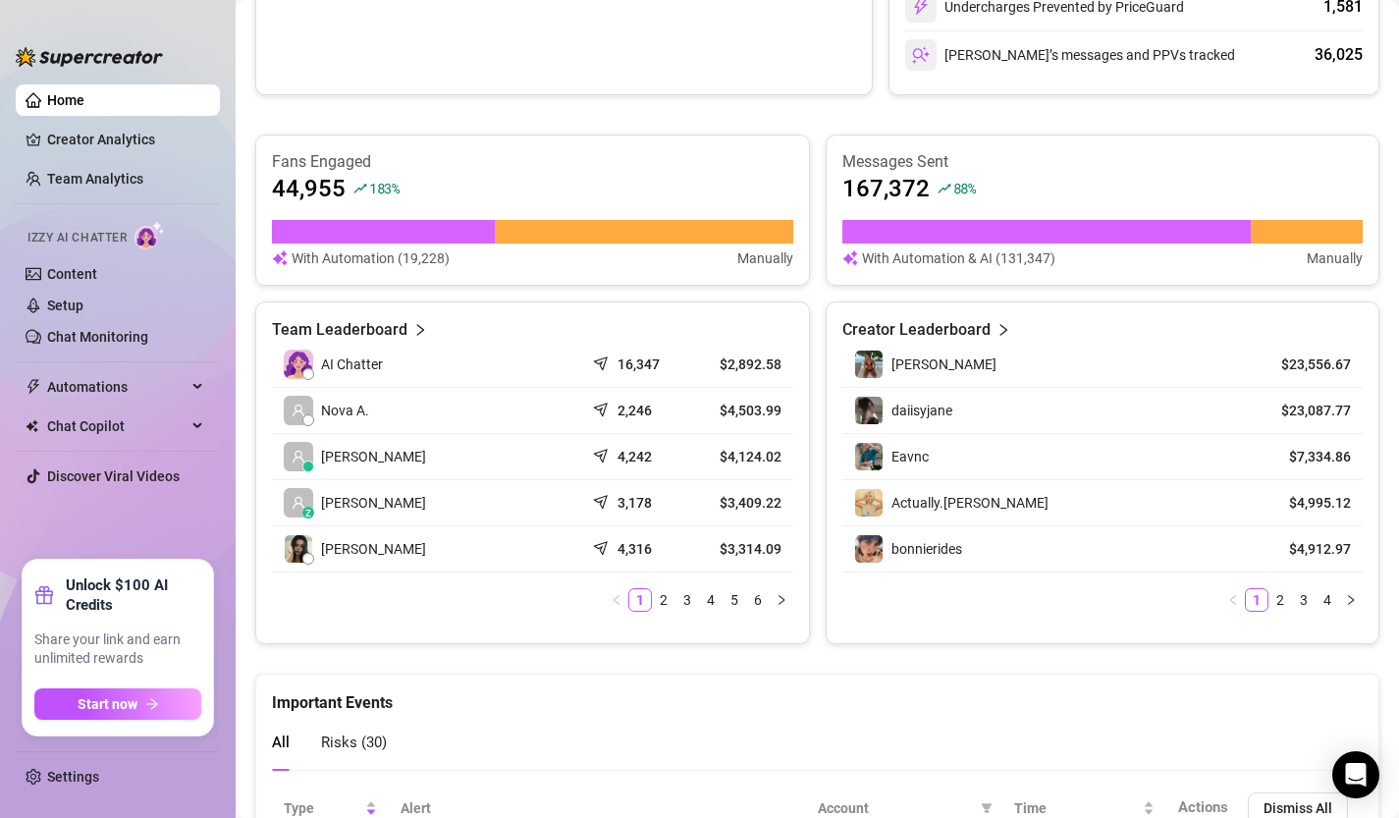
click at [975, 325] on article "Creator Leaderboard" at bounding box center [916, 330] width 148 height 24
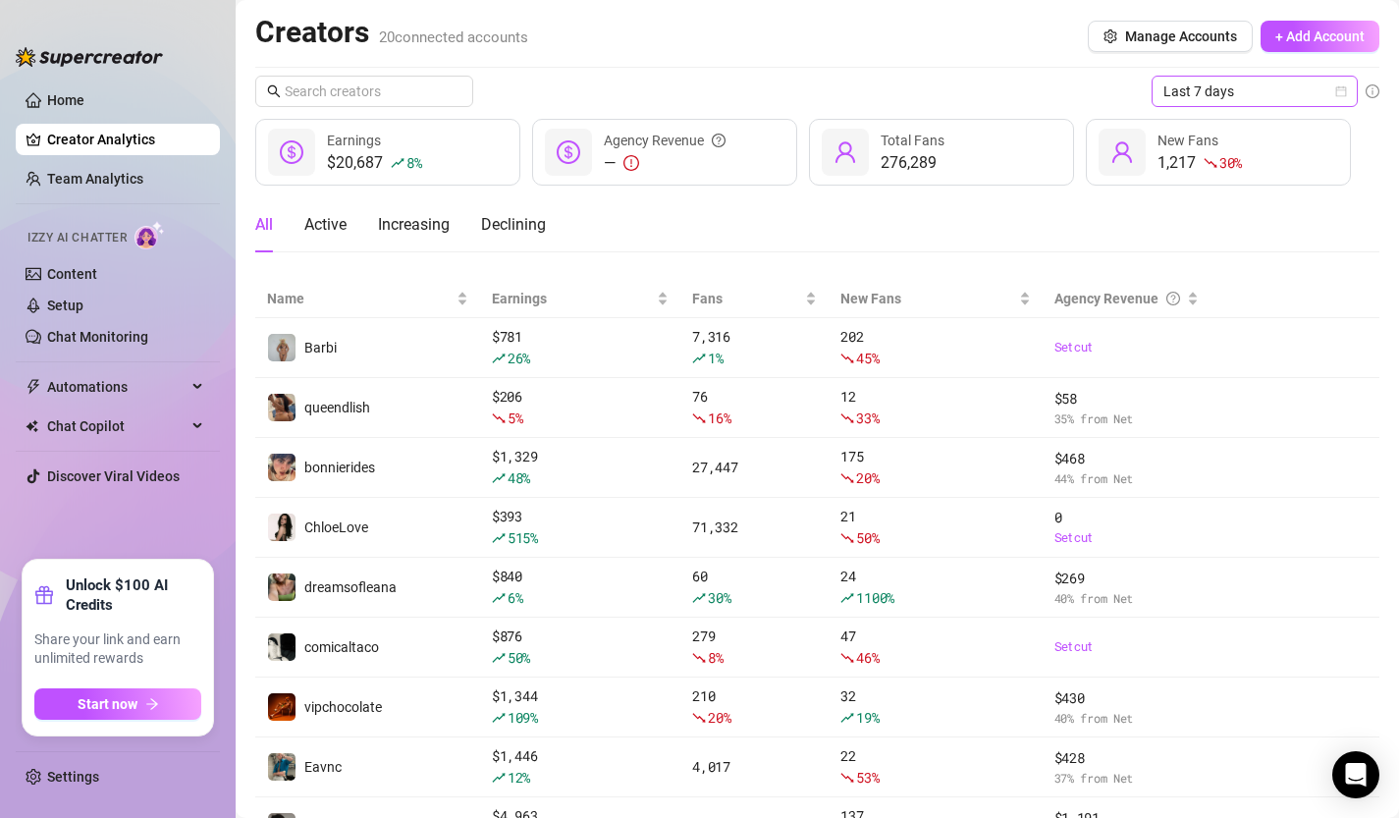
click at [1341, 95] on icon "calendar" at bounding box center [1341, 91] width 11 height 11
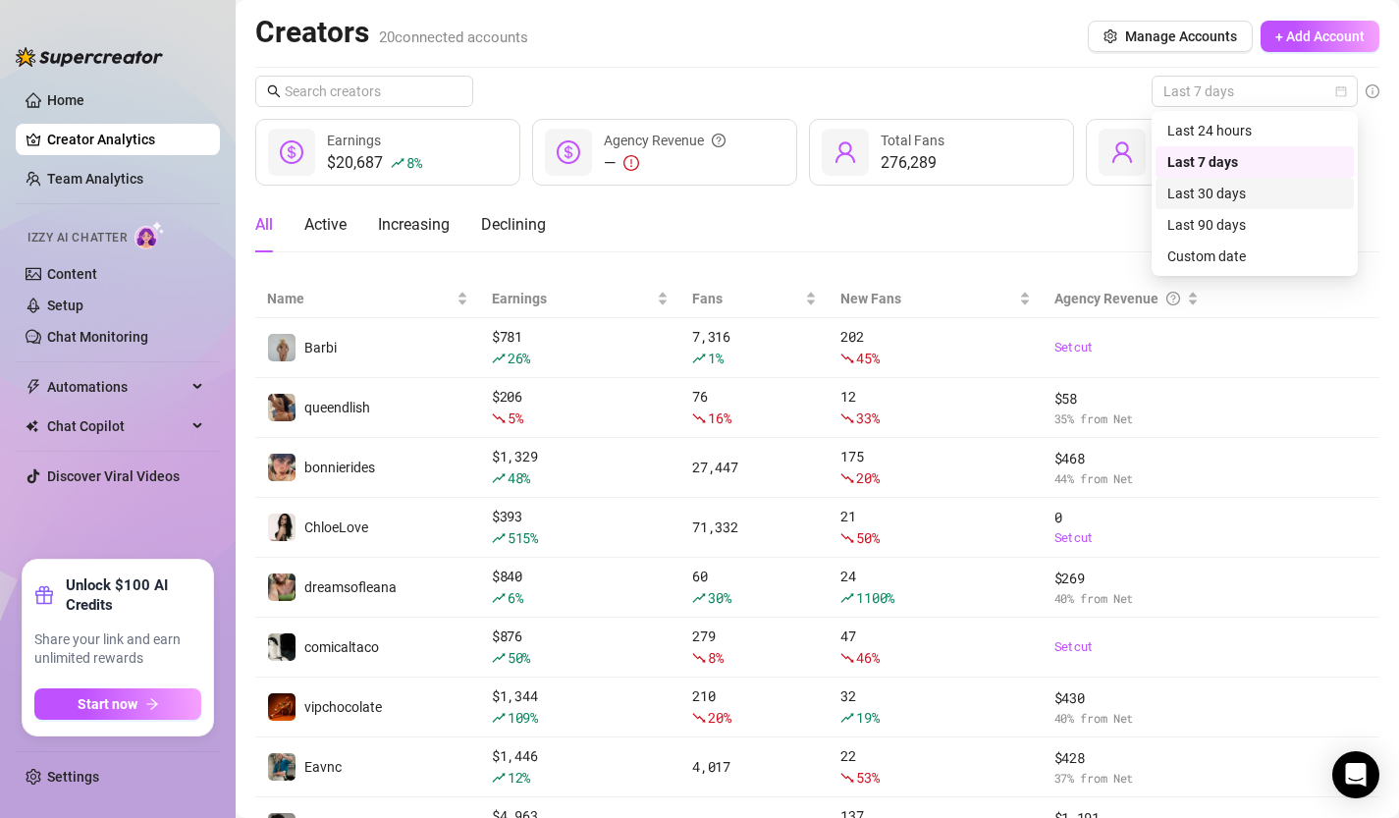
click at [1256, 199] on div "Last 30 days" at bounding box center [1254, 194] width 175 height 22
